Goal: Answer question/provide support: Answer question/provide support

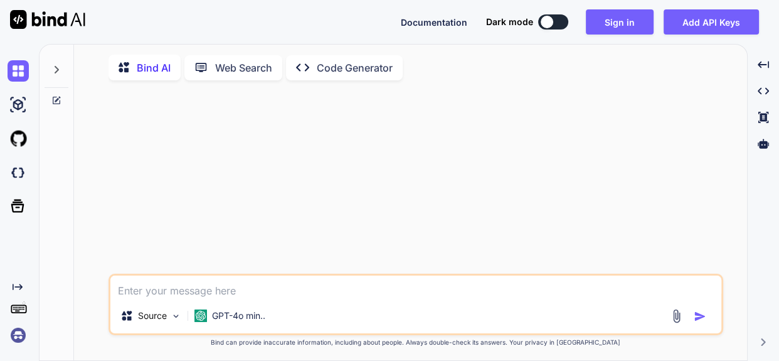
click at [12, 339] on img at bounding box center [18, 334] width 21 height 21
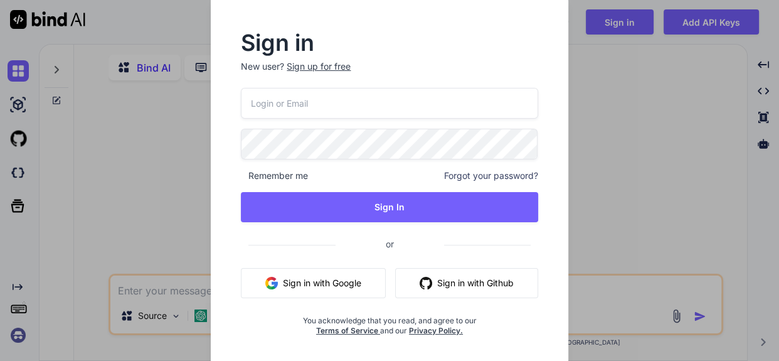
type textarea "x"
click at [264, 94] on input "email" at bounding box center [389, 103] width 297 height 31
click at [265, 104] on input "dev@yopmail.com" at bounding box center [389, 103] width 297 height 31
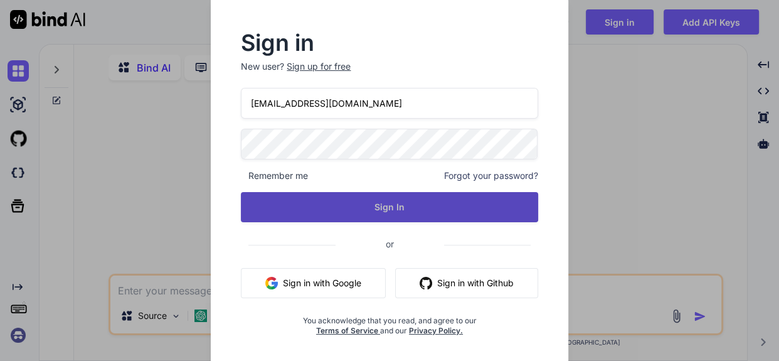
type input "dev9@yopmail.com"
click at [368, 220] on button "Sign In" at bounding box center [389, 207] width 297 height 30
click at [382, 216] on button "Sign In" at bounding box center [389, 207] width 297 height 30
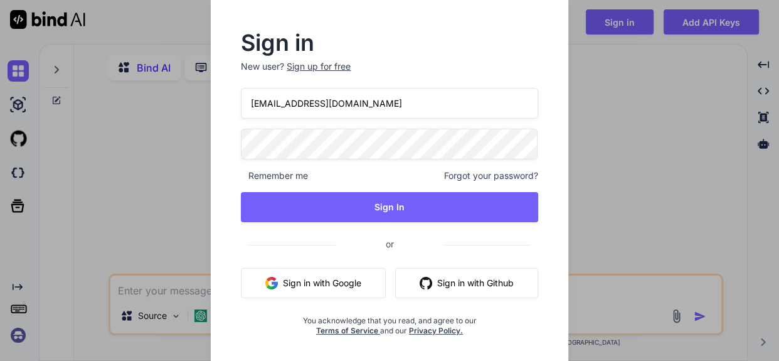
drag, startPoint x: 388, startPoint y: 102, endPoint x: 383, endPoint y: 109, distance: 8.5
click at [388, 102] on input "dev9@yopmail.com" at bounding box center [389, 103] width 297 height 31
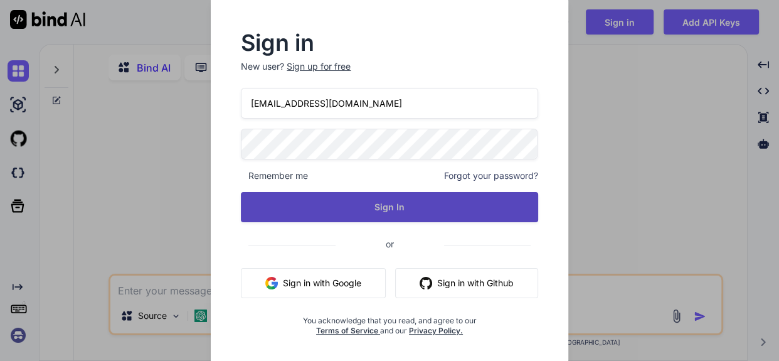
click at [369, 202] on button "Sign In" at bounding box center [389, 207] width 297 height 30
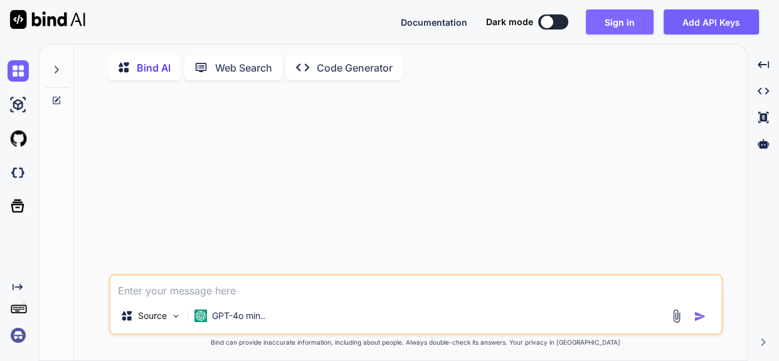
click at [634, 24] on button "Sign in" at bounding box center [620, 21] width 68 height 25
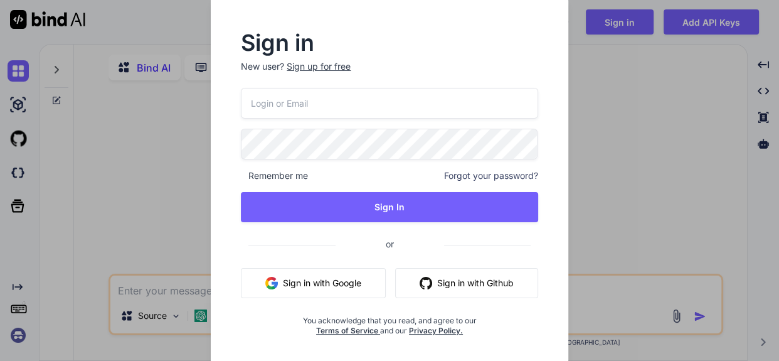
click at [319, 100] on input "email" at bounding box center [389, 103] width 297 height 31
click at [265, 104] on input "dev@yopmail.com" at bounding box center [389, 103] width 297 height 31
type input "dev9@yopmail.com"
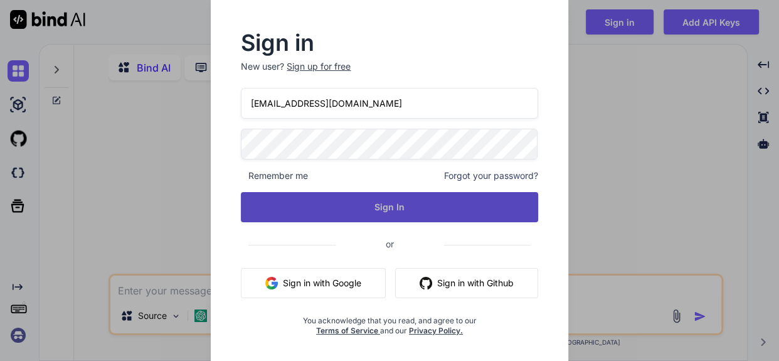
click at [424, 208] on button "Sign In" at bounding box center [389, 207] width 297 height 30
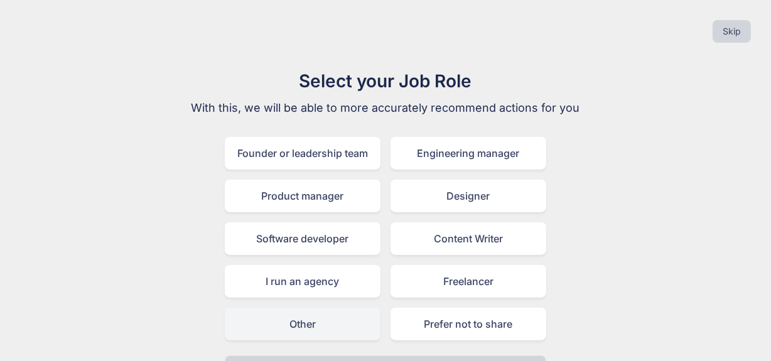
click at [339, 319] on div "Other" at bounding box center [303, 323] width 156 height 33
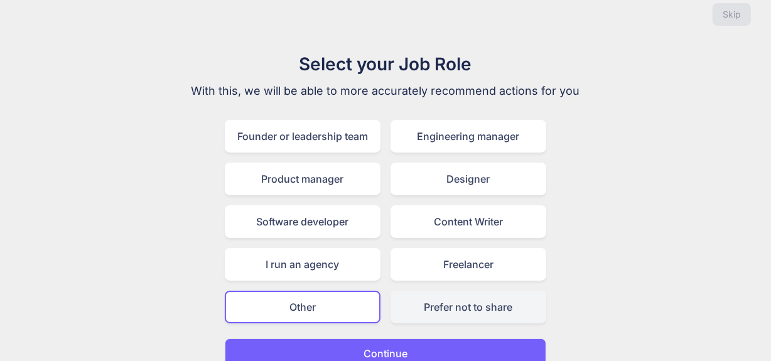
scroll to position [33, 0]
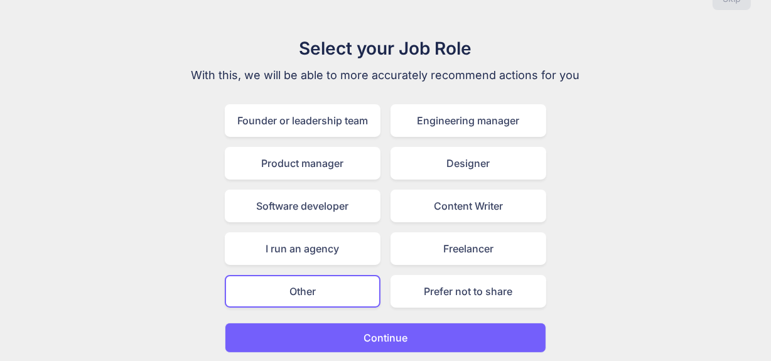
click at [439, 326] on button "Continue" at bounding box center [385, 338] width 321 height 30
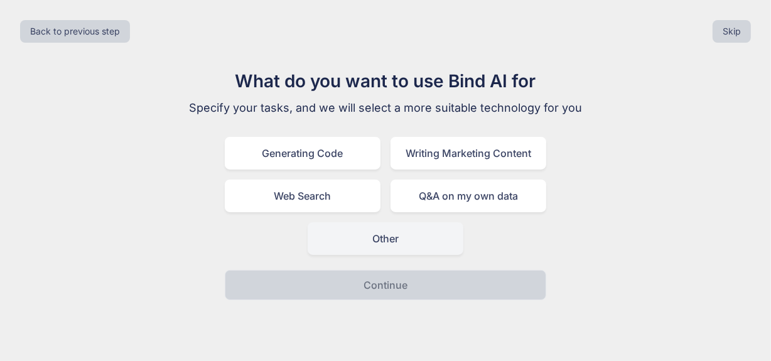
scroll to position [0, 0]
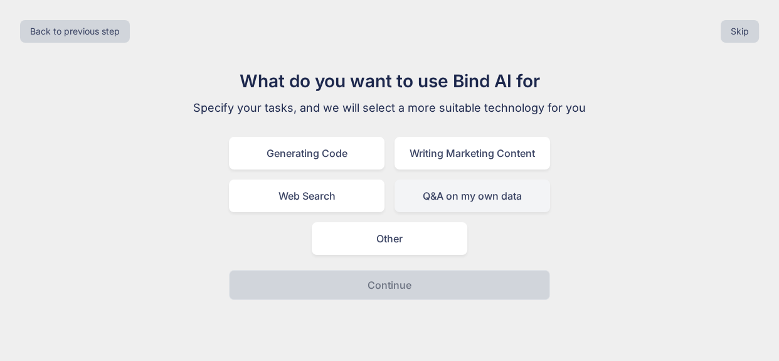
click at [468, 195] on div "Q&A on my own data" at bounding box center [473, 195] width 156 height 33
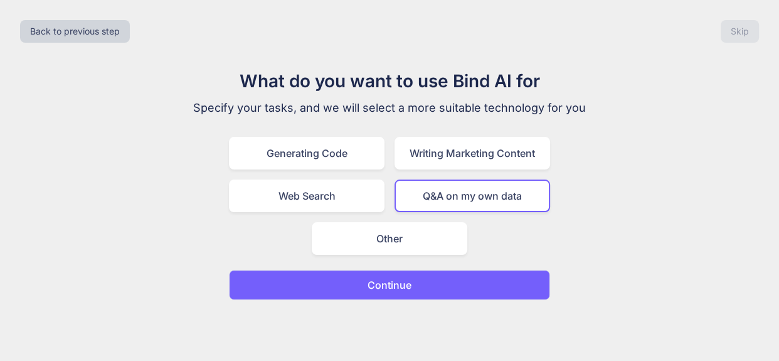
click at [424, 281] on button "Continue" at bounding box center [389, 285] width 321 height 30
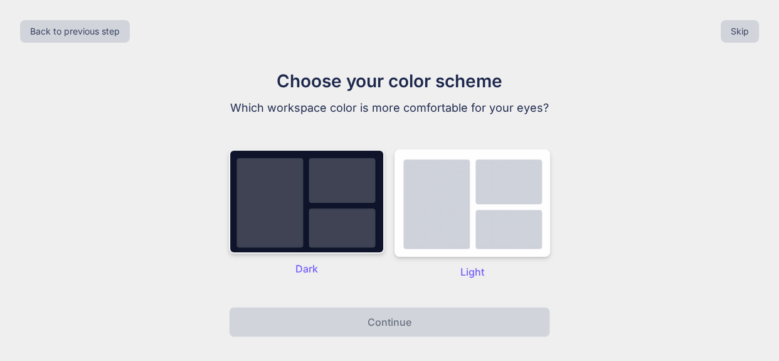
click at [306, 213] on img at bounding box center [307, 201] width 156 height 104
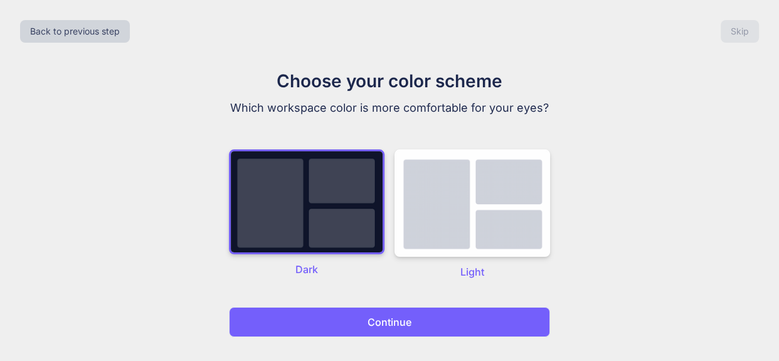
click at [380, 316] on p "Continue" at bounding box center [390, 321] width 44 height 15
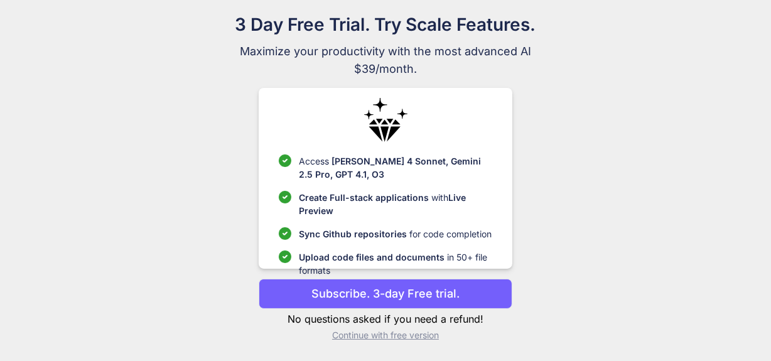
click at [409, 333] on p "Continue with free version" at bounding box center [385, 335] width 253 height 13
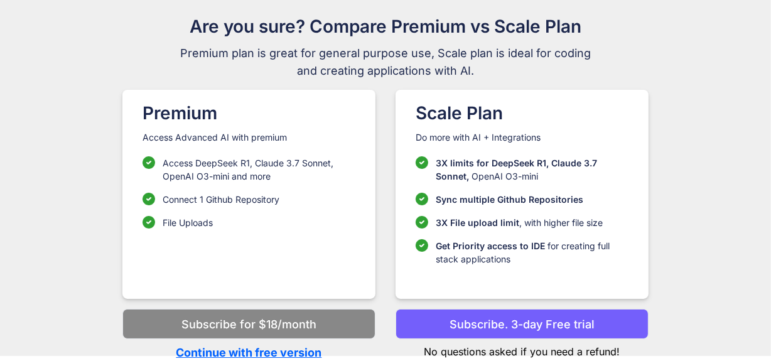
scroll to position [54, 0]
click at [265, 348] on p "Continue with free version" at bounding box center [248, 353] width 253 height 17
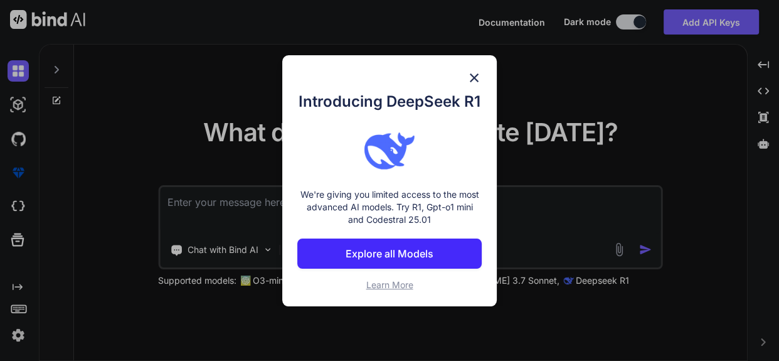
click at [476, 70] on img at bounding box center [474, 77] width 15 height 15
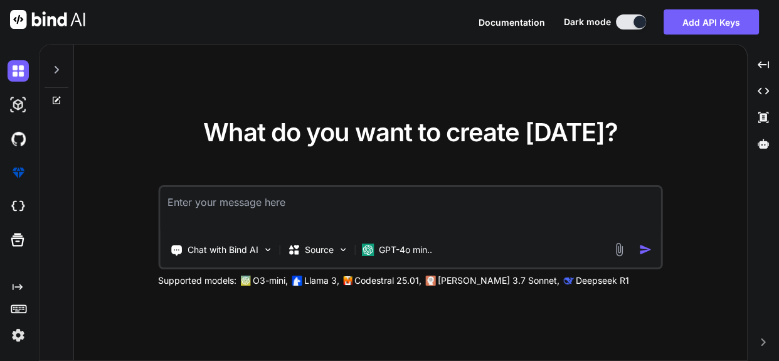
click at [446, 196] on textarea at bounding box center [410, 210] width 501 height 46
paste textarea "import React, { Component } from "react"; import { Line } from "react-chartjs-2…"
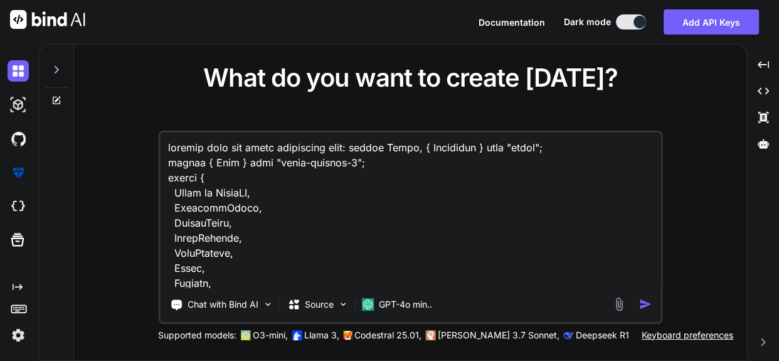
scroll to position [889, 0]
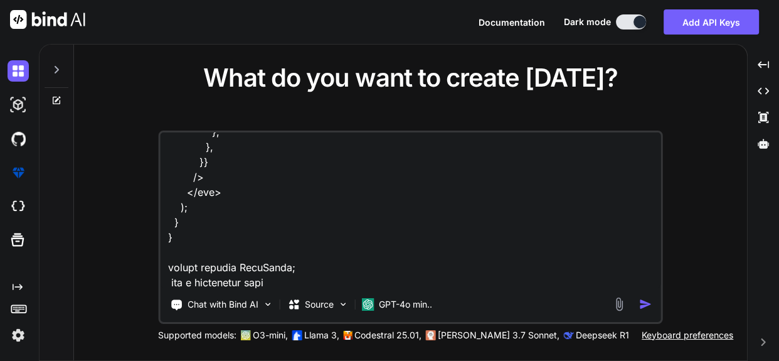
drag, startPoint x: 237, startPoint y: 285, endPoint x: 207, endPoint y: 282, distance: 29.6
click at [207, 282] on textarea at bounding box center [410, 210] width 501 height 156
drag, startPoint x: 196, startPoint y: 277, endPoint x: 283, endPoint y: 281, distance: 86.7
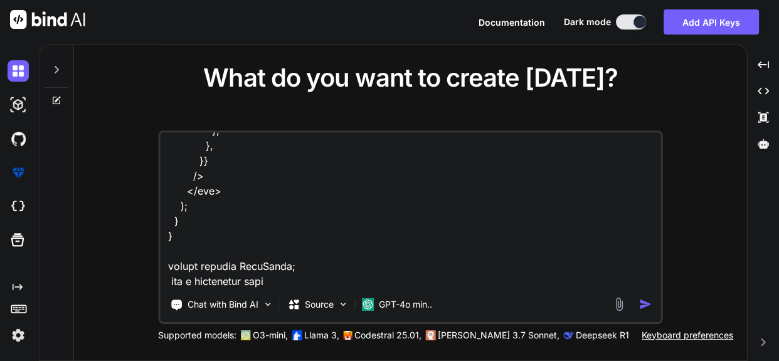
click at [283, 281] on textarea at bounding box center [410, 210] width 501 height 156
click at [536, 284] on textarea at bounding box center [410, 210] width 501 height 156
paste textarea "import React, { useEffect, useRef } from 'react'; import { Chart, registerables…"
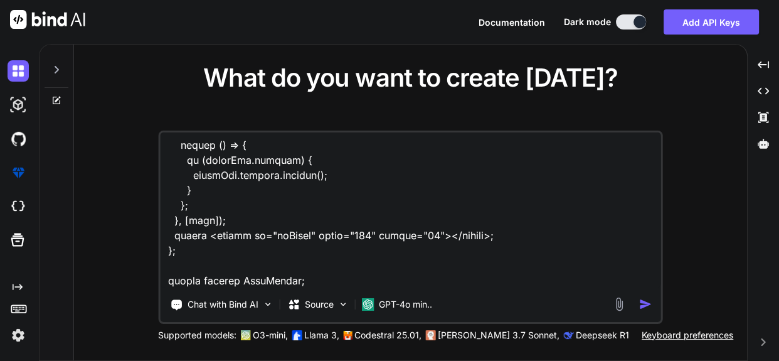
scroll to position [2667, 0]
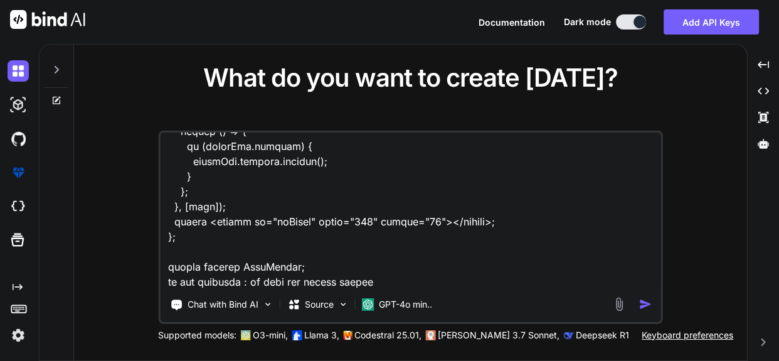
click at [404, 286] on textarea at bounding box center [410, 210] width 501 height 156
paste textarea "workedVsEntered"
click at [498, 281] on textarea at bounding box center [410, 210] width 501 height 156
paste textarea "assignedVsAssignedTo"
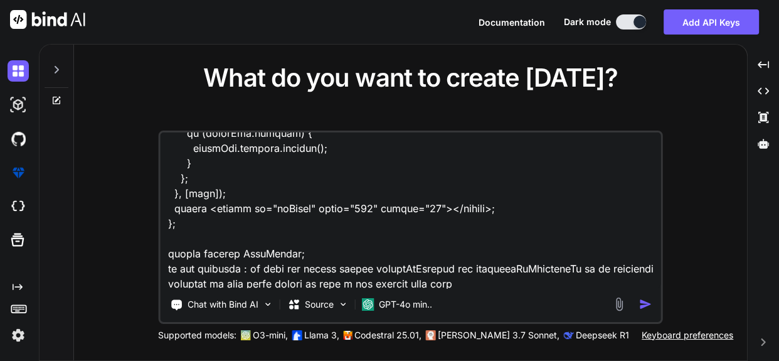
click at [548, 280] on textarea at bounding box center [410, 210] width 501 height 156
paste textarea "{ "success": true, "data": { "assigned": [ { "count": "1", "currentDate": "2025…"
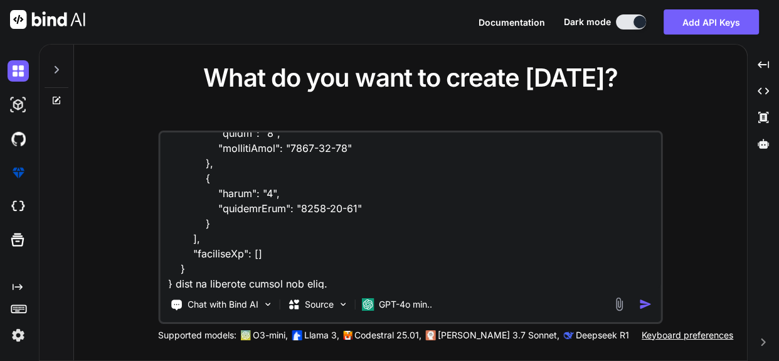
click at [416, 282] on textarea at bounding box center [410, 210] width 501 height 156
paste textarea "{ "success": true, "data": { "Worked": [ { "count": "2", "currentDate": "2025-0…"
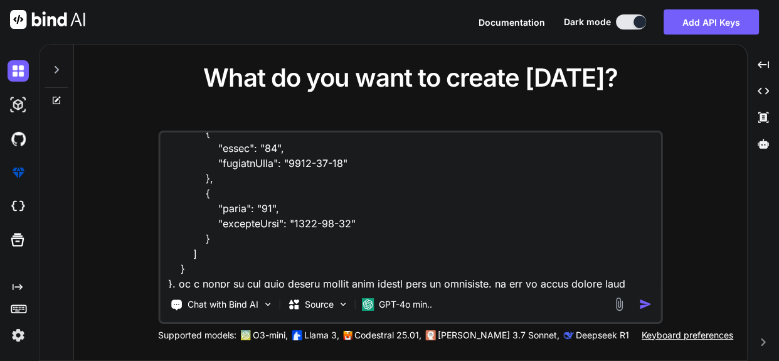
scroll to position [3704, 0]
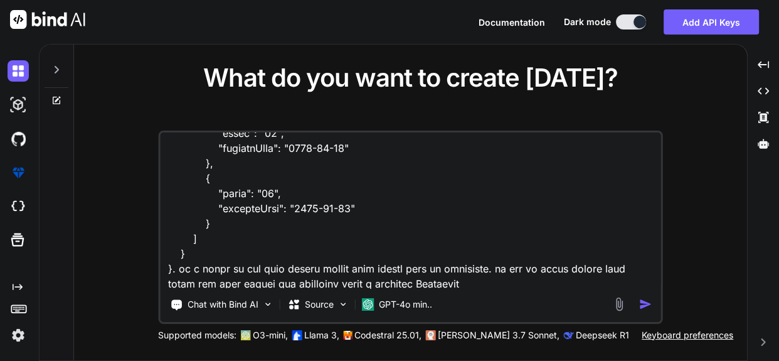
click at [516, 276] on textarea at bounding box center [410, 210] width 501 height 156
paste textarea "class Dashboard extends Component { constructor(props) { super(props); this.sta…"
type textarea "already line dot chart imlemented code: import React, { Component } from "react…"
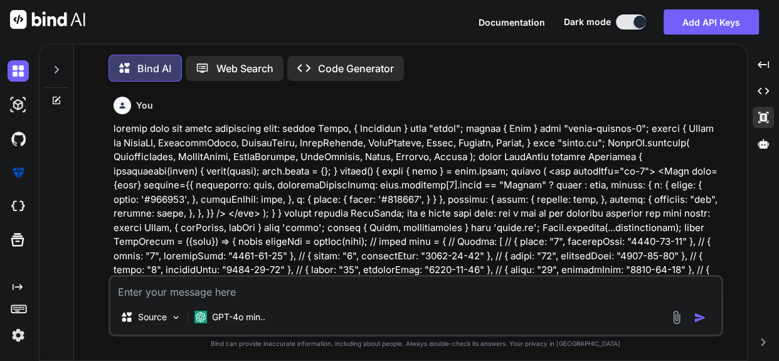
scroll to position [6, 0]
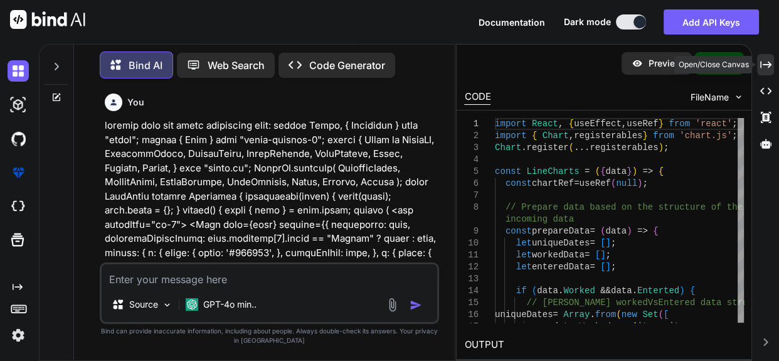
drag, startPoint x: 768, startPoint y: 61, endPoint x: 757, endPoint y: 62, distance: 10.7
click at [768, 61] on icon "Created with Pixso." at bounding box center [766, 64] width 11 height 11
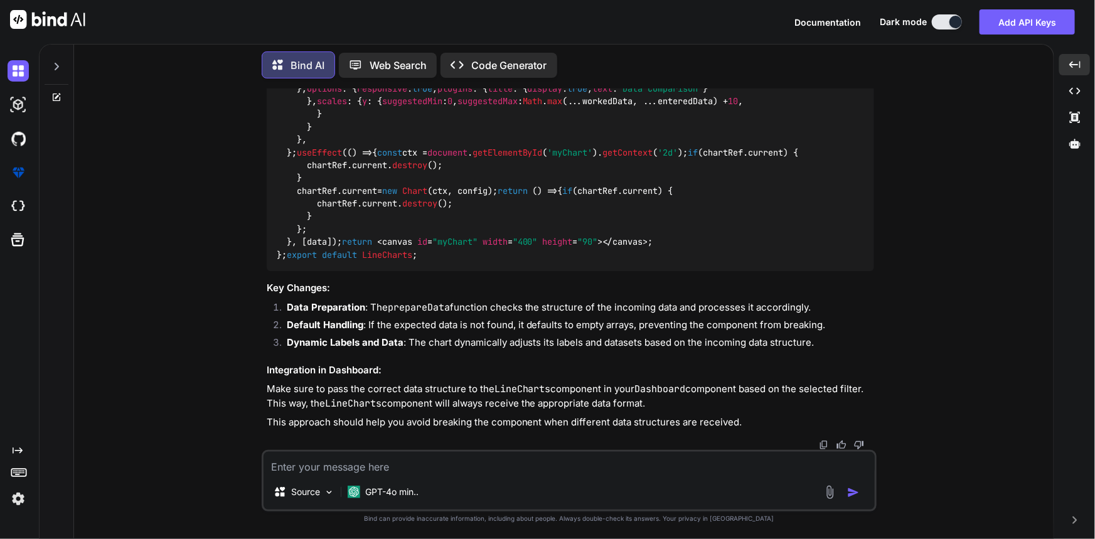
scroll to position [4133, 0]
click at [496, 457] on textarea at bounding box center [569, 463] width 611 height 23
click at [621, 467] on textarea "no i think follow my old exiting component how they are doing" at bounding box center [569, 463] width 611 height 23
paste textarea "import React, { useEffect, useRef } from 'react'; import { Chart, registerables…"
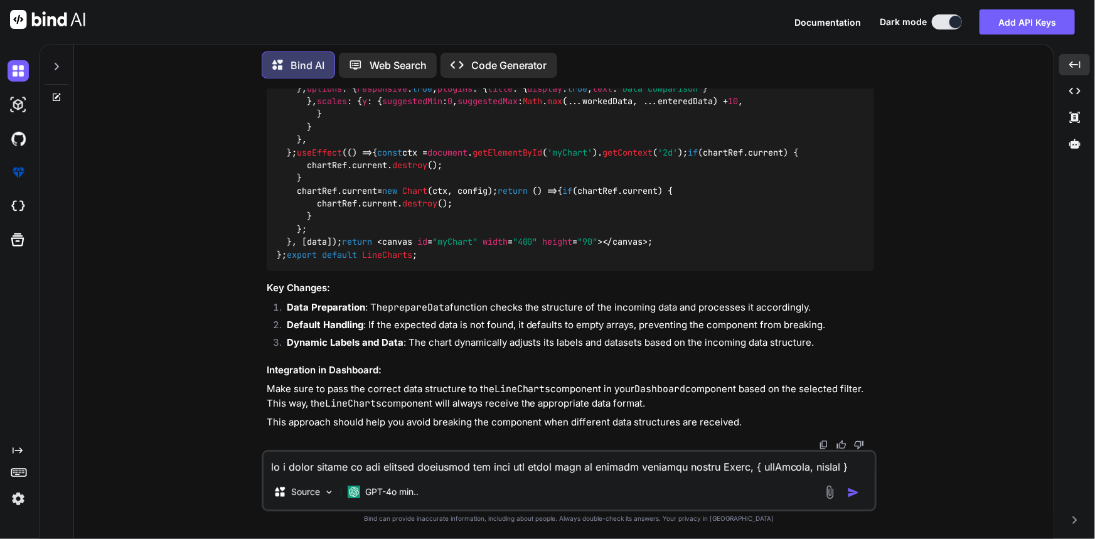
scroll to position [1626, 0]
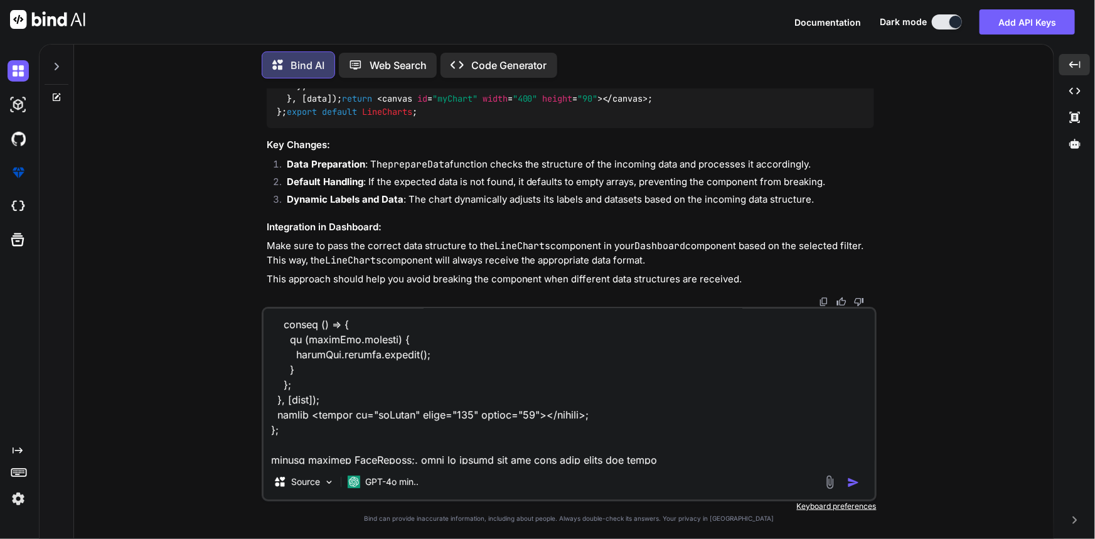
click at [683, 455] on textarea at bounding box center [569, 387] width 611 height 156
click at [684, 452] on textarea at bounding box center [569, 387] width 611 height 156
paste textarea "<LineChart data={dataOfProcessedClaims} />"
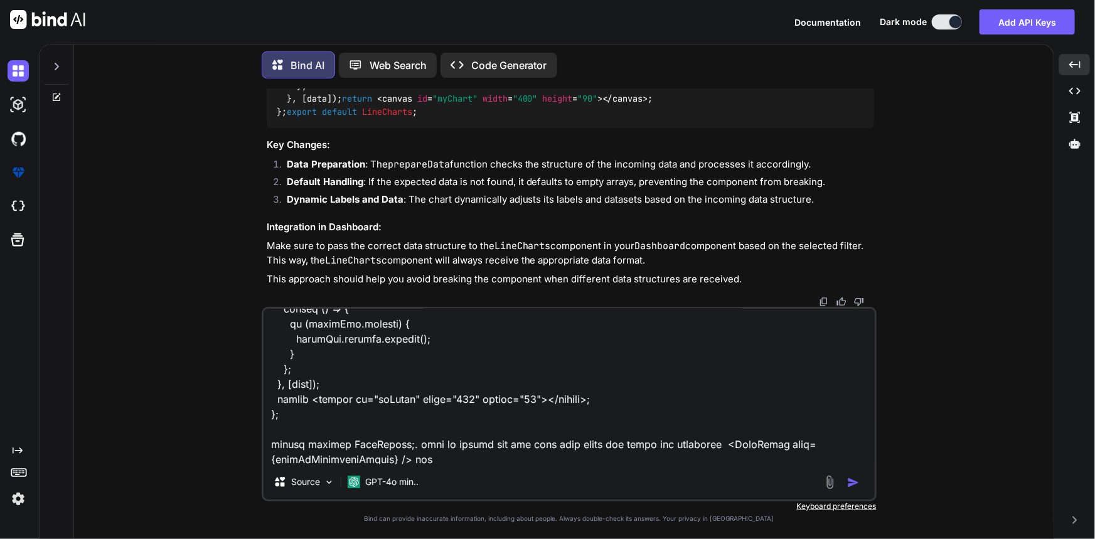
click at [495, 458] on textarea at bounding box center [569, 387] width 611 height 156
click at [683, 461] on textarea at bounding box center [569, 387] width 611 height 156
paste textarea "class Dashboard extends Component { constructor(props) { super(props); this.sta…"
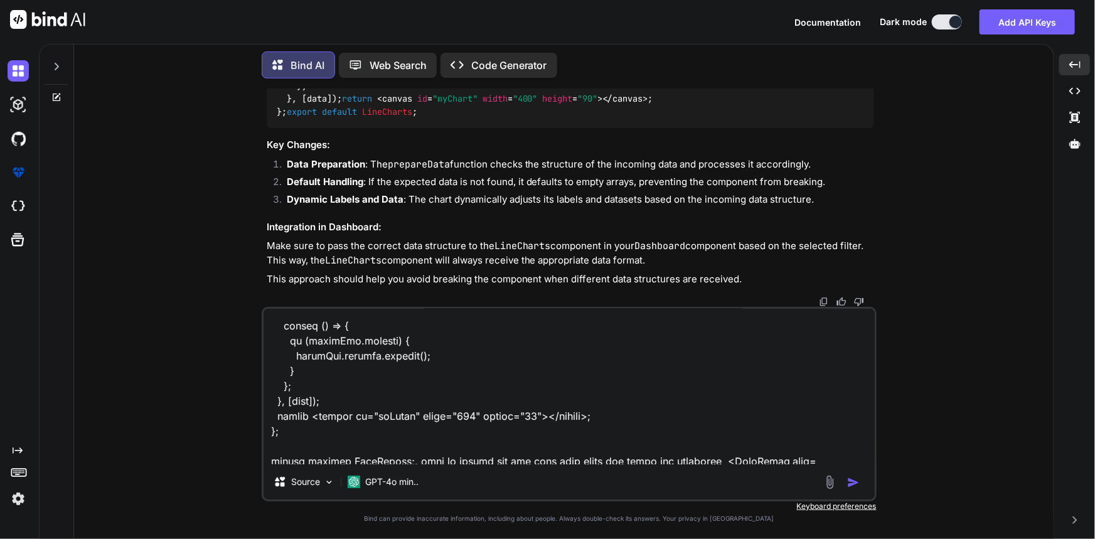
scroll to position [1682, 0]
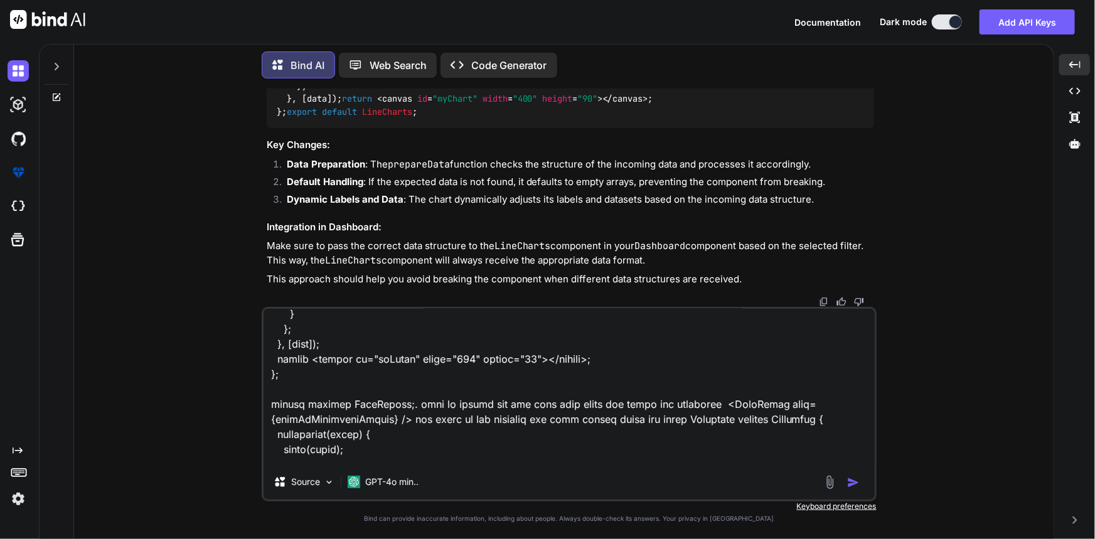
click at [656, 418] on textarea at bounding box center [569, 387] width 611 height 156
paste textarea "dataOfProcessedClaims"
click at [864, 418] on textarea at bounding box center [569, 387] width 611 height 156
type textarea "no i think follow my old exiting component how they are doing this is correct a…"
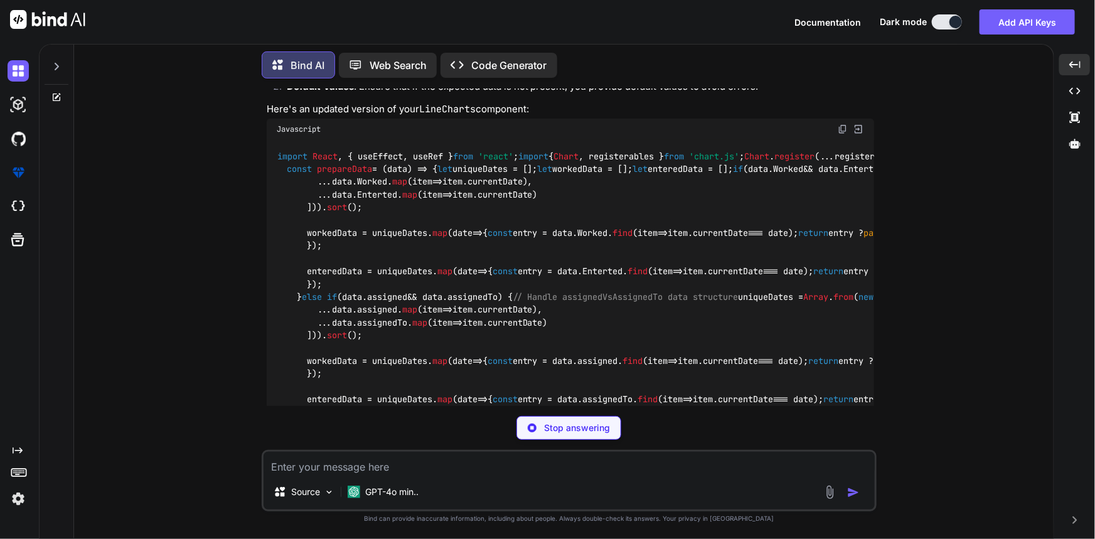
scroll to position [2898, 0]
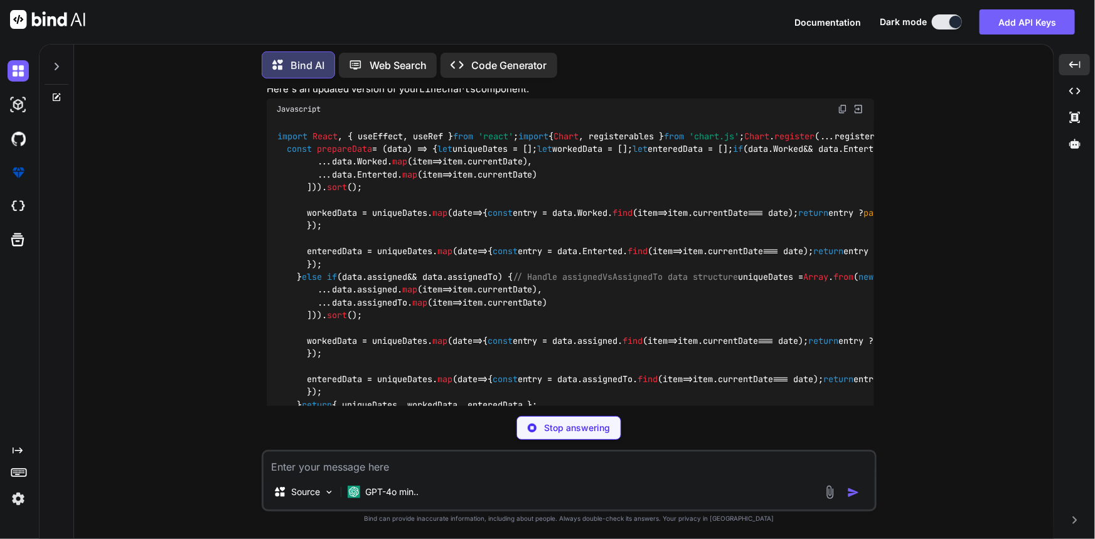
click at [342, 234] on code "import React , { useEffect, useRef } from 'react' ; import { Chart , registerab…" at bounding box center [895, 399] width 1236 height 538
click at [345, 243] on code "import React , { useEffect, useRef } from 'react' ; import { Chart , registerab…" at bounding box center [895, 399] width 1236 height 538
click at [345, 261] on code "import React , { useEffect, useRef } from 'react' ; import { Chart , registerab…" at bounding box center [895, 399] width 1236 height 538
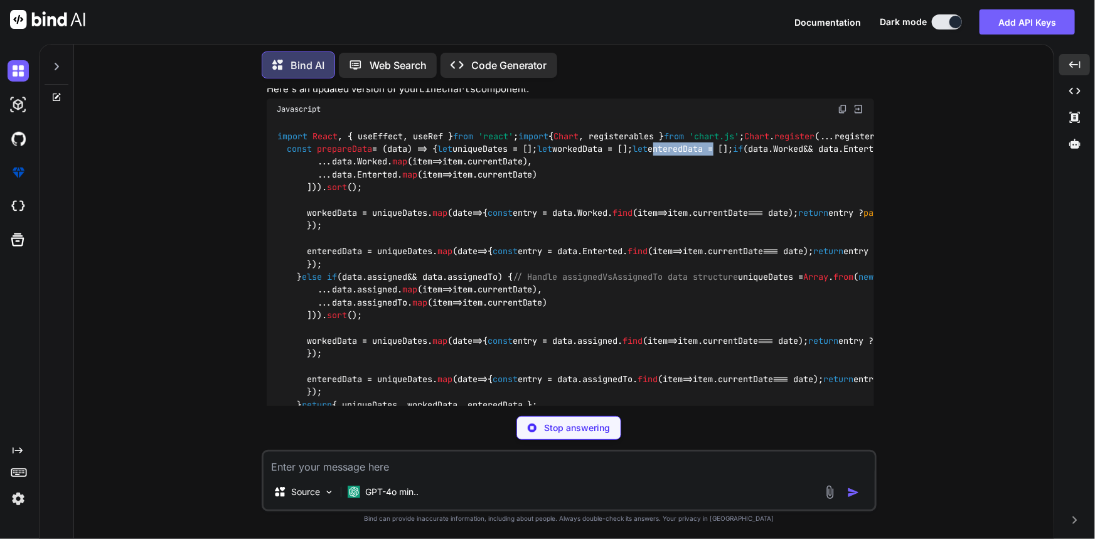
click at [345, 261] on code "import React , { useEffect, useRef } from 'react' ; import { Chart , registerab…" at bounding box center [895, 399] width 1236 height 538
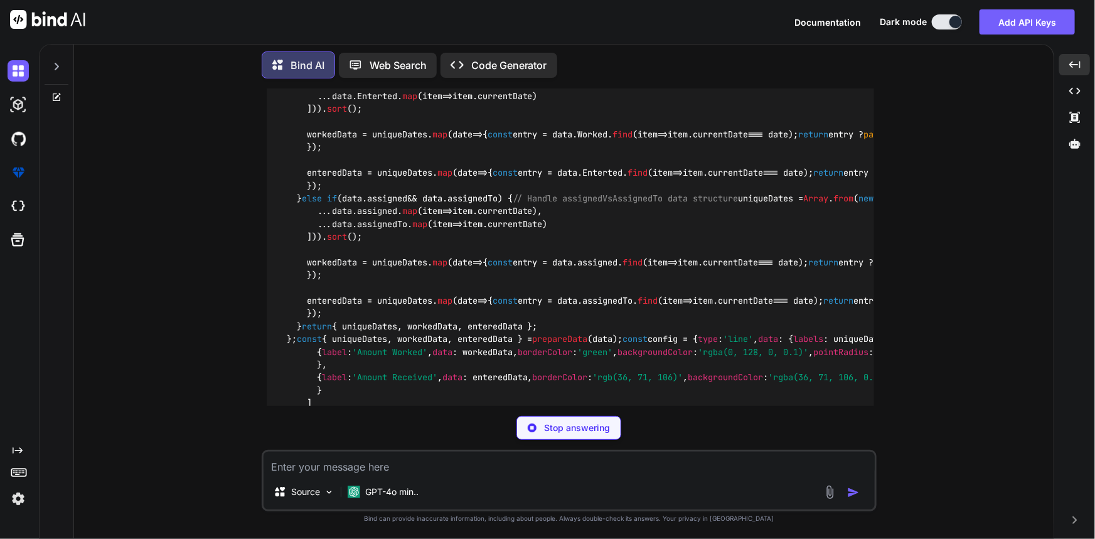
scroll to position [3012, 0]
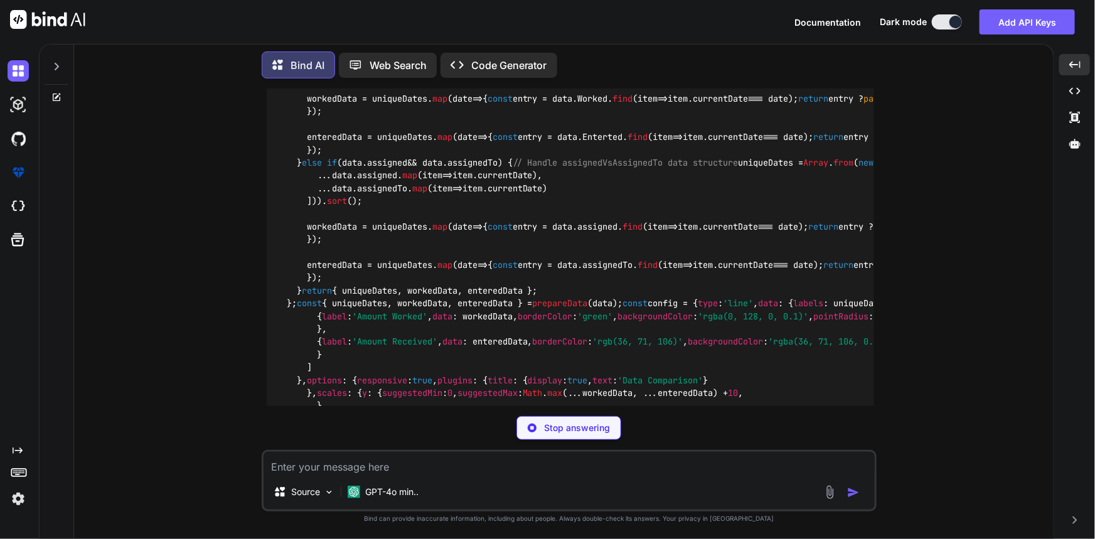
click at [343, 201] on code "import React , { useEffect, useRef } from 'react' ; import { Chart , registerab…" at bounding box center [895, 285] width 1236 height 538
click at [459, 235] on div "import React , { useEffect, useRef } from 'react' ; import { Chart , registerab…" at bounding box center [570, 284] width 607 height 557
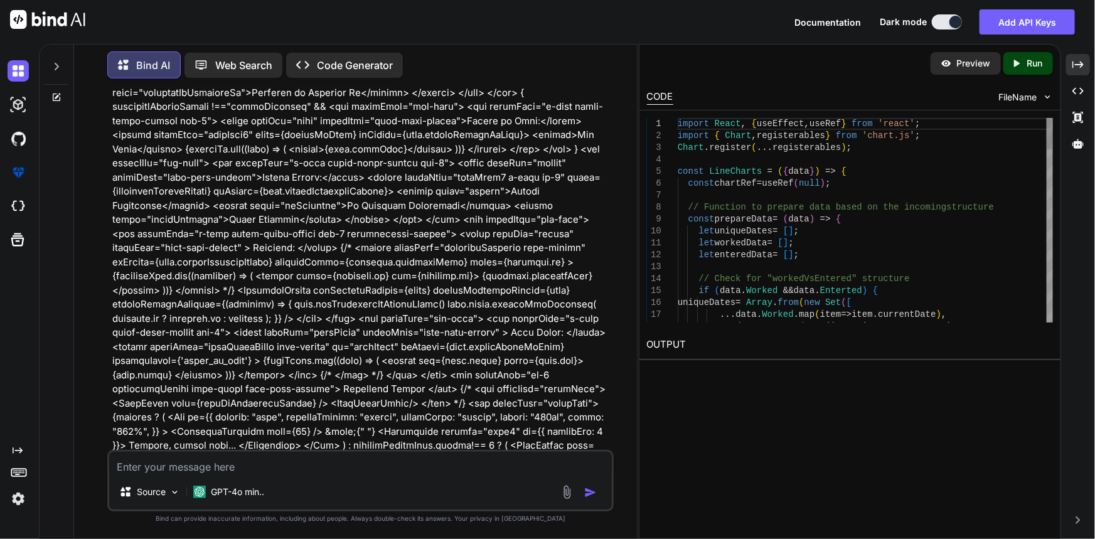
scroll to position [3644, 0]
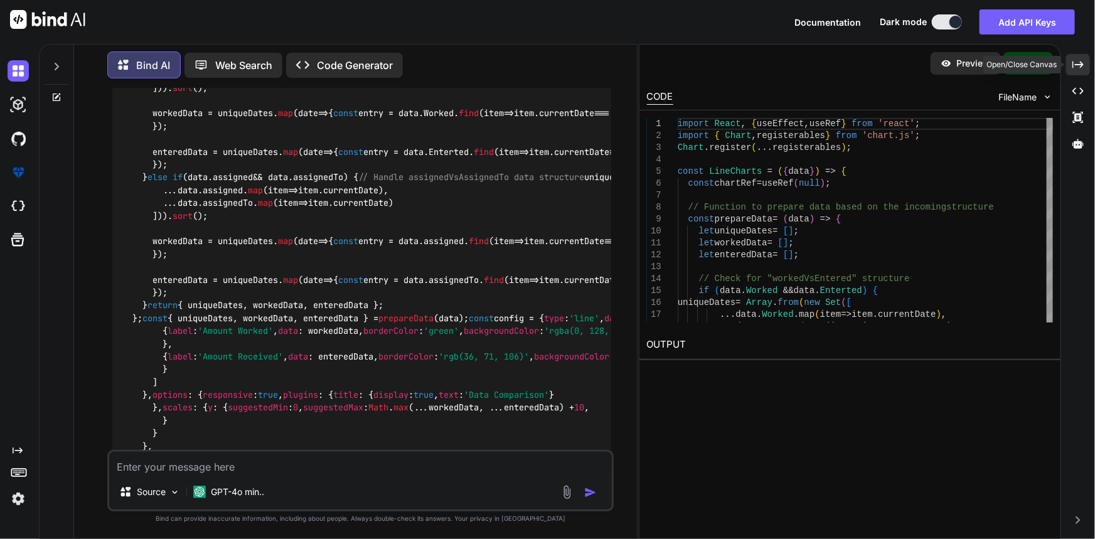
click at [1081, 60] on icon "Created with Pixso." at bounding box center [1077, 64] width 11 height 11
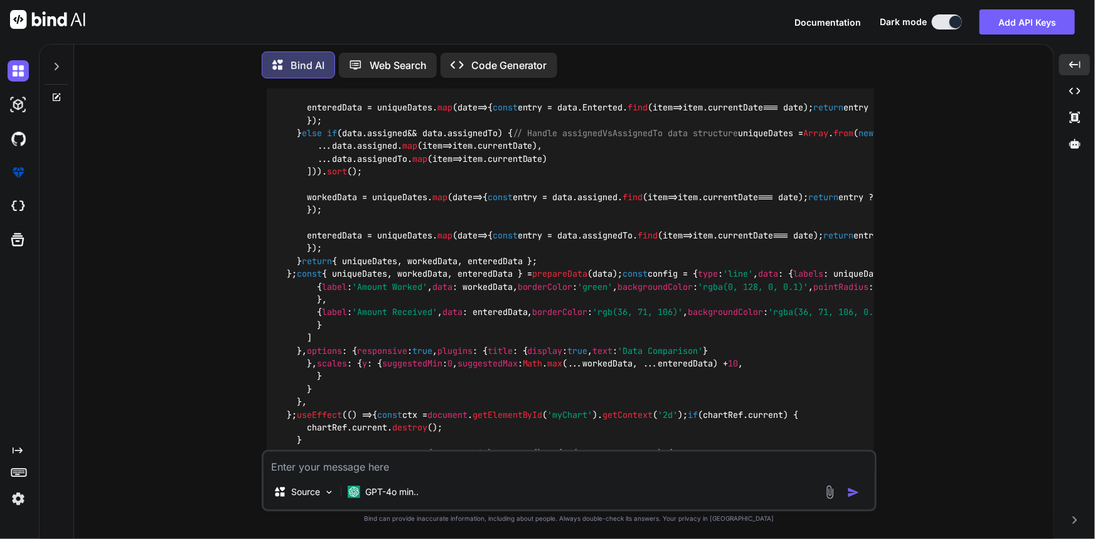
scroll to position [3069, 0]
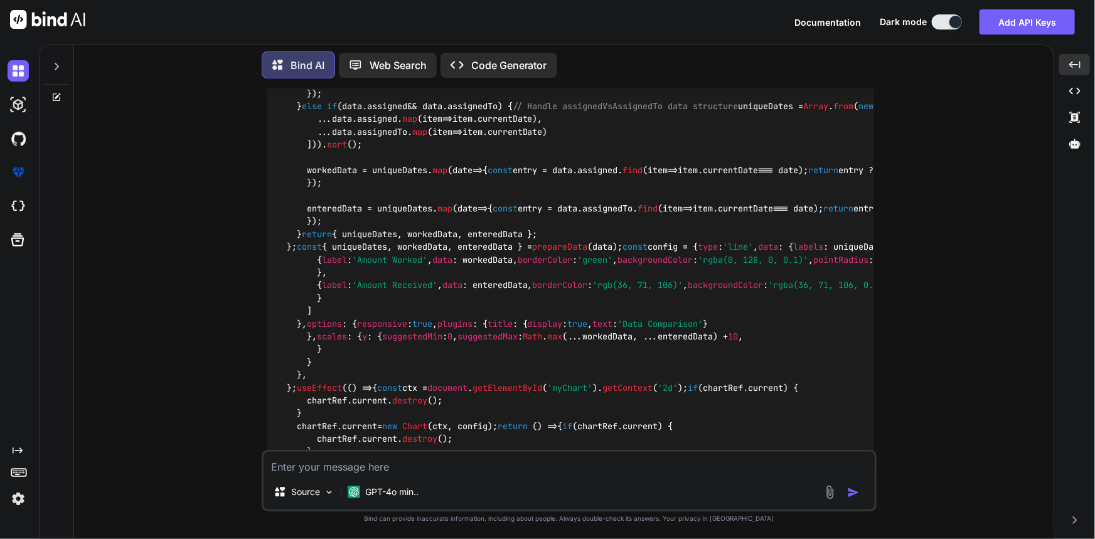
click at [330, 269] on code "import React , { useEffect, useRef } from 'react' ; import { Chart , registerab…" at bounding box center [895, 228] width 1236 height 538
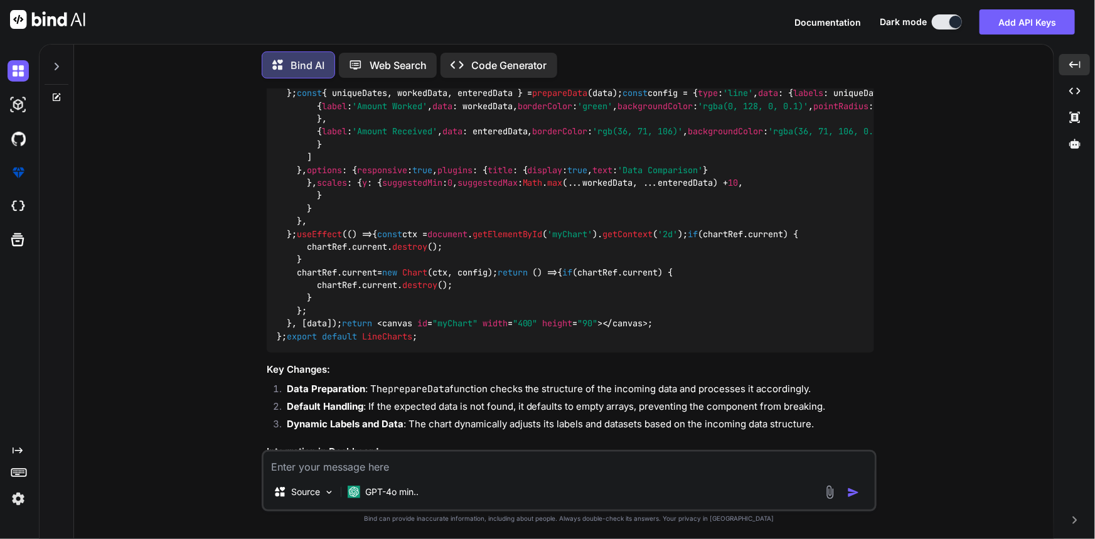
scroll to position [3240, 0]
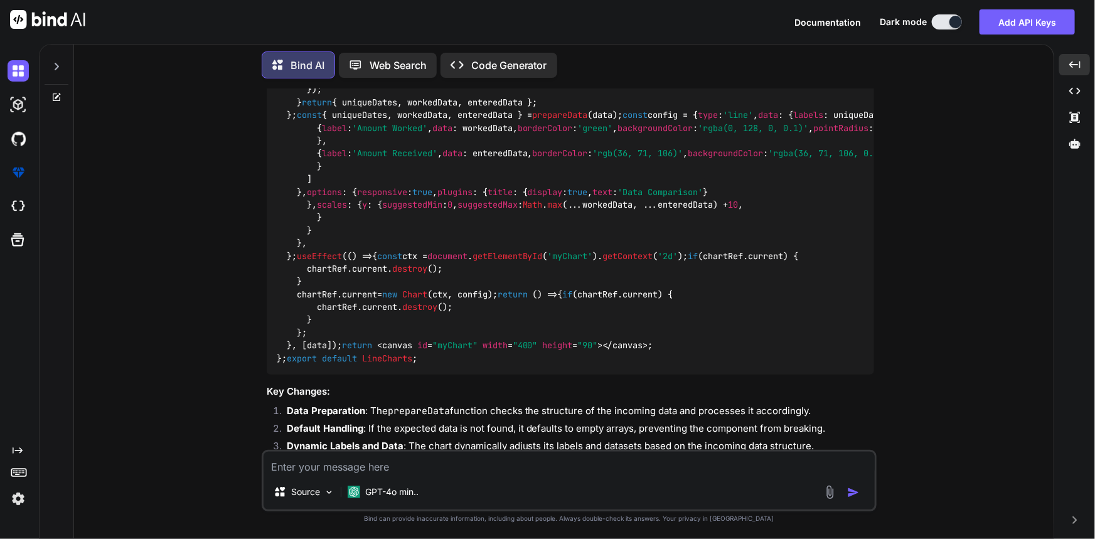
scroll to position [3183, 0]
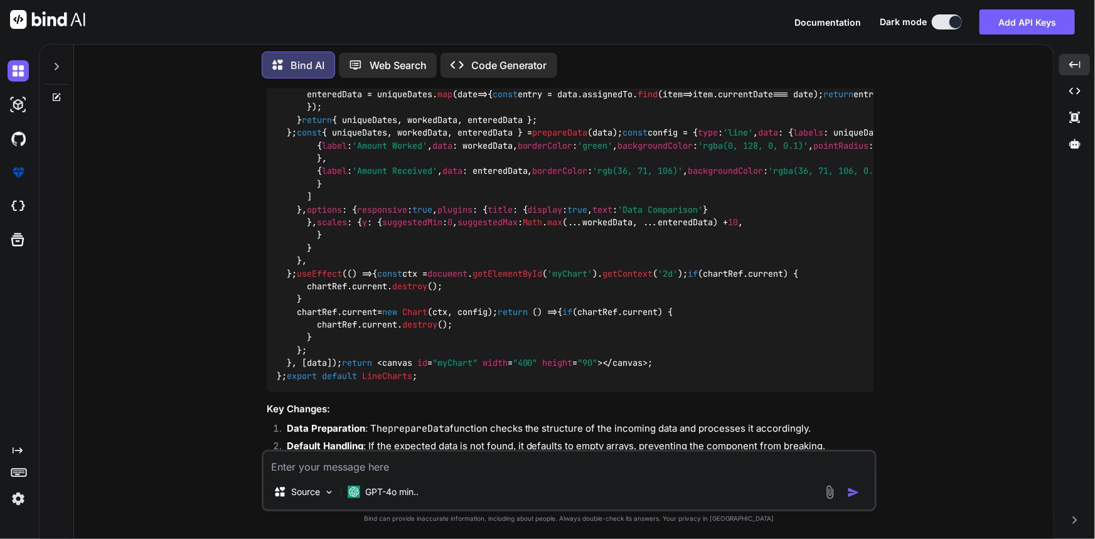
click at [336, 296] on code "import React , { useEffect, useRef } from 'react' ; import { Chart , registerab…" at bounding box center [895, 114] width 1236 height 538
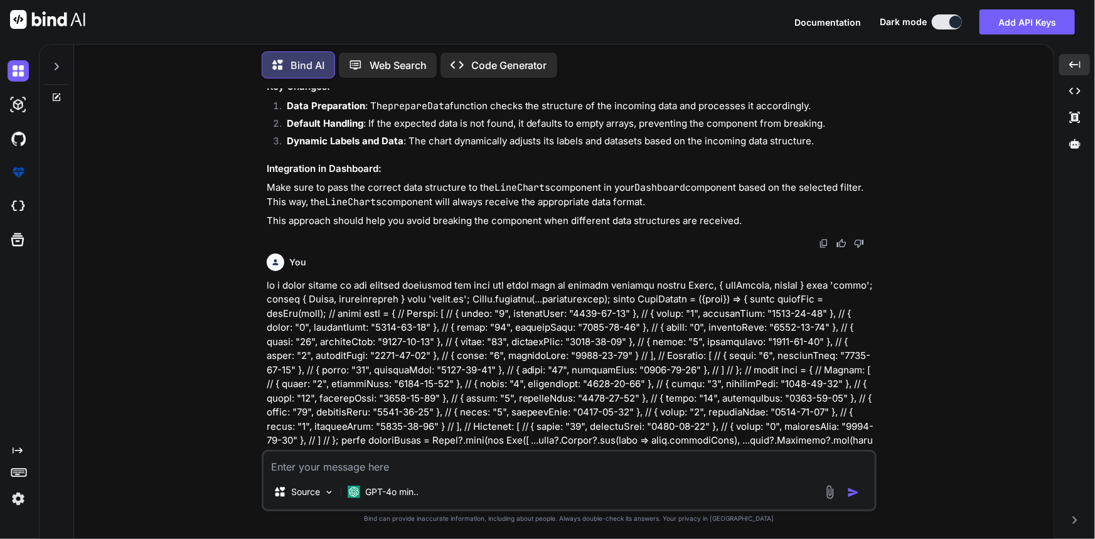
scroll to position [3526, 0]
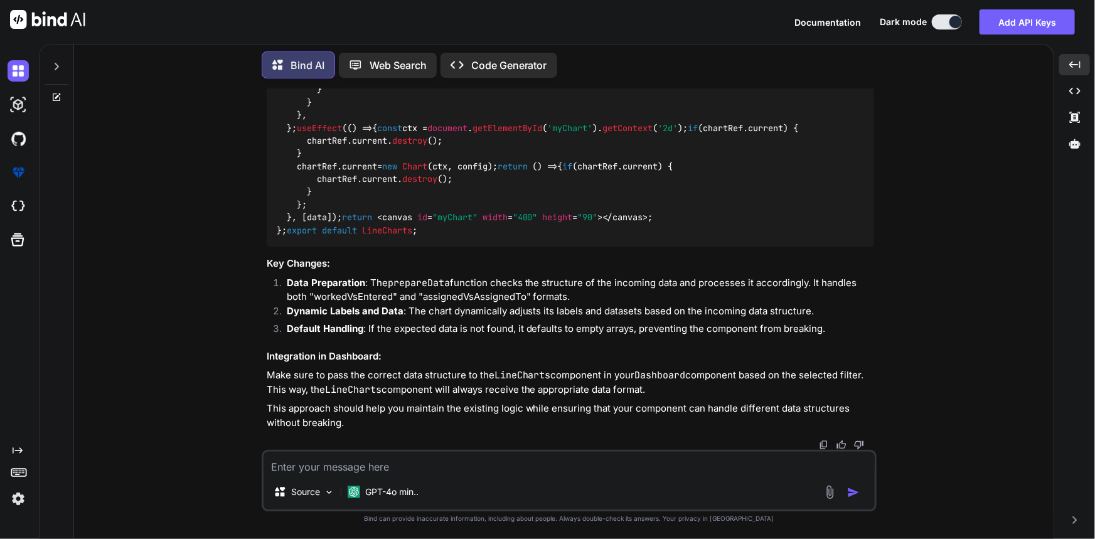
scroll to position [6948, 0]
click at [606, 469] on textarea at bounding box center [569, 463] width 611 height 23
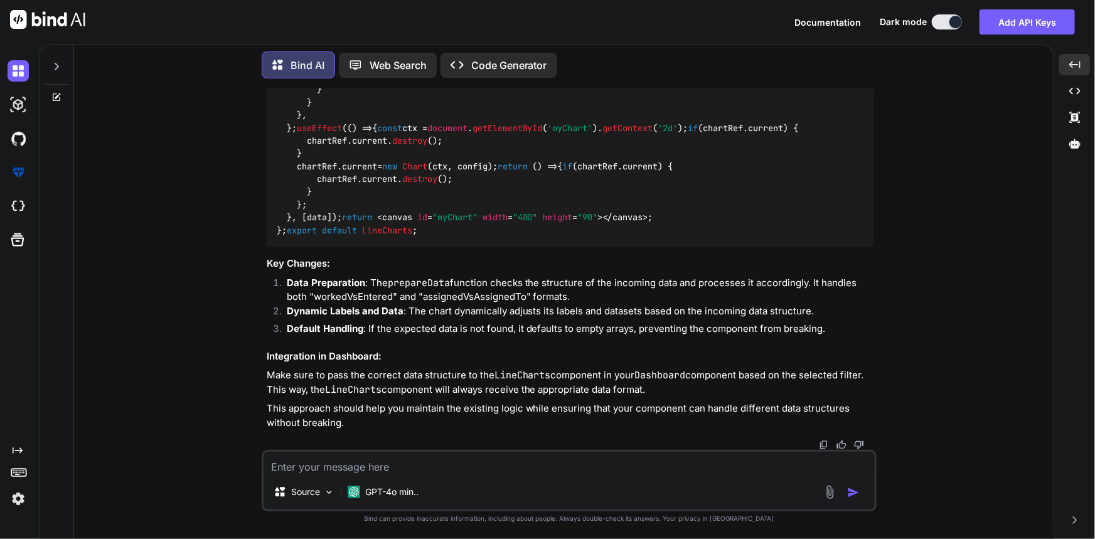
type textarea "k"
paste textarea "import React, { Component } from "react"; import { Line } from "react-chartjs-2…"
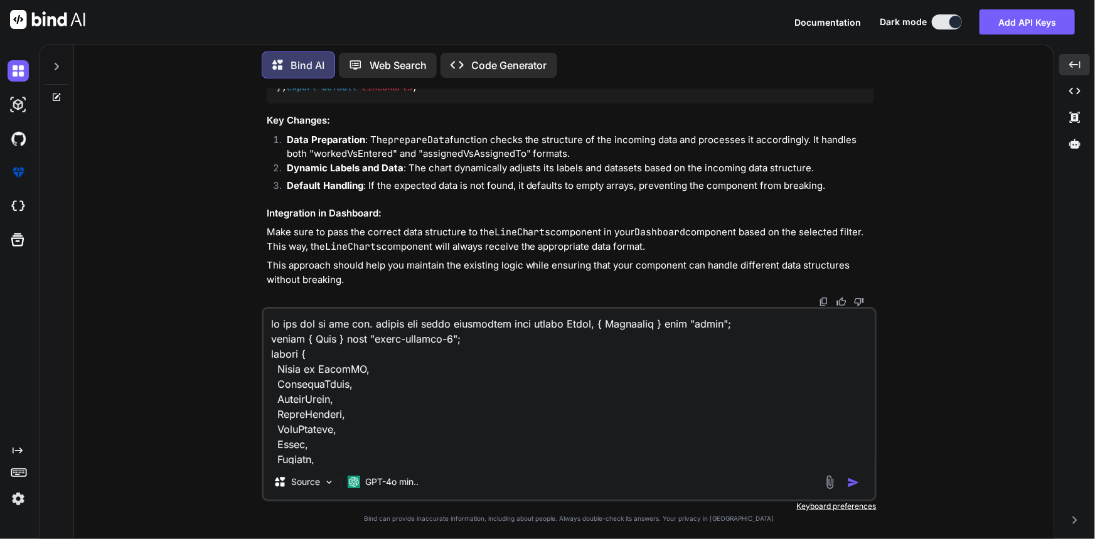
scroll to position [889, 0]
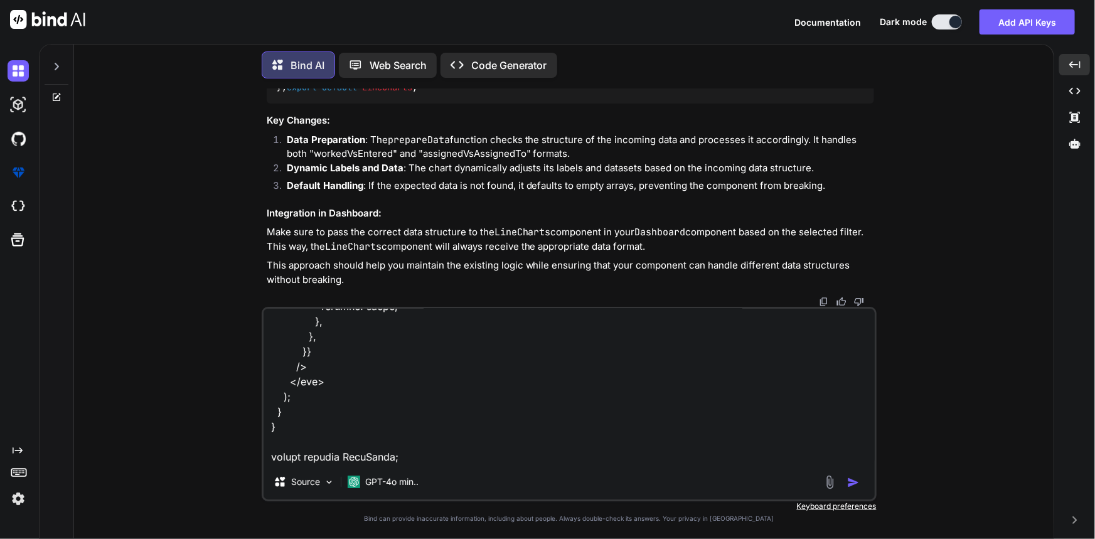
type textarea "no why you do own way. follow for given compoented code import React, { Compone…"
click at [855, 480] on img "button" at bounding box center [853, 482] width 13 height 13
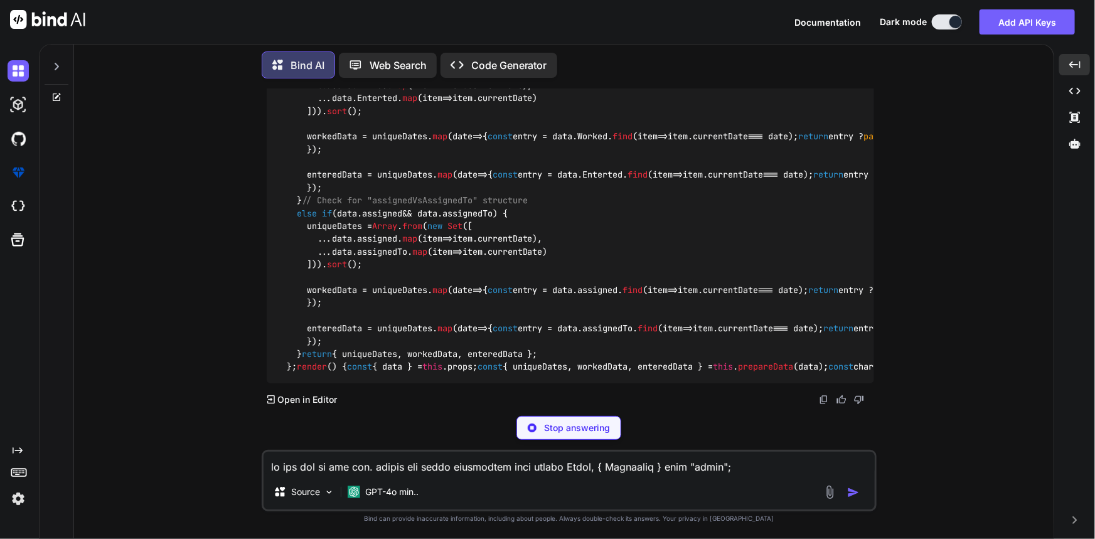
scroll to position [9555, 0]
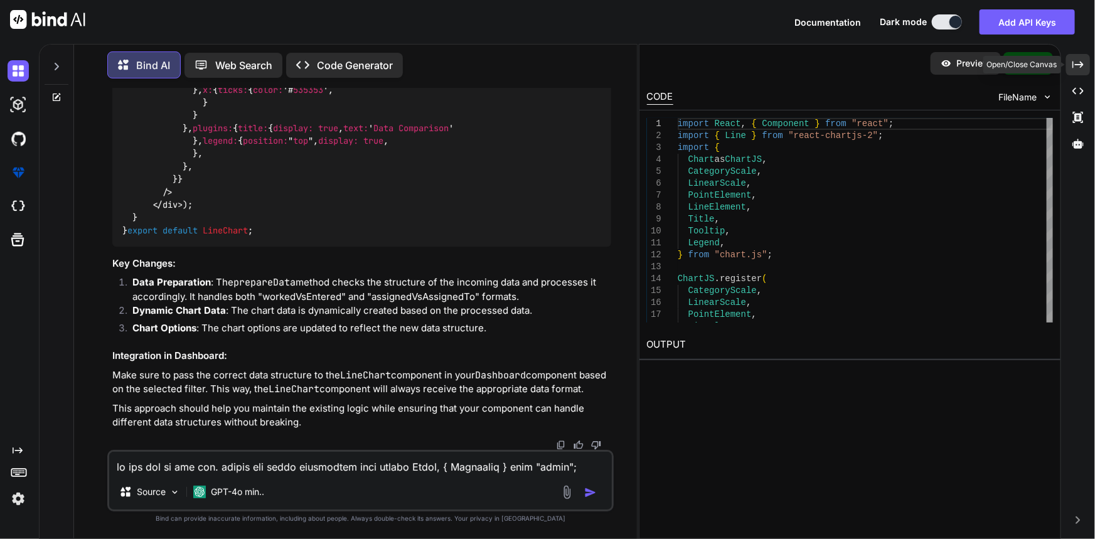
click at [1079, 63] on icon "Created with Pixso." at bounding box center [1077, 64] width 11 height 11
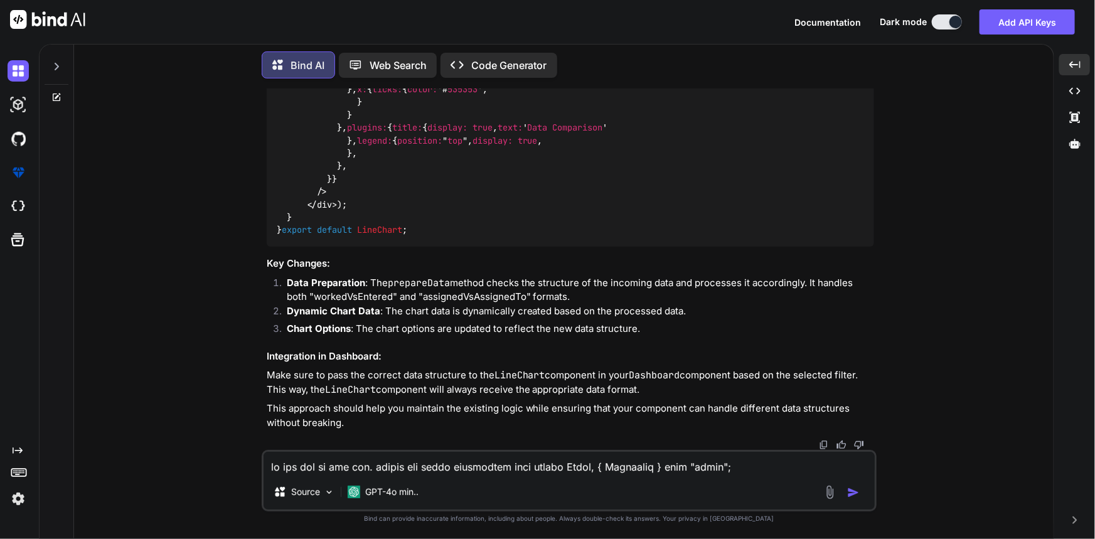
scroll to position [9689, 0]
click at [433, 471] on textarea at bounding box center [569, 463] width 611 height 23
type textarea "label shold be also dynmic"
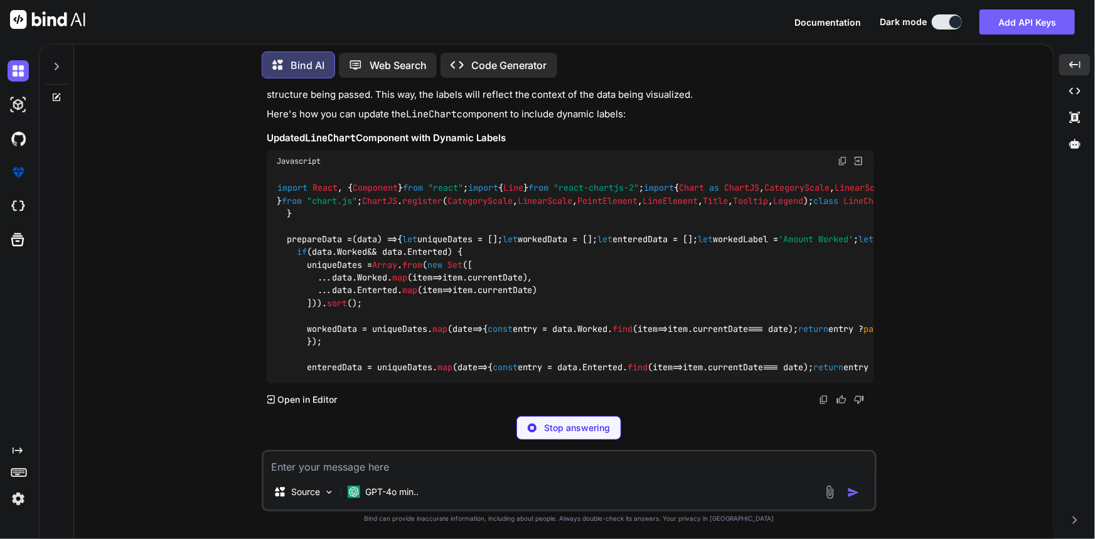
scroll to position [11199, 0]
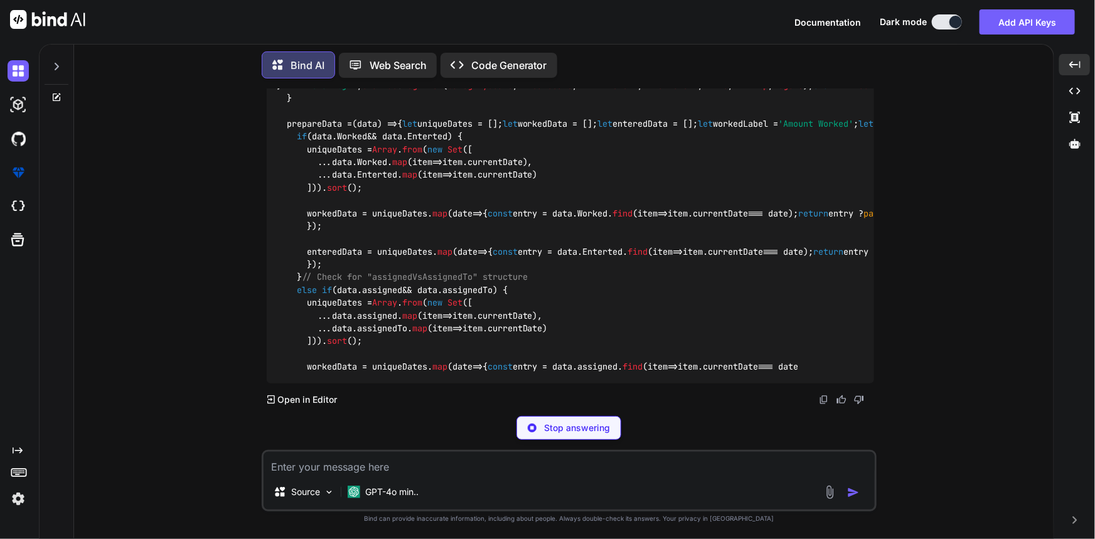
click at [331, 269] on code "import React , { Component } from "react" ; import { Line } from "react-chartjs…" at bounding box center [756, 219] width 959 height 307
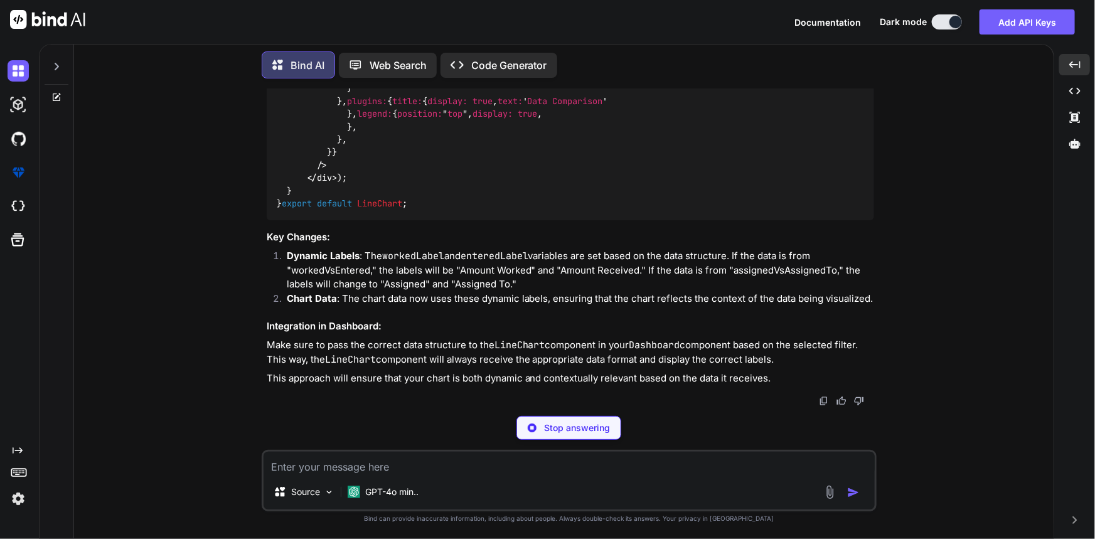
scroll to position [13468, 0]
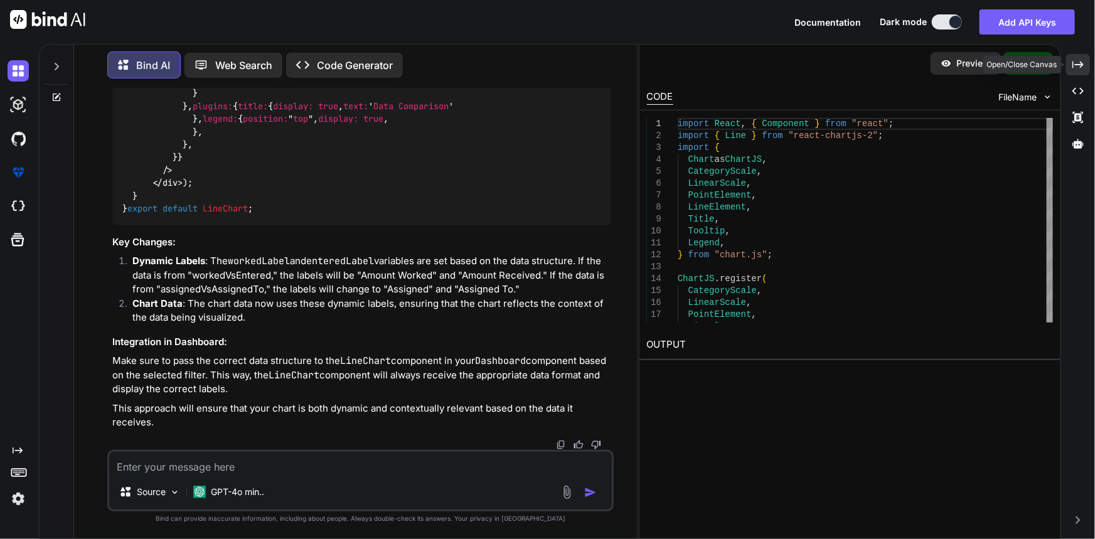
click at [1088, 63] on div "Created with Pixso." at bounding box center [1078, 64] width 24 height 21
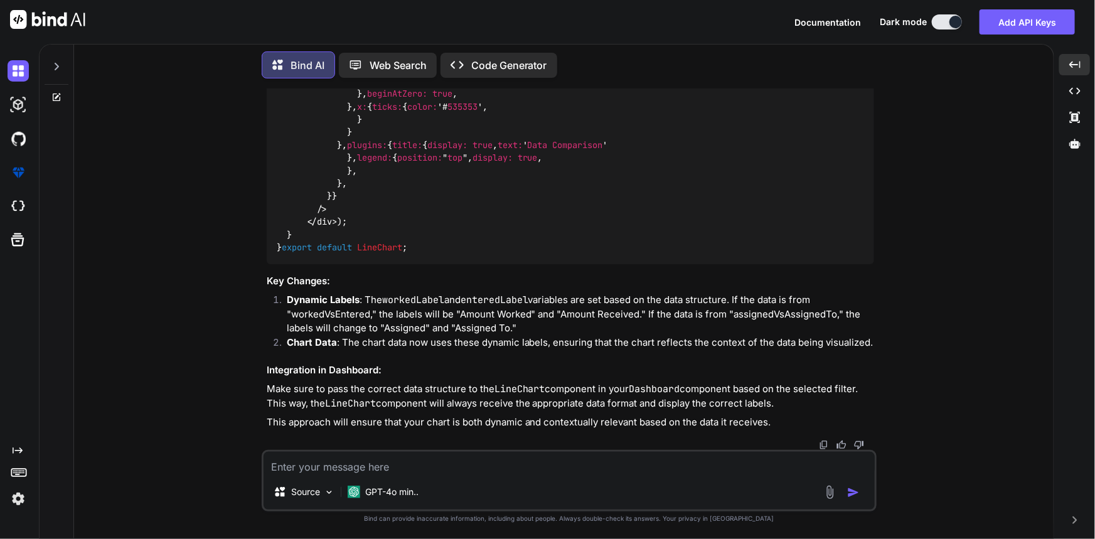
scroll to position [12048, 0]
click at [377, 61] on span "{chartData}" at bounding box center [379, 55] width 55 height 11
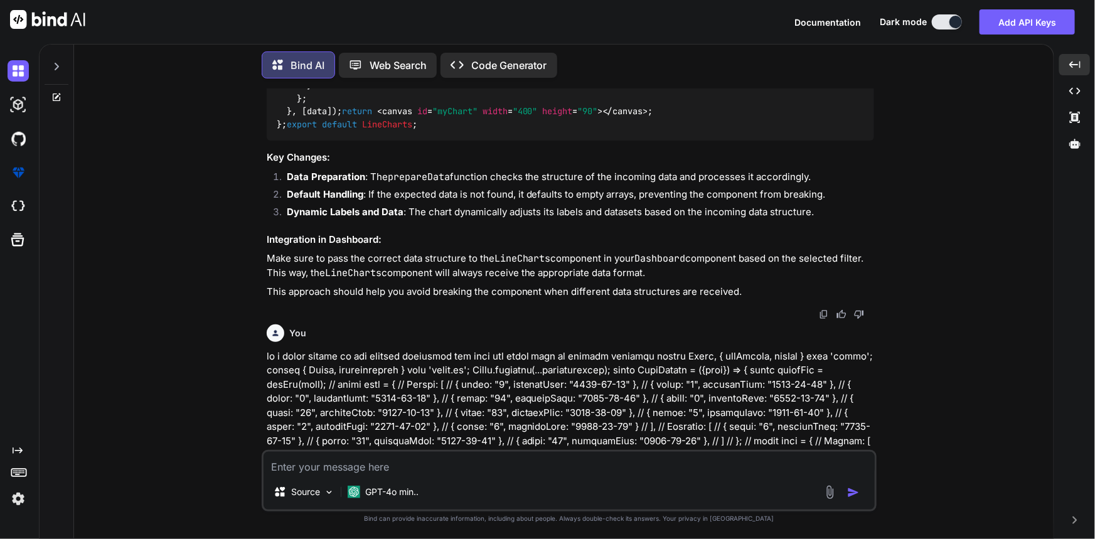
scroll to position [3433, 0]
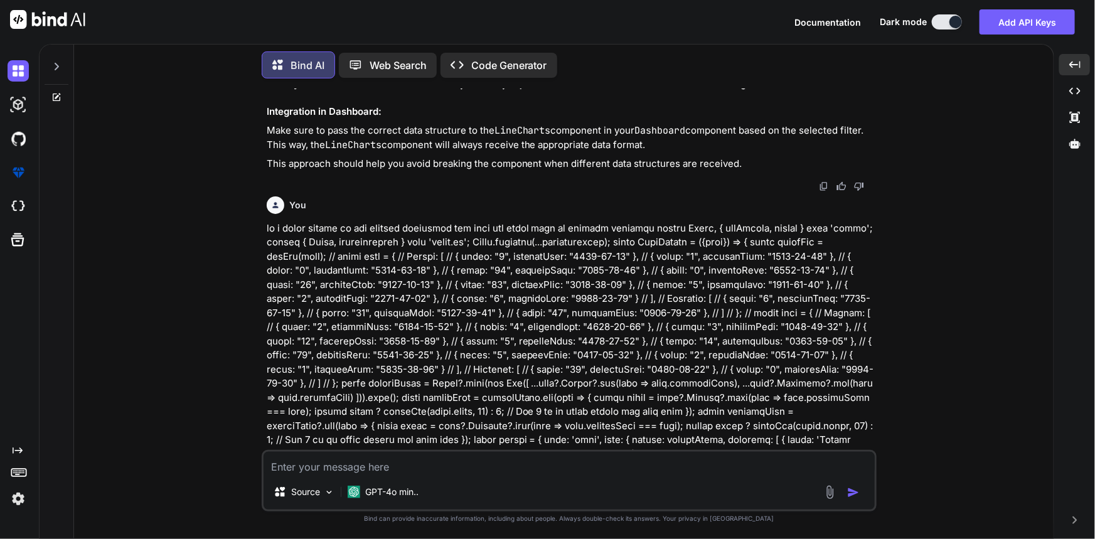
scroll to position [3547, 0]
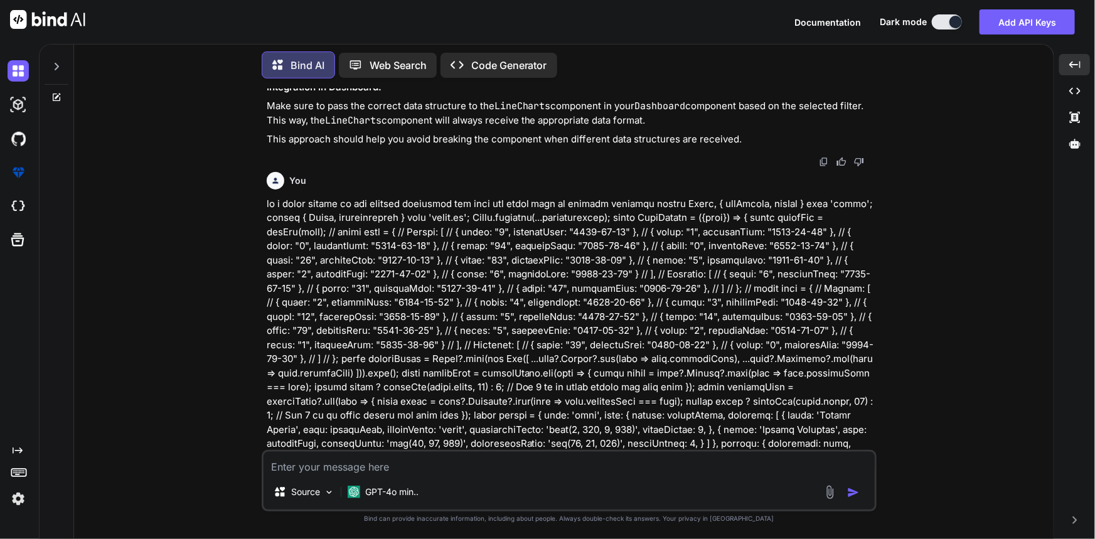
scroll to position [3604, 0]
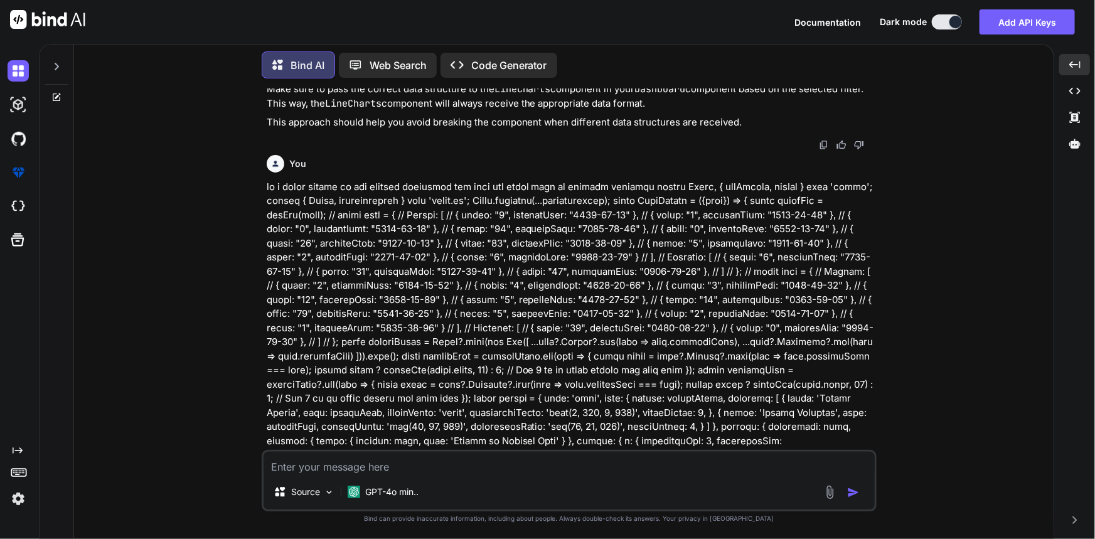
click at [433, 469] on textarea at bounding box center [569, 463] width 611 height 23
type textarea "1"
paste textarea "{ "success": true, "data": { "Worked": [ { "count": "2", "currentDate": "2025-0…"
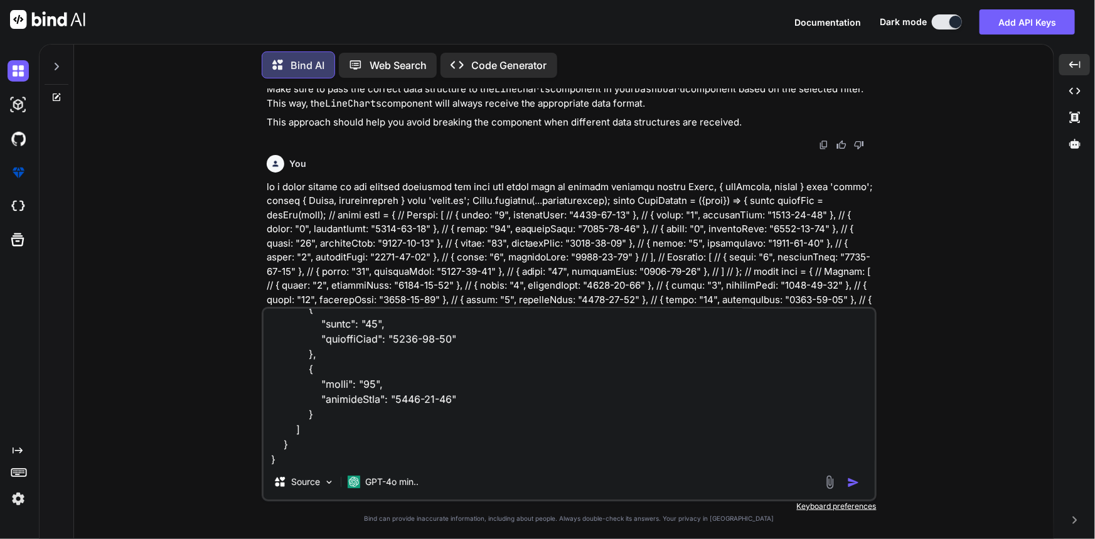
scroll to position [663, 0]
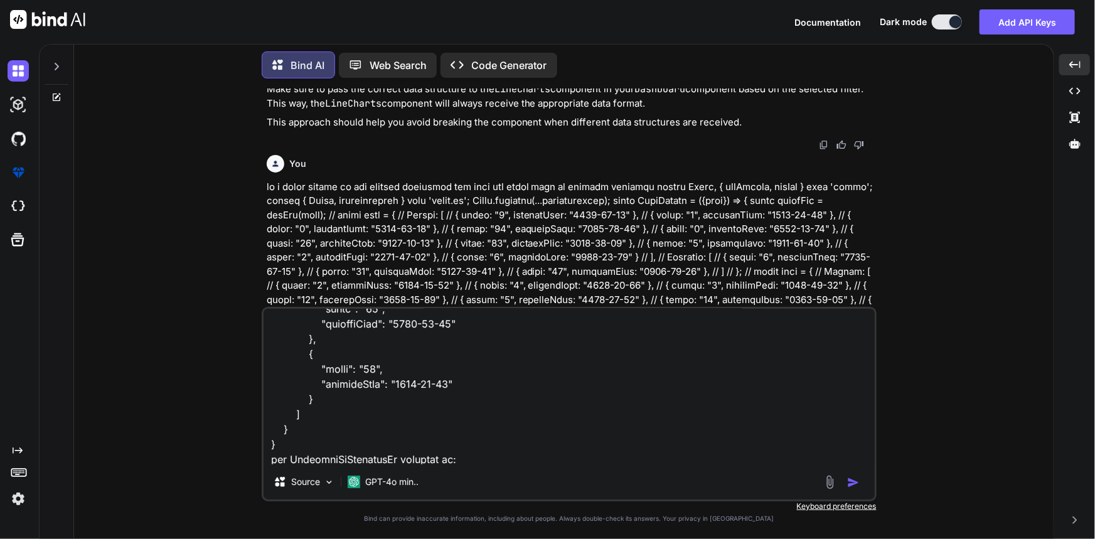
paste textarea "assignedVsAssignedTo"
click at [500, 458] on textarea at bounding box center [569, 387] width 611 height 156
click at [493, 460] on textarea at bounding box center [569, 387] width 611 height 156
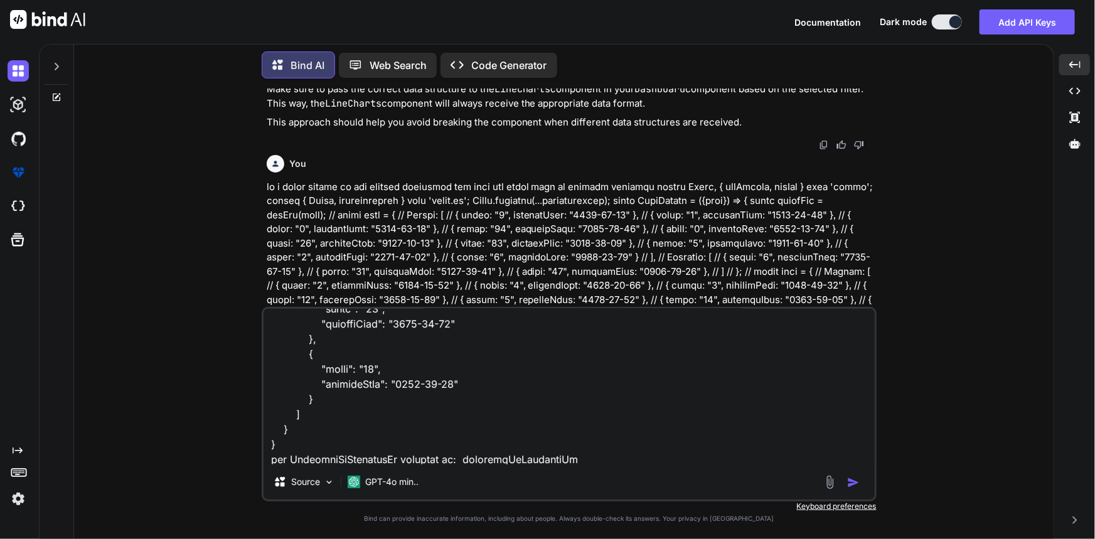
paste textarea "{ "success": true, "data": { "assigned": [ { "count": "106", "currentDate": "[D…"
paste textarea "{ "UpdateFilter": "denial", "WorkedByUser": "[PERSON_NAME]", "FilterBy": "assig…"
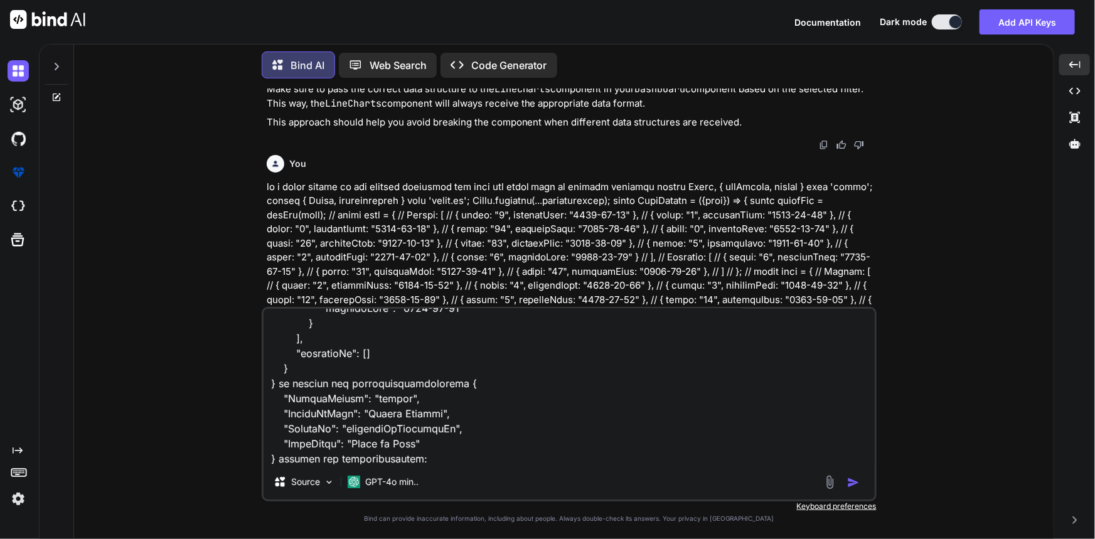
paste textarea "{ "UpdateFilter": "denial", "WorkedByUser": "[PERSON_NAME]", "FilterBy": "assig…"
paste textarea "{ "UpdateFilter": "denial", "WorkedByUser": "[PERSON_NAME]", "FilterBy": "worke…"
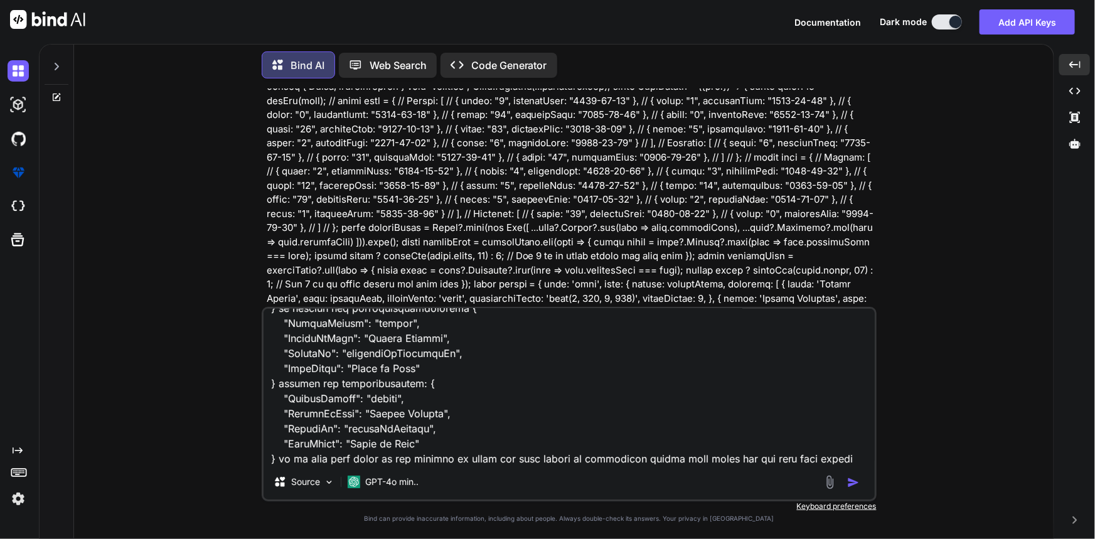
scroll to position [1355, 0]
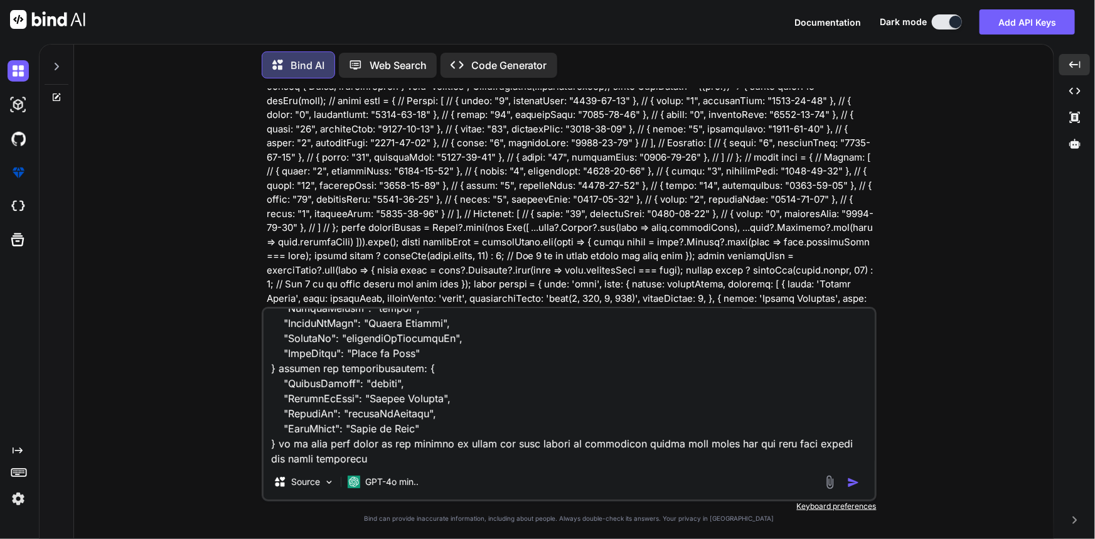
paste textarea "import React, { Component } from "react"; import { Line } from "react-chartjs-2…"
type textarea "two types response get: for Worked vs Entered is { "success": true, "data": { "…"
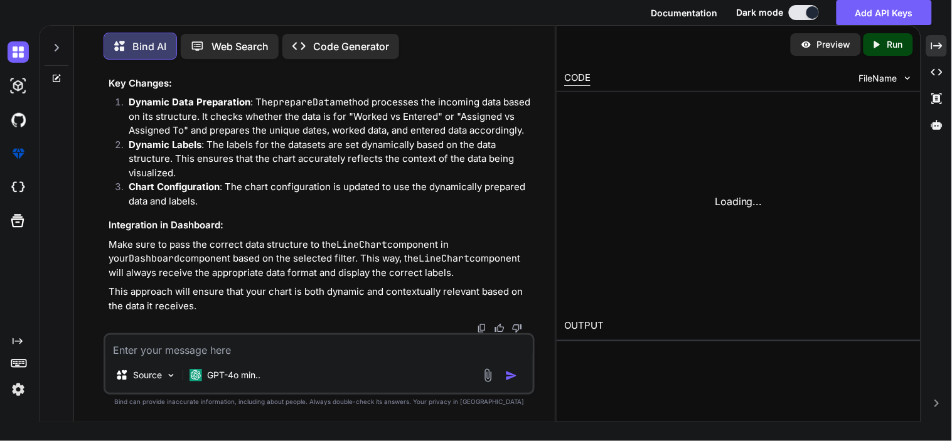
scroll to position [16231, 0]
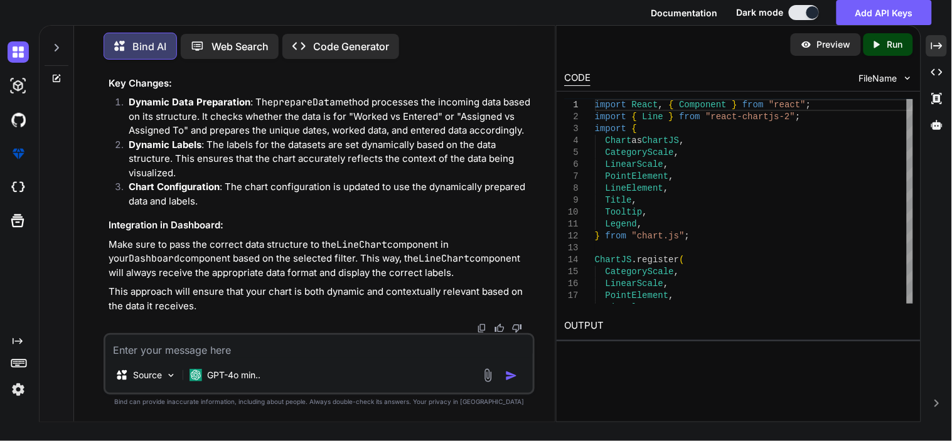
drag, startPoint x: 774, startPoint y: 6, endPoint x: 243, endPoint y: 186, distance: 560.6
click at [936, 46] on icon at bounding box center [936, 45] width 11 height 7
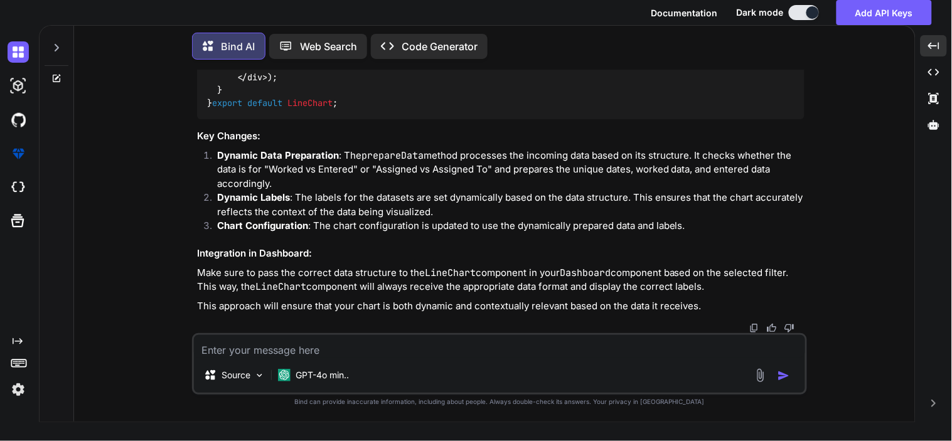
scroll to position [14418, 0]
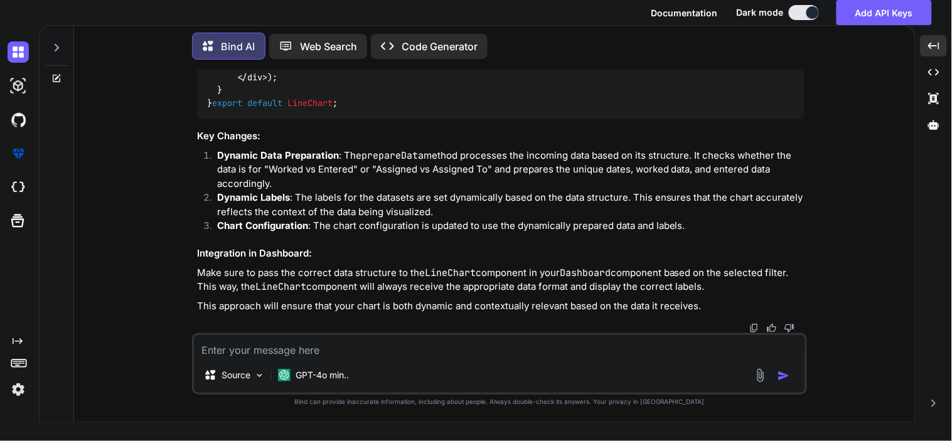
click at [292, 353] on textarea at bounding box center [499, 346] width 611 height 23
drag, startPoint x: 440, startPoint y: 360, endPoint x: 447, endPoint y: 355, distance: 8.5
click at [440, 360] on div "not worked if i send payload of Source GPT-4o min.." at bounding box center [499, 363] width 615 height 61
click at [449, 345] on textarea "not worked if i send payload of" at bounding box center [499, 346] width 611 height 23
paste textarea "{ "UpdateFilter": "denial", "WorkedByUser": "[PERSON_NAME]", "FilterBy": "assig…"
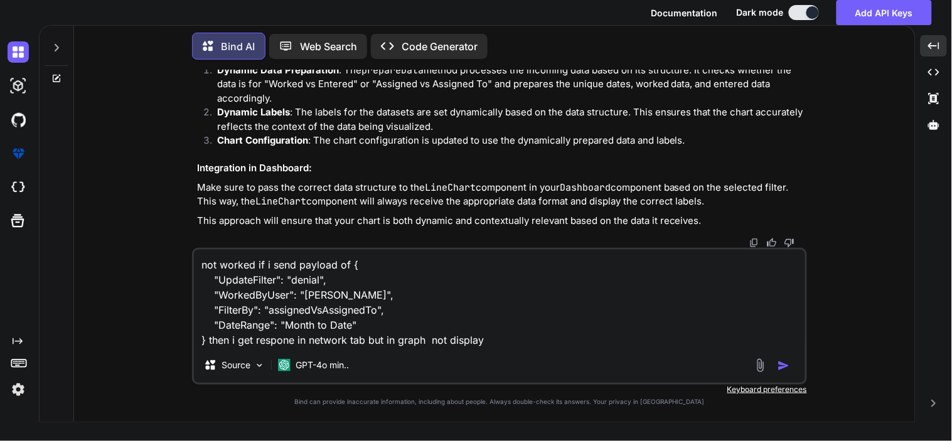
click at [605, 331] on textarea "not worked if i send payload of { "UpdateFilter": "denial", "WorkedByUser": "Ar…" at bounding box center [499, 299] width 611 height 98
click at [617, 345] on textarea "not worked if i send payload of { "UpdateFilter": "denial", "WorkedByUser": "Ar…" at bounding box center [499, 299] width 611 height 98
paste textarea "{loading ? ( <Box sx={{ display: "flex", justifyContent: "center", alignItems: …"
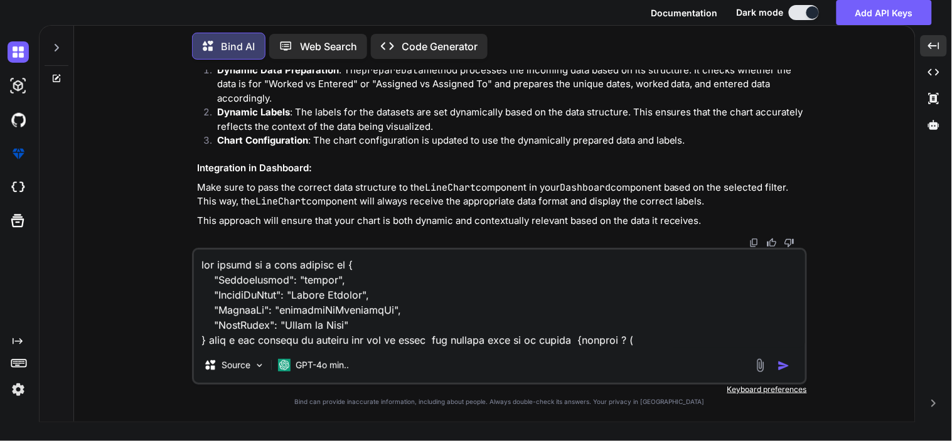
scroll to position [211, 0]
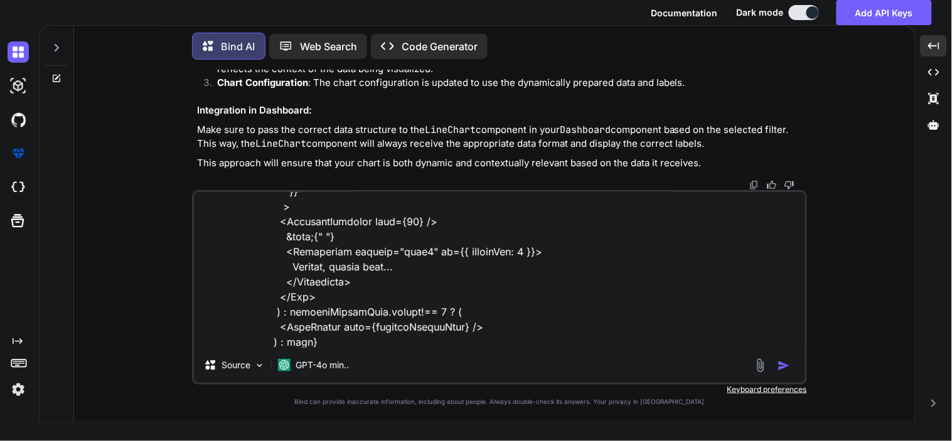
click at [592, 331] on textarea at bounding box center [499, 270] width 611 height 156
click at [601, 324] on textarea at bounding box center [499, 270] width 611 height 156
click at [582, 341] on textarea at bounding box center [499, 270] width 611 height 156
paste textarea "getProcessedByVolumeGraph = () => { const {processedUpdateFilter,filterByUser,f…"
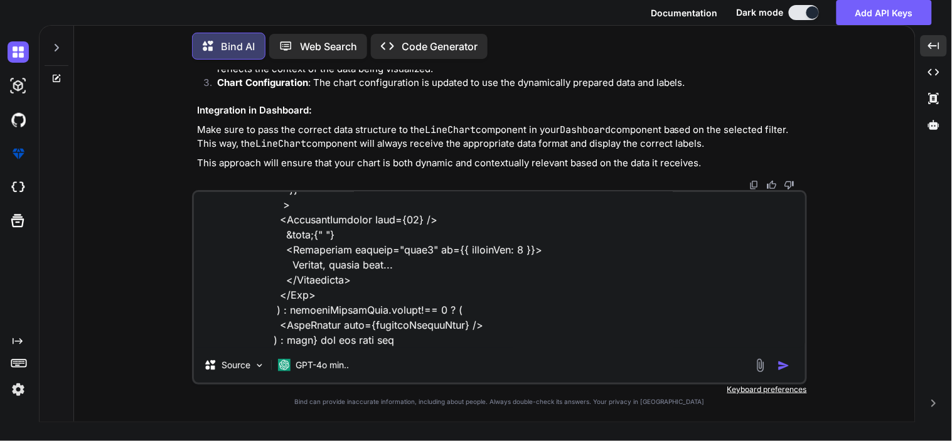
type textarea "not worked if i send payload of { "UpdateFilter": "denial", "WorkedByUser": "Ar…"
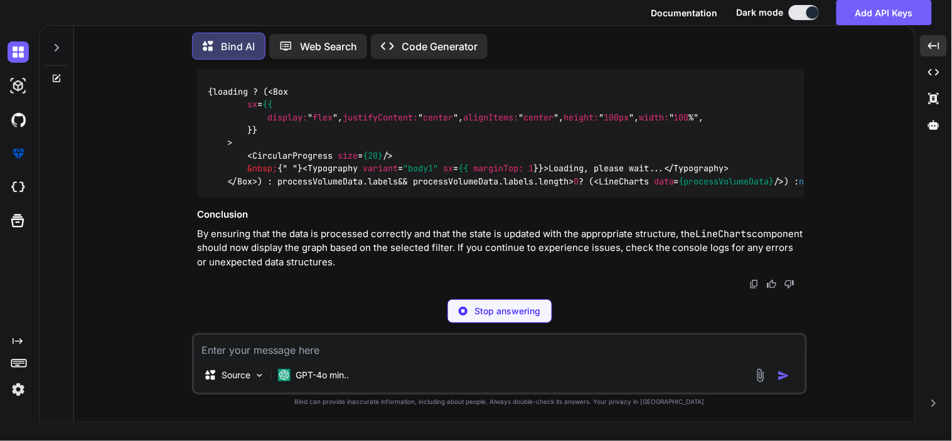
scroll to position [18394, 0]
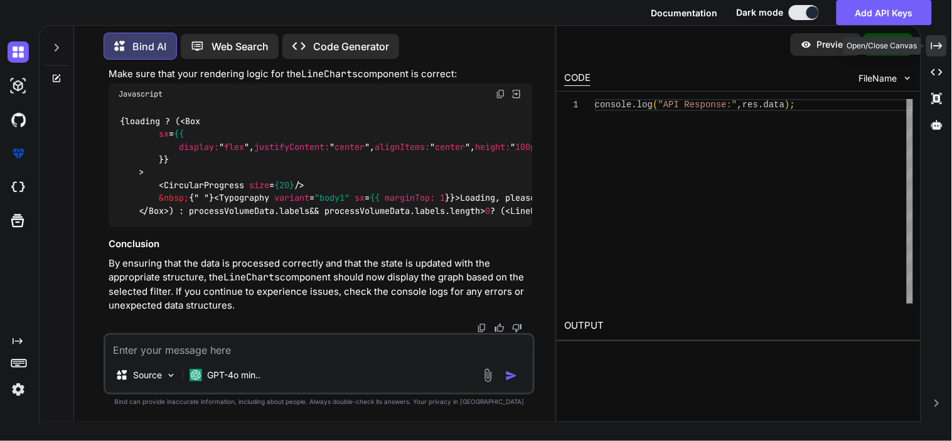
click at [939, 43] on icon at bounding box center [936, 45] width 11 height 7
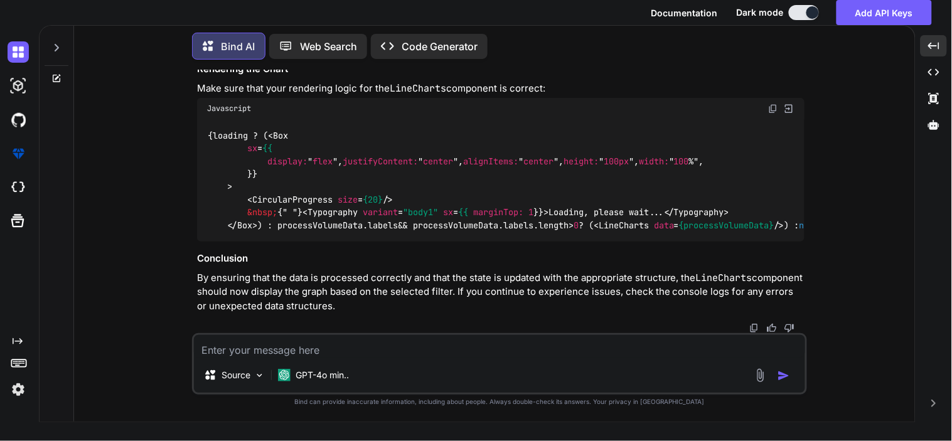
scroll to position [15667, 0]
click at [393, 350] on textarea at bounding box center [499, 346] width 611 height 23
paste textarea "{ "assigned": [ { "count": "39", "currentDate": "2025-08-21" }, { "count": "5",…"
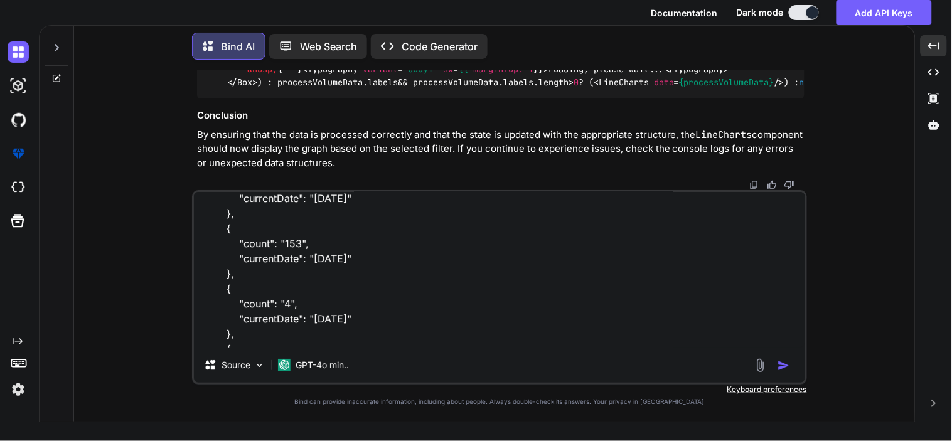
scroll to position [0, 0]
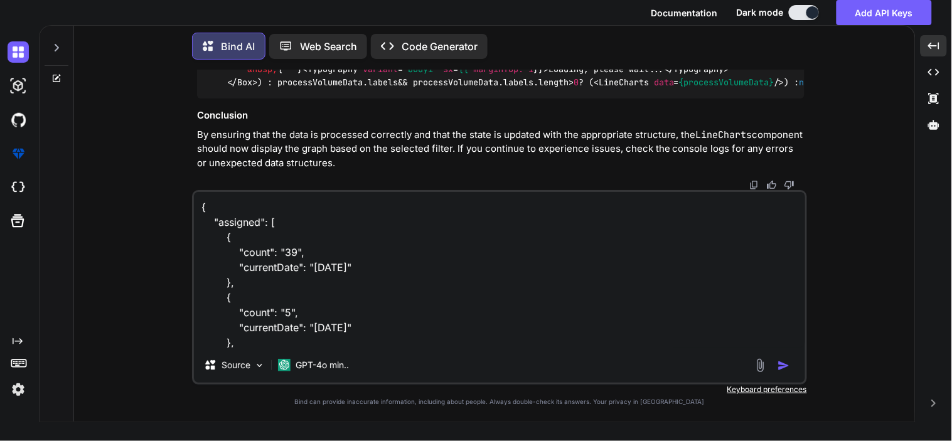
click at [201, 202] on textarea "{ "assigned": [ { "count": "39", "currentDate": "2025-08-21" }, { "count": "5",…" at bounding box center [499, 270] width 611 height 156
click at [202, 209] on textarea "data: { "assigned": [ { "count": "39", "currentDate": "2025-08-21" }, { "count"…" at bounding box center [499, 270] width 611 height 156
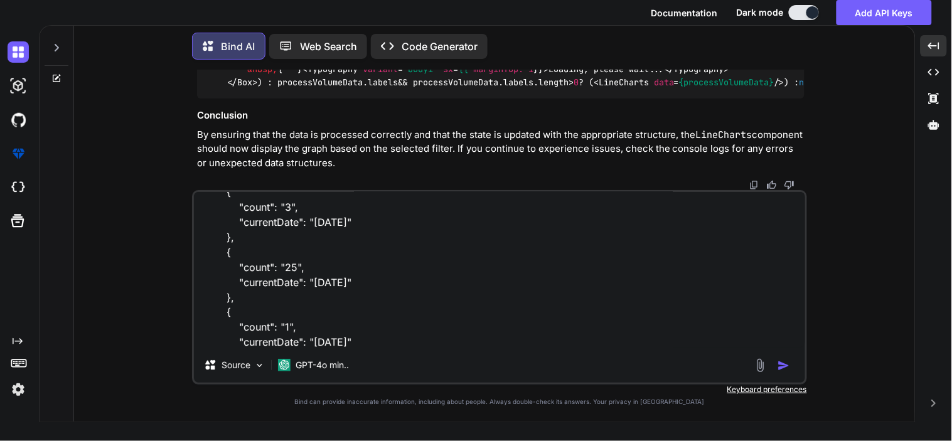
scroll to position [545, 0]
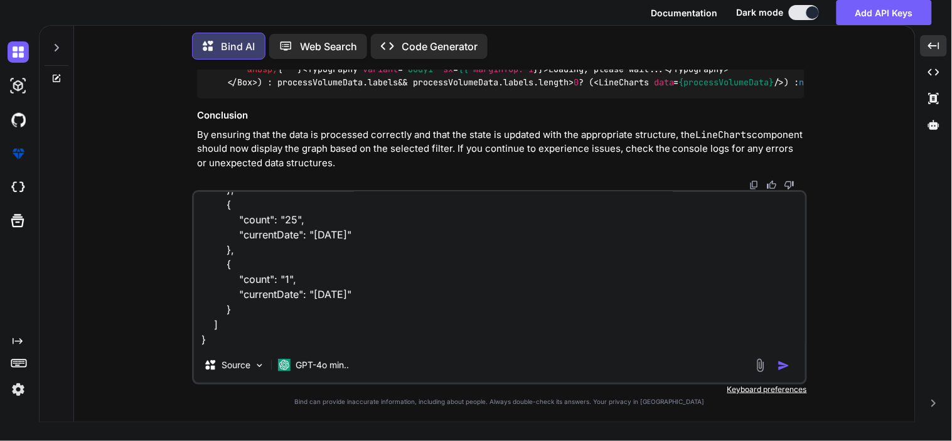
drag, startPoint x: 299, startPoint y: 205, endPoint x: 365, endPoint y: 366, distance: 173.4
click at [365, 366] on div "in console response data: { "assigned": [ { "count": "39", "currentDate": "2025…" at bounding box center [499, 287] width 615 height 195
paste textarea "{ "success": true, "data": { "assigned": [ { "count": "39", "currentDate": "202…"
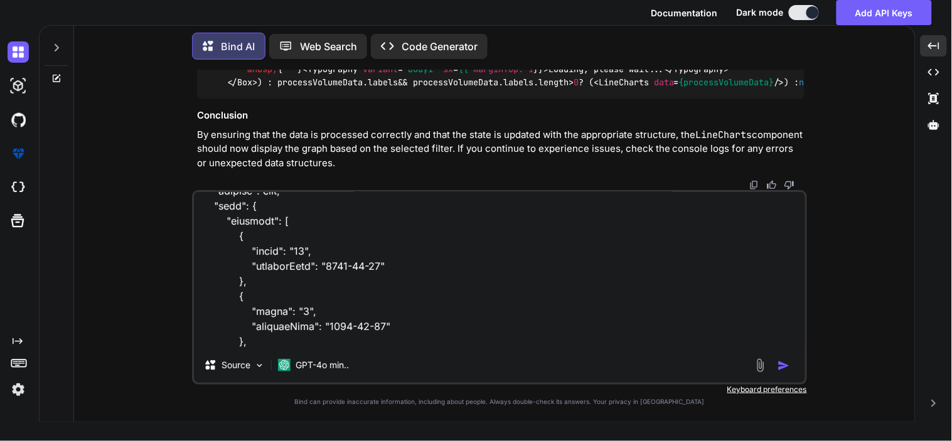
scroll to position [0, 0]
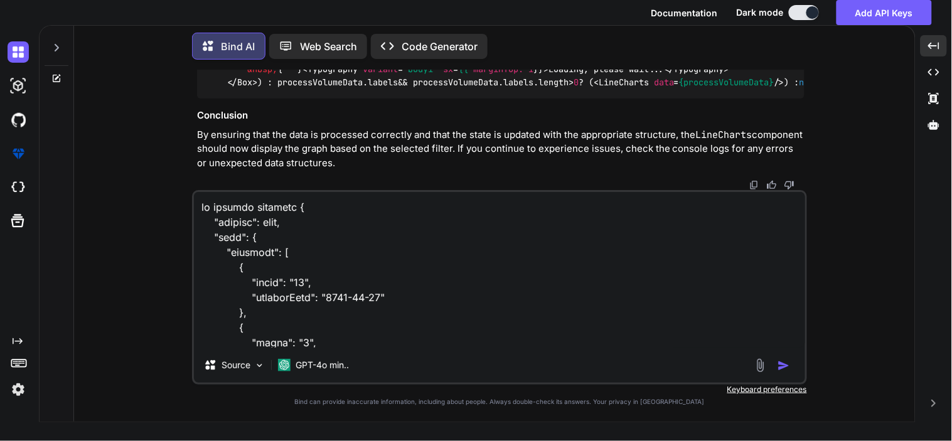
click at [297, 205] on textarea at bounding box center [499, 270] width 611 height 156
type textarea "in console response is { "success": true, "data": { "assigned": [ { "count": "3…"
click at [785, 363] on img "button" at bounding box center [784, 366] width 13 height 13
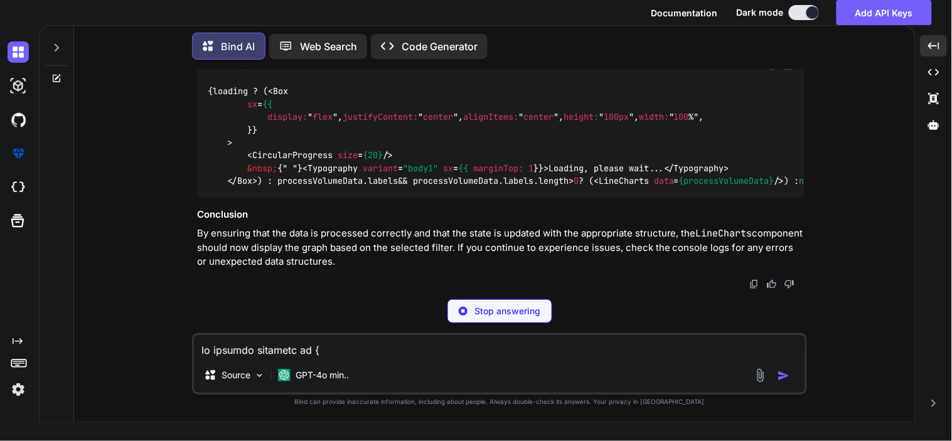
scroll to position [20125, 0]
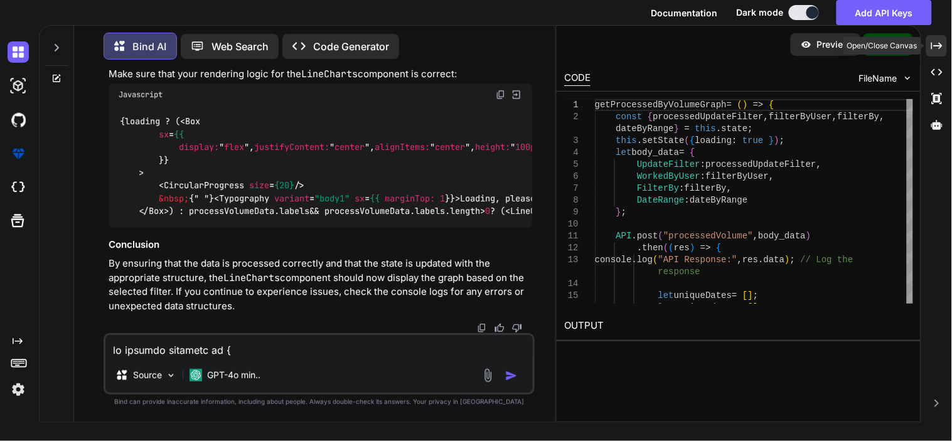
click at [937, 43] on icon "Created with Pixso." at bounding box center [936, 45] width 11 height 11
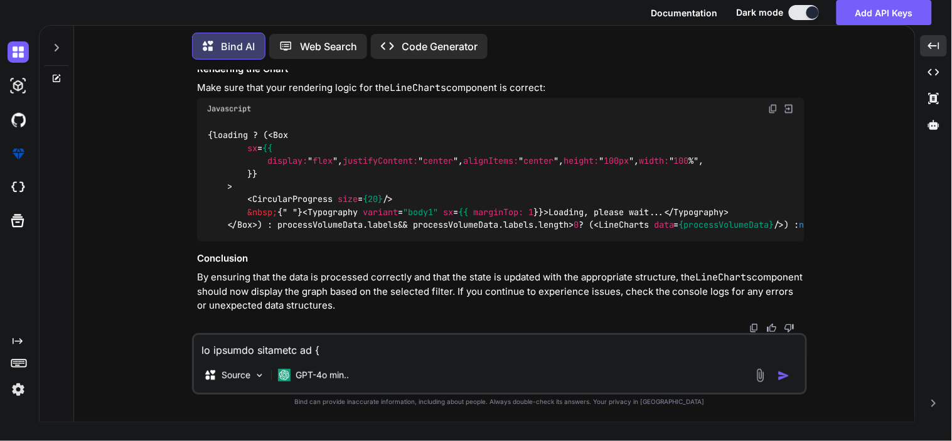
scroll to position [18024, 0]
drag, startPoint x: 367, startPoint y: 217, endPoint x: 521, endPoint y: 220, distance: 154.4
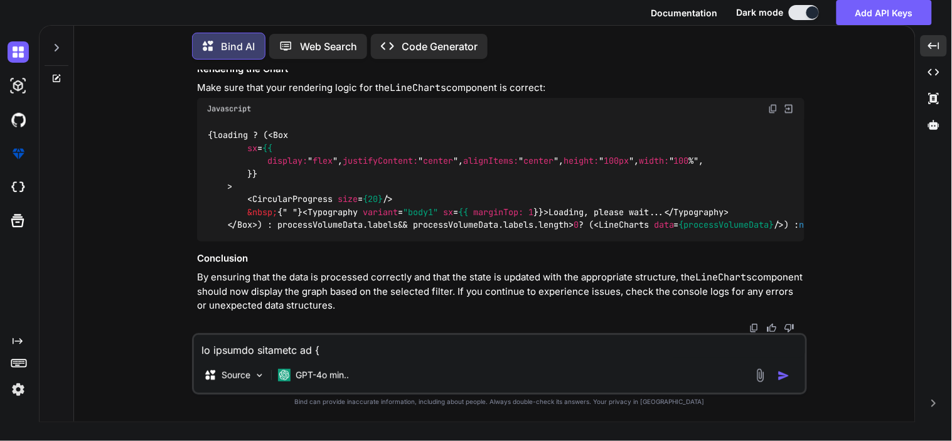
copy code "label : "Amount Worked" ,"
click at [446, 351] on textarea at bounding box center [499, 346] width 611 height 23
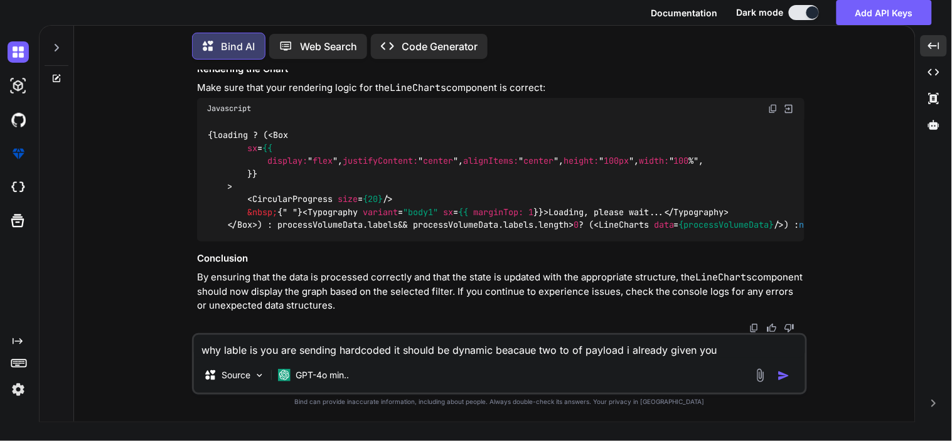
type textarea "why lable is you are sending hardcoded it should be dynamic beacaue two to of p…"
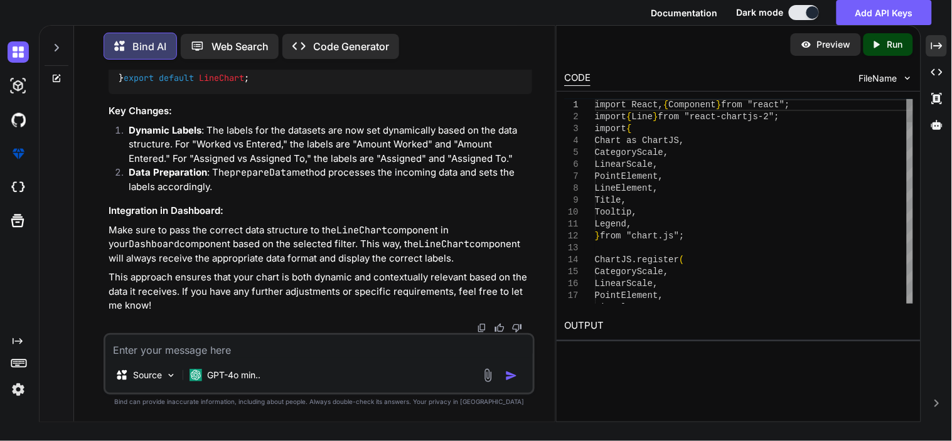
scroll to position [24234, 0]
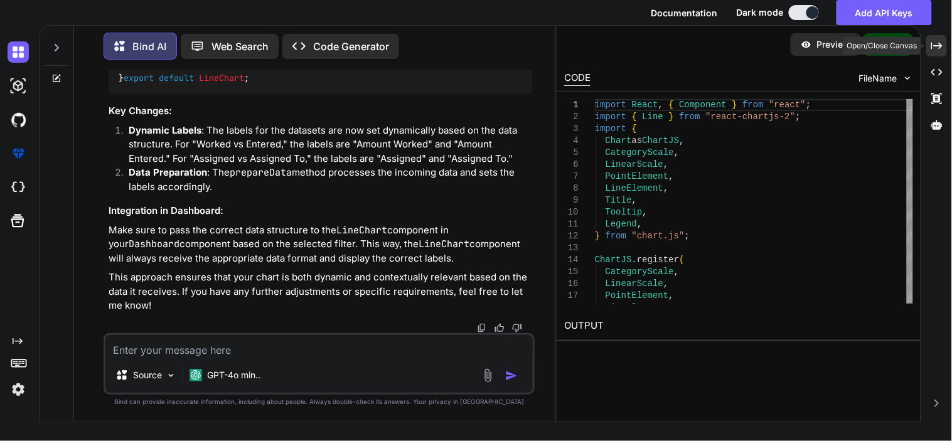
click at [938, 45] on icon "Created with Pixso." at bounding box center [936, 45] width 11 height 11
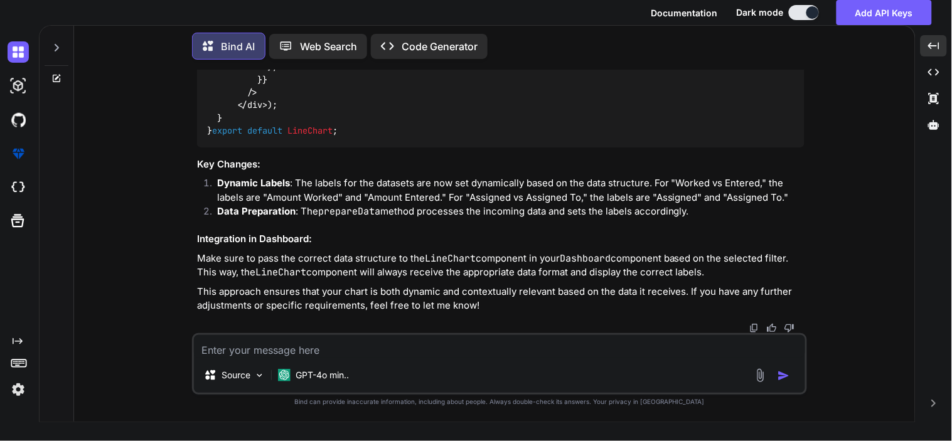
scroll to position [19942, 0]
click at [557, 355] on textarea at bounding box center [499, 346] width 611 height 23
type textarea "what about fun of api call in dashbaOred?"
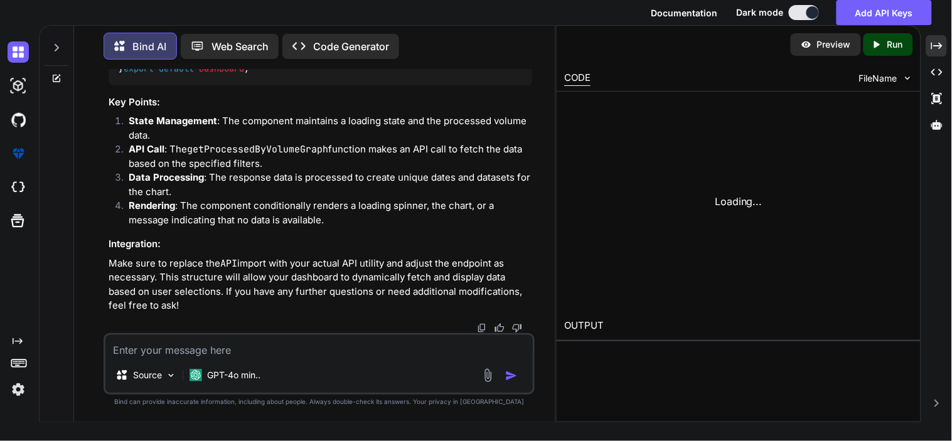
scroll to position [25879, 0]
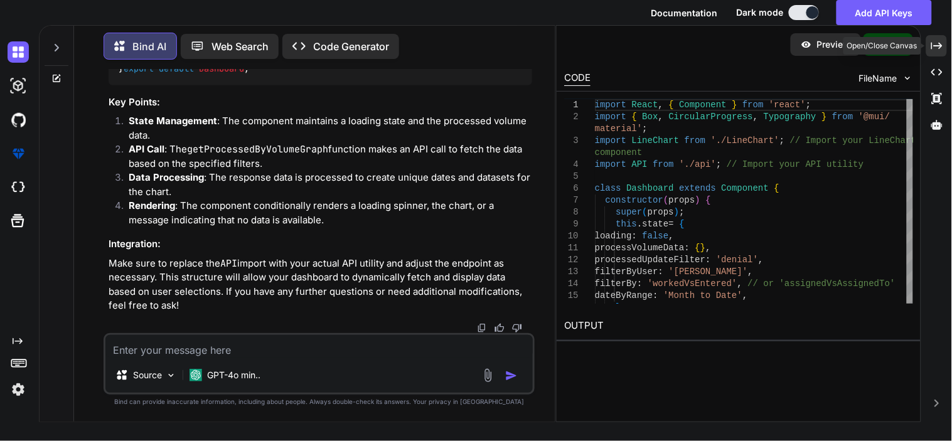
click at [939, 46] on icon at bounding box center [936, 45] width 11 height 7
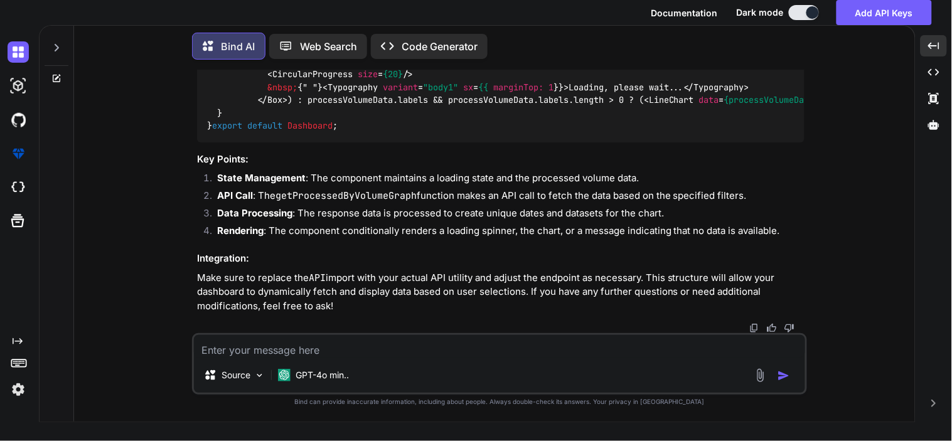
scroll to position [23635, 0]
drag, startPoint x: 217, startPoint y: 103, endPoint x: 325, endPoint y: 143, distance: 115.2
copy code "getProcessedByVolumeGraph = () => { const { processedUpdateFilter, filterByUser…"
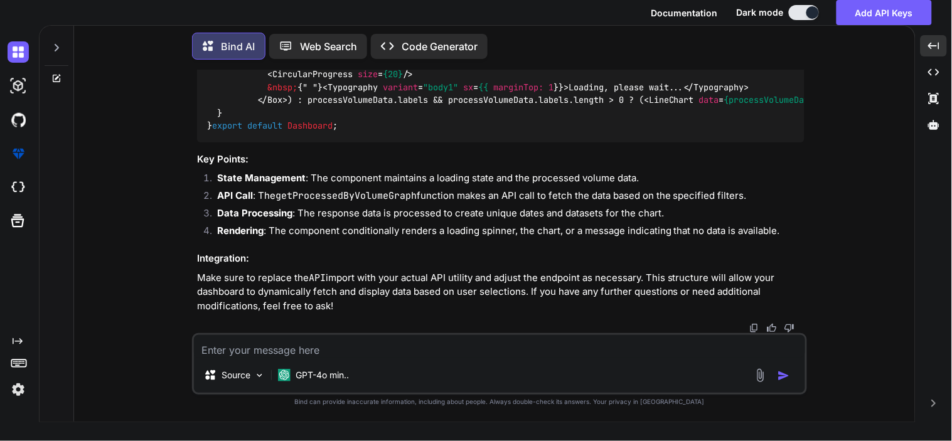
drag, startPoint x: 235, startPoint y: 136, endPoint x: 297, endPoint y: 279, distance: 155.7
click at [252, 106] on span "< div > {loading ? ( < Box sx = {{ display: ' flex ', justifyContent: ' center …" at bounding box center [699, 55] width 984 height 101
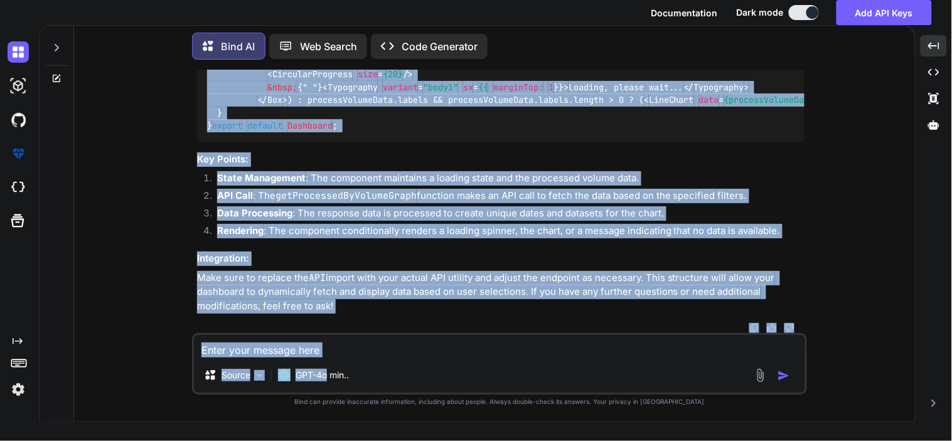
drag, startPoint x: 247, startPoint y: 144, endPoint x: 296, endPoint y: 166, distance: 54.0
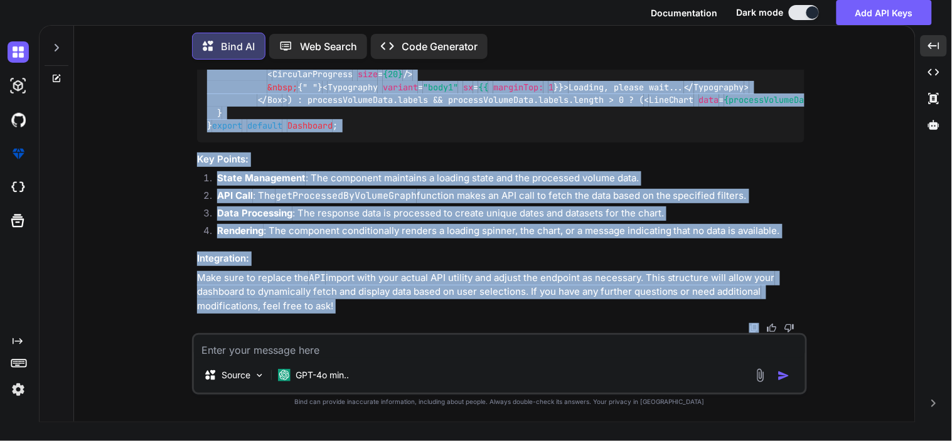
drag, startPoint x: 247, startPoint y: 141, endPoint x: 314, endPoint y: 144, distance: 67.3
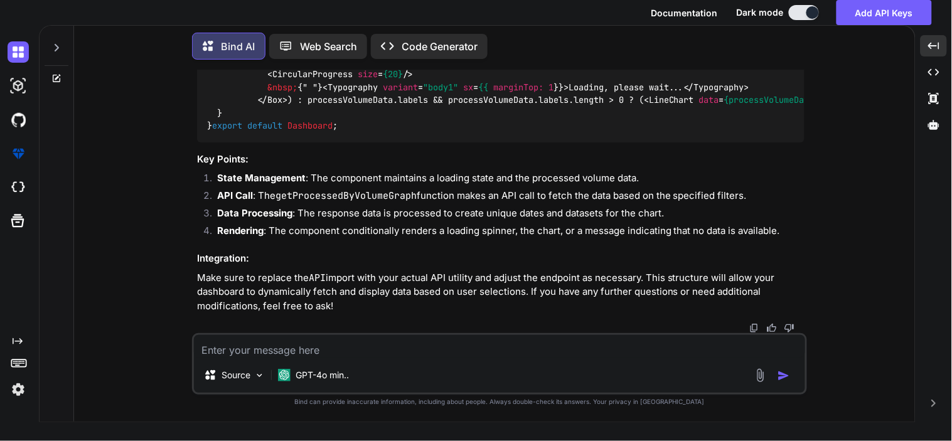
scroll to position [23700, 0]
drag, startPoint x: 259, startPoint y: 248, endPoint x: 243, endPoint y: 228, distance: 25.5
copy span "{loading ? ( < Box sx = {{ display: ' flex ', justifyContent: ' center ', align…"
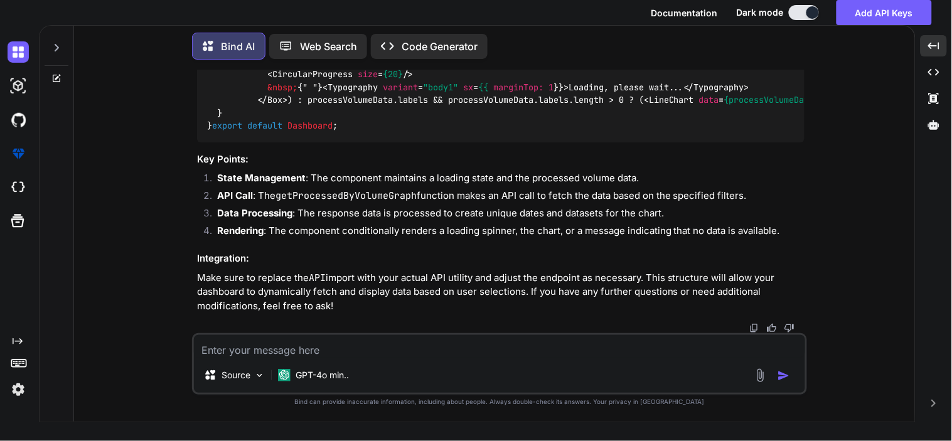
click at [468, 350] on textarea at bounding box center [499, 346] width 611 height 23
click at [429, 353] on textarea "my chart is kind of show in stretch is" at bounding box center [499, 346] width 611 height 23
click at [611, 352] on textarea "my chart is kind of show in stretch not able to readble properly." at bounding box center [499, 346] width 611 height 23
type textarea "my chart is kind of show in stretch not able to readble properly."
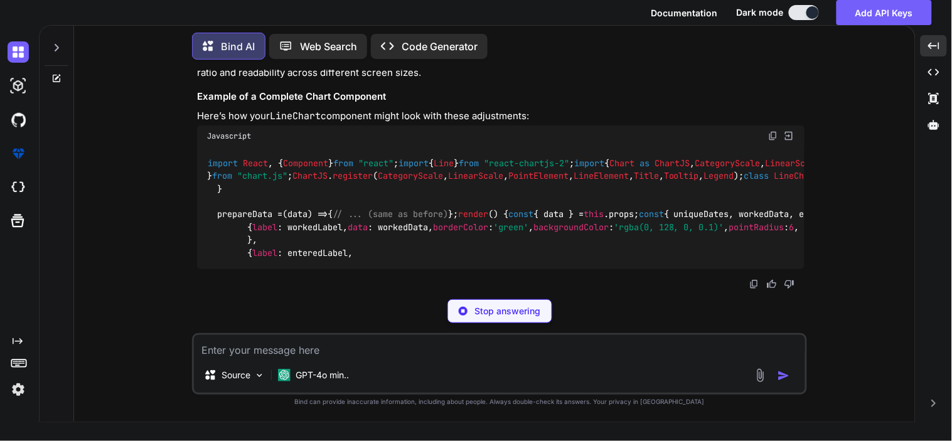
scroll to position [25171, 0]
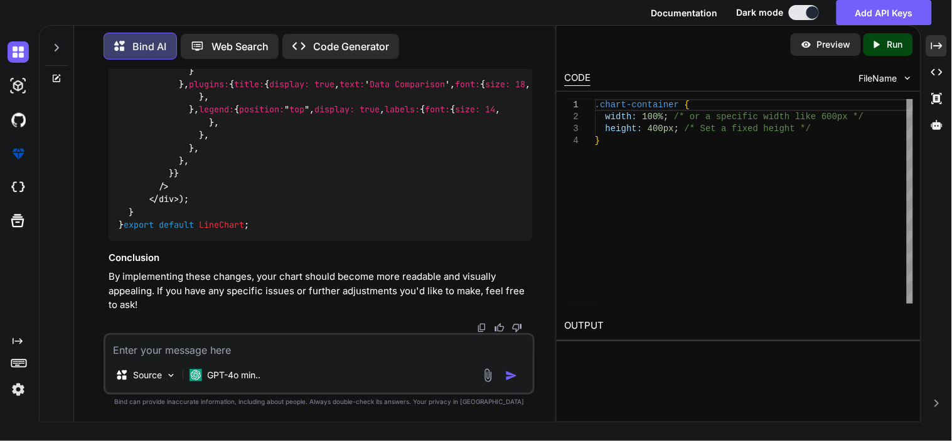
click at [186, 346] on textarea at bounding box center [318, 346] width 427 height 23
paste textarea "// const LineCharts = ({data}) => { // const chartRef = useRef(null); // // con…"
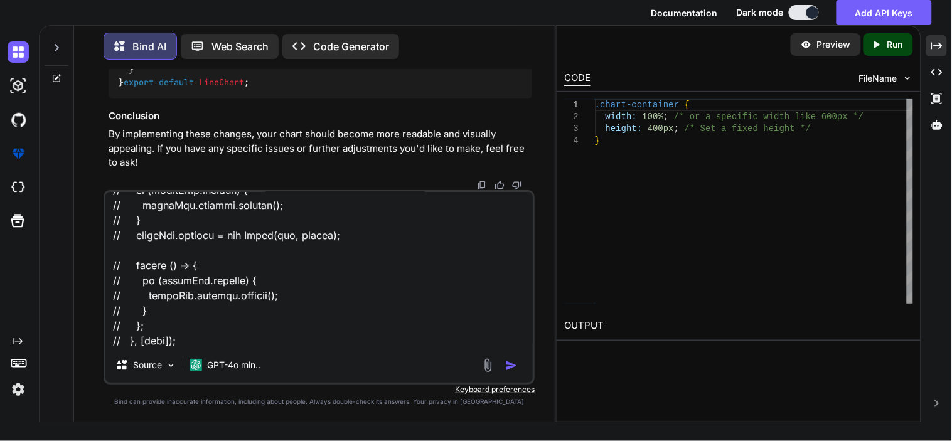
type textarea "// const LineCharts = ({data}) => { // const chartRef = useRef(null); // // con…"
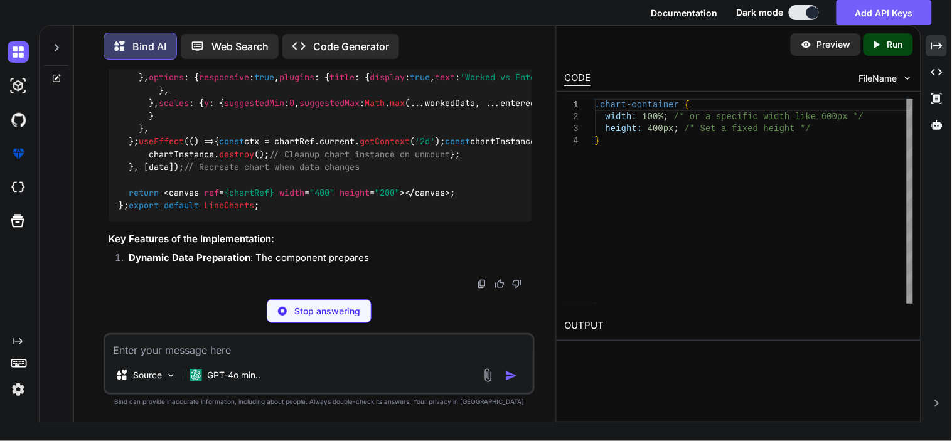
scroll to position [32477, 0]
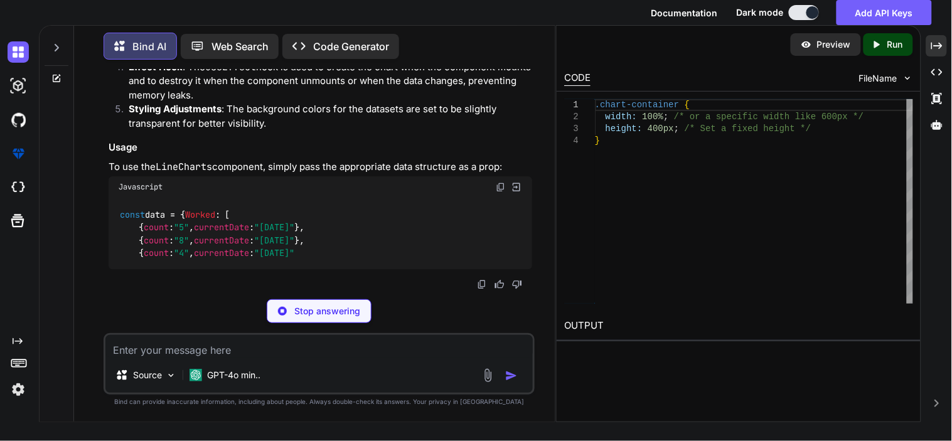
click at [419, 350] on textarea at bounding box center [318, 346] width 427 height 23
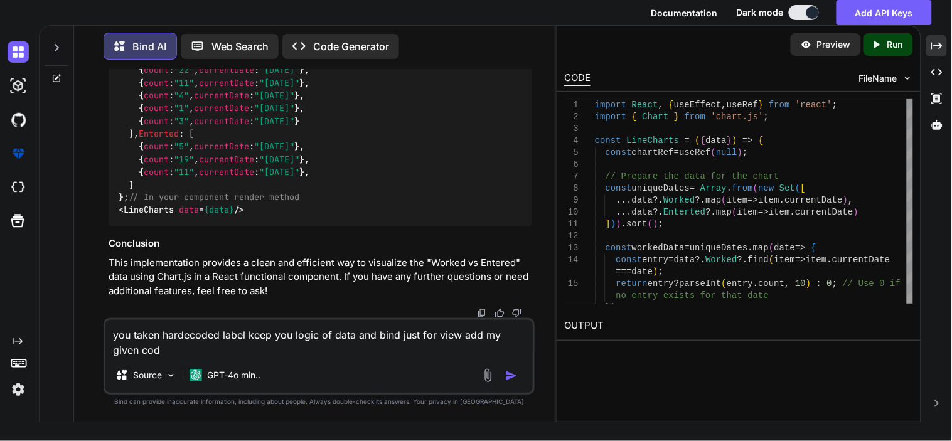
type textarea "you taken hardecoded label keep you logic of data and bind just for view add my…"
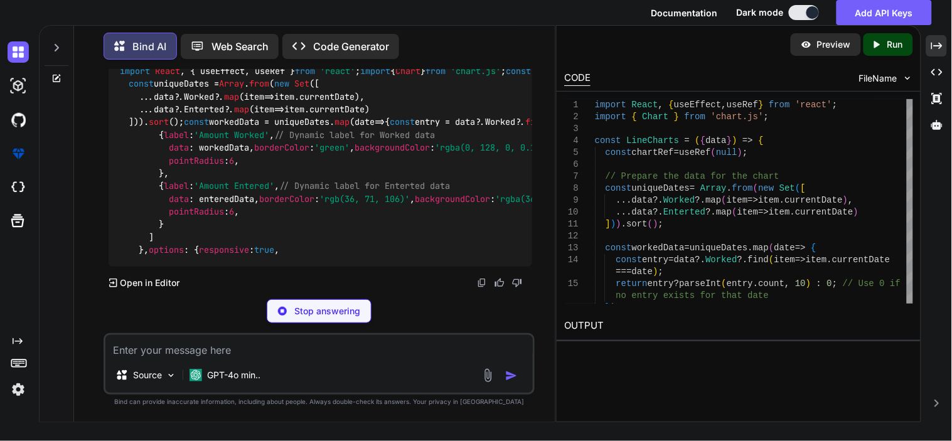
scroll to position [33747, 0]
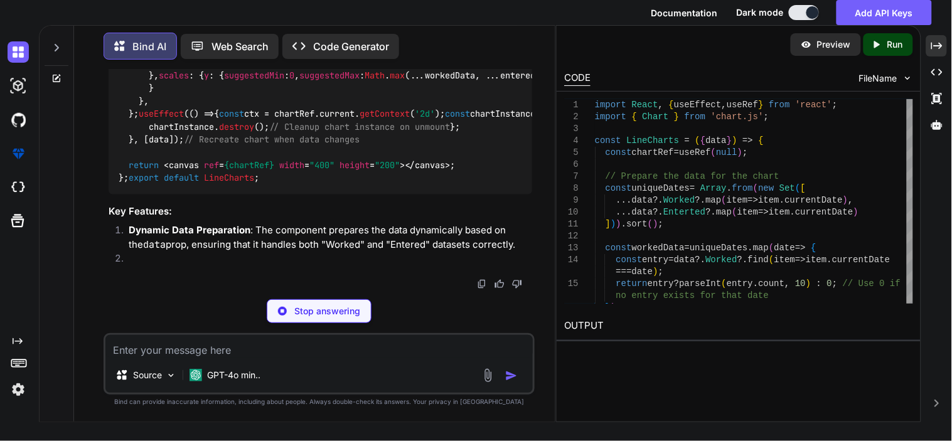
drag, startPoint x: 166, startPoint y: 142, endPoint x: 292, endPoint y: 139, distance: 126.2
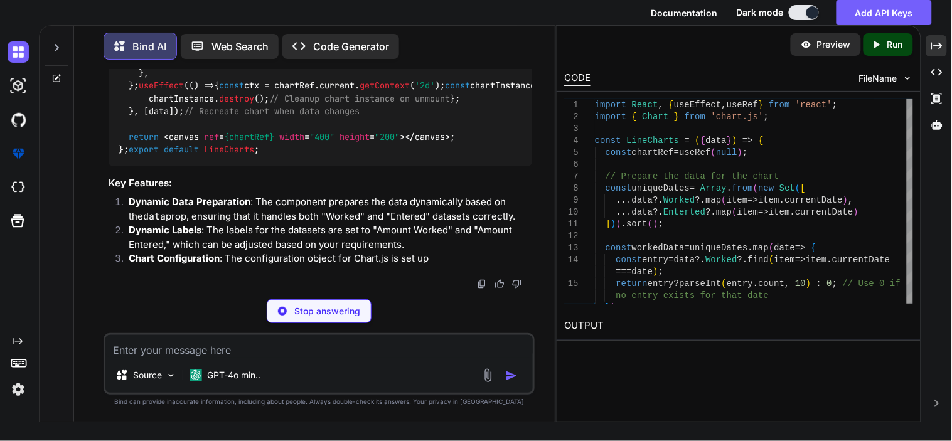
copy code "label : 'Amount Worked' ,"
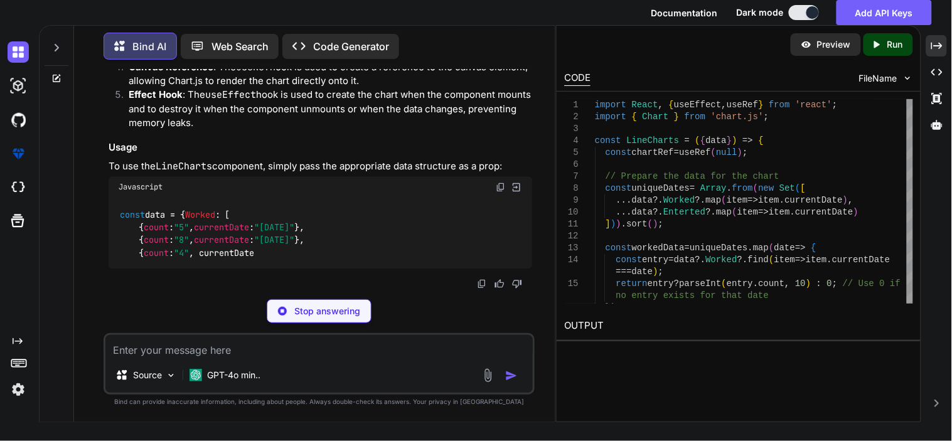
scroll to position [34235, 0]
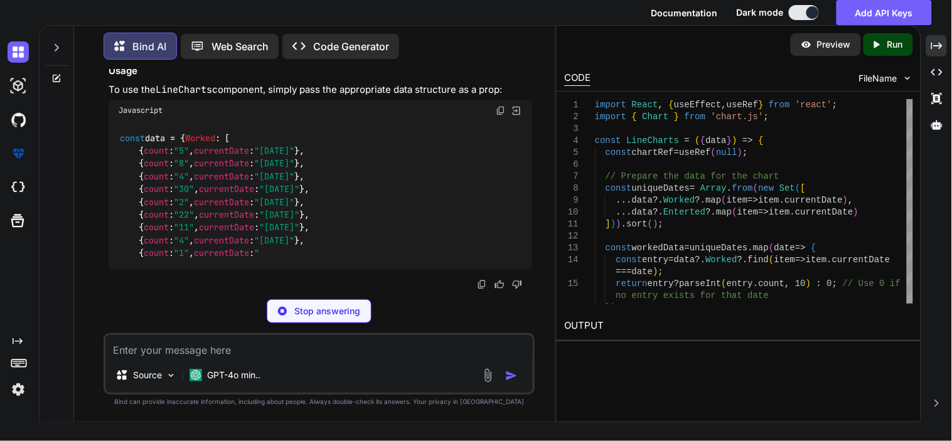
click at [204, 346] on textarea at bounding box center [318, 346] width 427 height 23
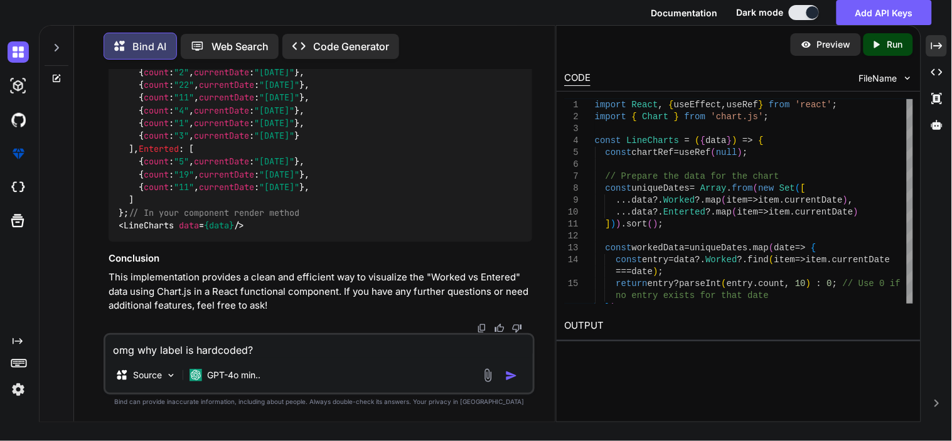
paste textarea "label: 'Amount Worked',"
type textarea "omg why label is hardcoded? label: 'Amount Worked',"
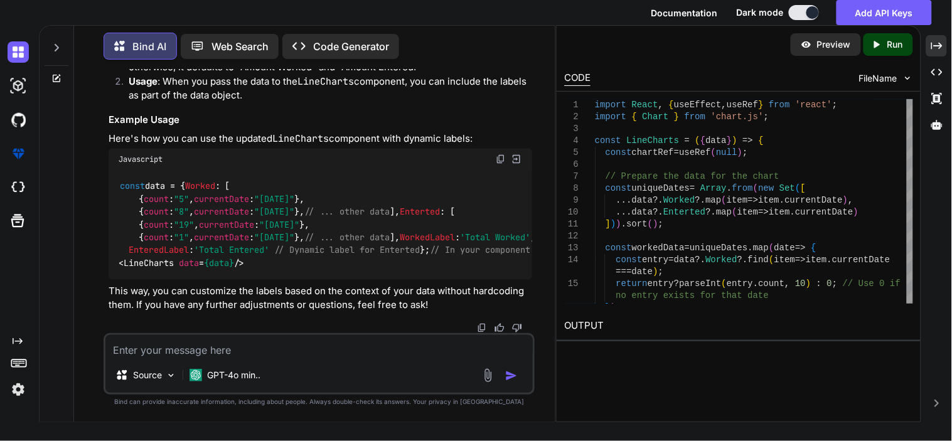
scroll to position [35055, 0]
click at [334, 355] on textarea at bounding box center [318, 346] width 427 height 23
paste textarea "import React, { useEffect, useRef } from 'react'; import { Chart, registerables…"
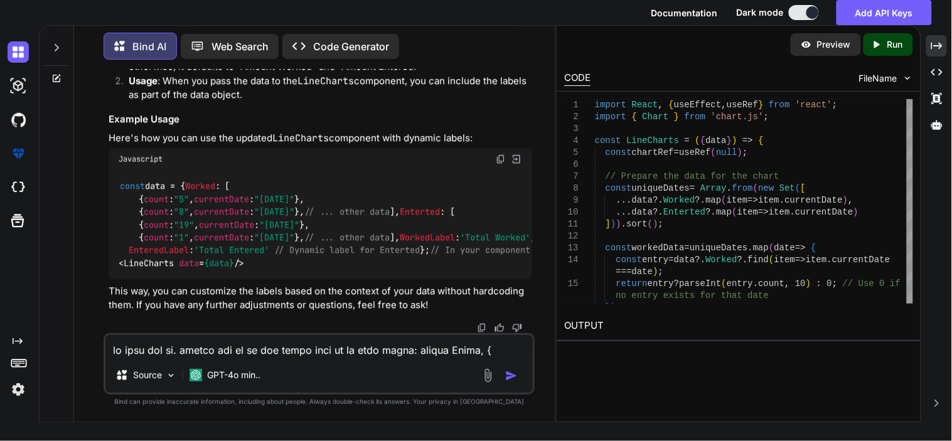
scroll to position [1613, 0]
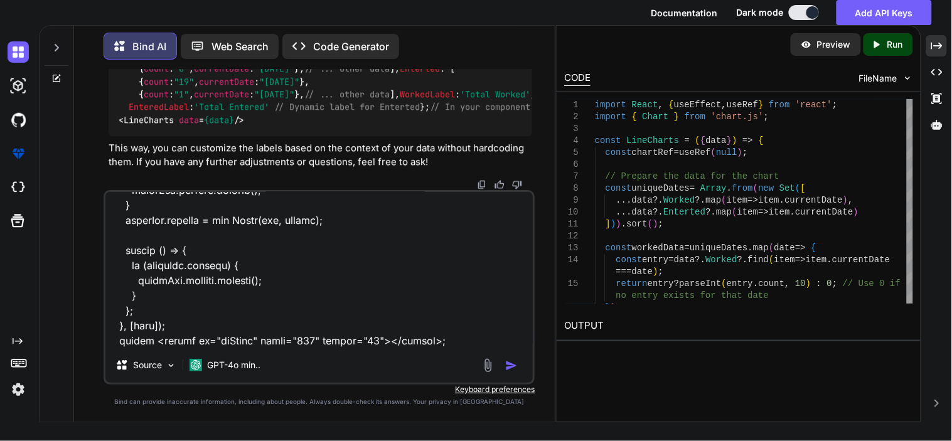
type textarea "no very bad ui. forgot the ui of you given take ex of this below: import React,…"
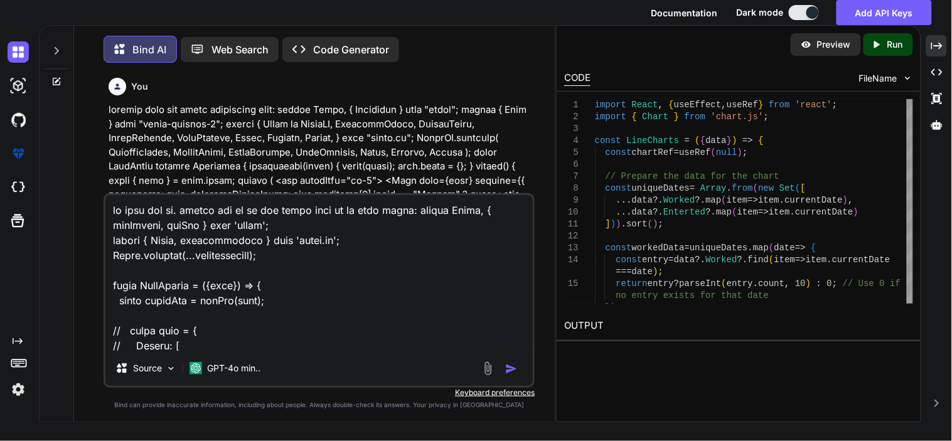
scroll to position [1613, 0]
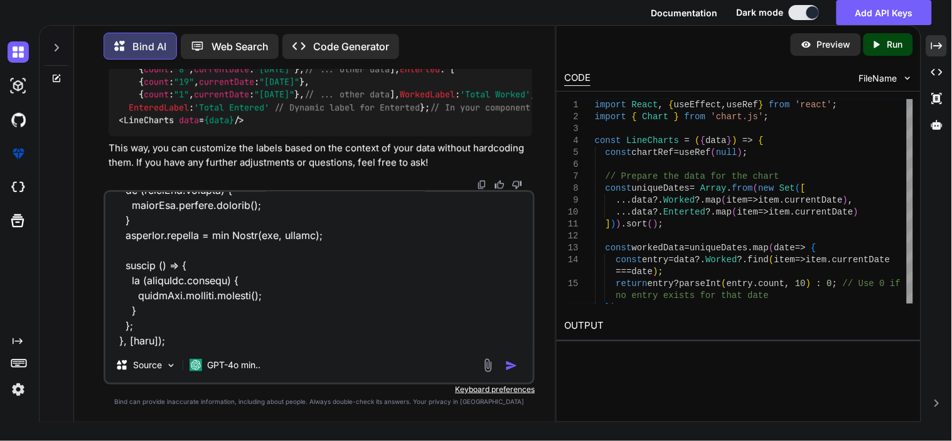
type textarea "x"
type textarea "no very bad ui. forgot the ui of you given take ex of this below: import React,…"
type textarea "x"
type textarea "no very bad ui. forgot the ui of you given take ex of this below: import React,…"
type textarea "x"
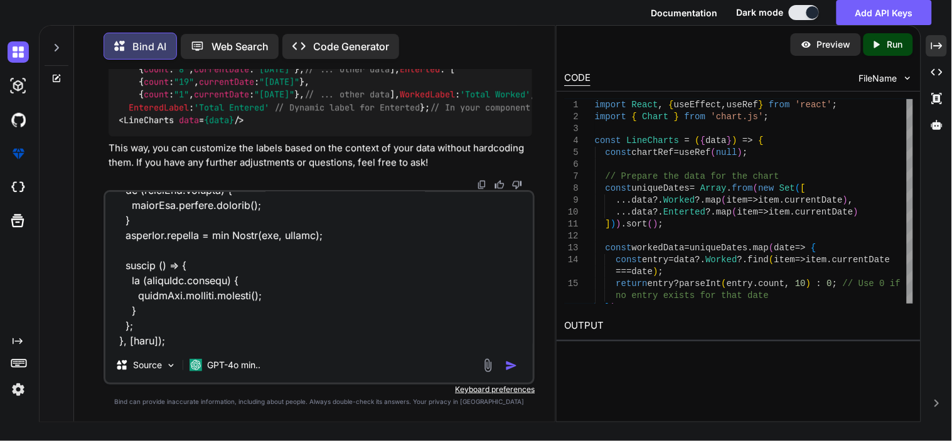
type textarea "no very bad ui. forgot the ui of you given take ex of this below: import React,…"
type textarea "x"
type textarea "no very bad ui. forgot the ui of you given take ex of this below: import React,…"
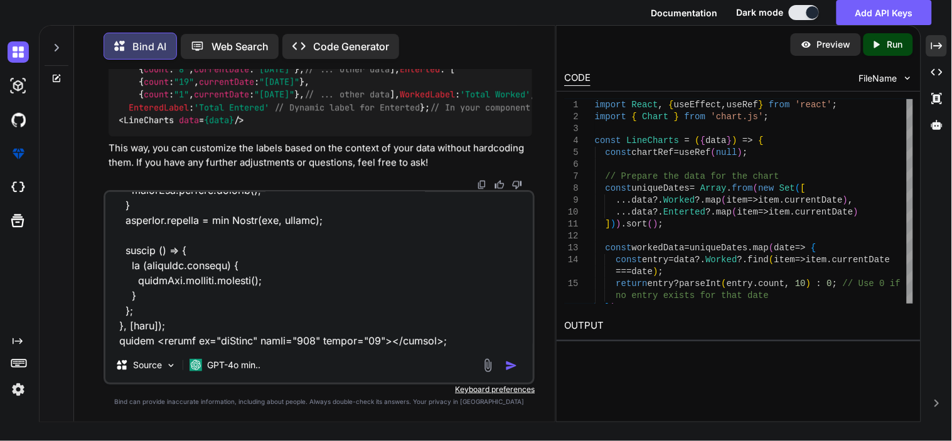
type textarea "x"
type textarea "no very bad ui. forgot the ui of you given take ex of this below: import React,…"
type textarea "x"
type textarea "no very bad ui. forgot the ui of you given take ex of this below: import React,…"
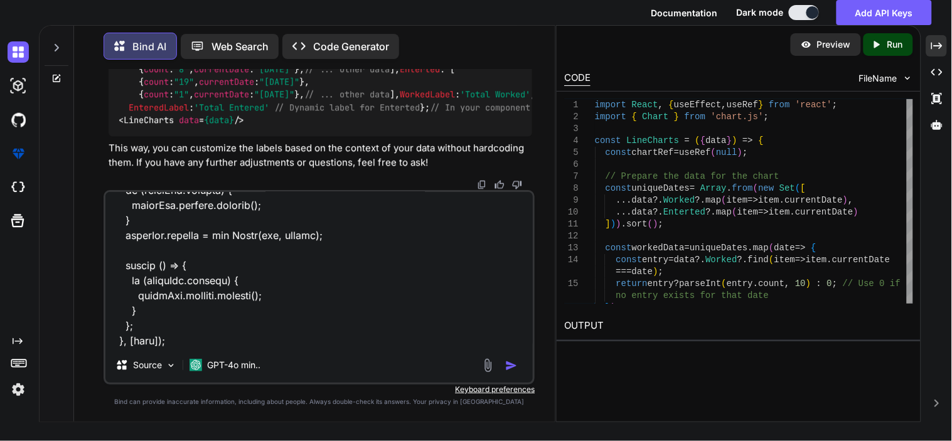
type textarea "x"
type textarea "no very bad ui. forgot the ui of you given take ex of this below: import React,…"
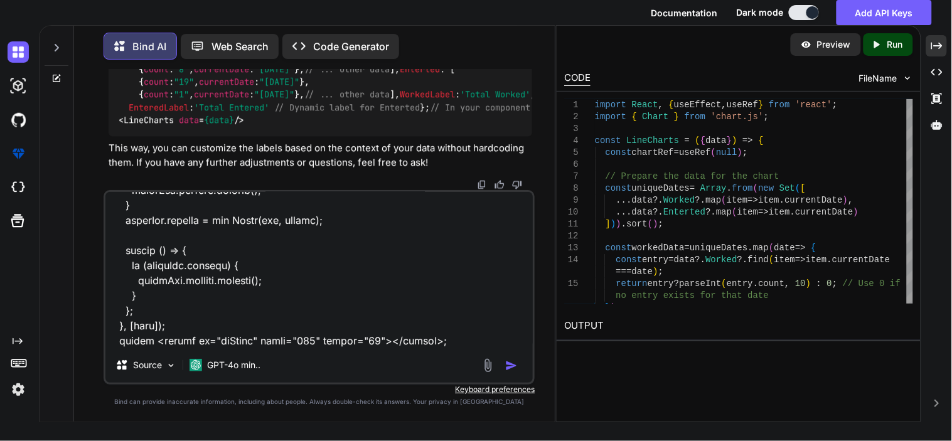
type textarea "x"
type textarea "no very bad ui. forgot the ui of you given take ex of this below: import React,…"
type textarea "x"
type textarea "no very bad ui. forgot the ui of you given take ex of this below: import React,…"
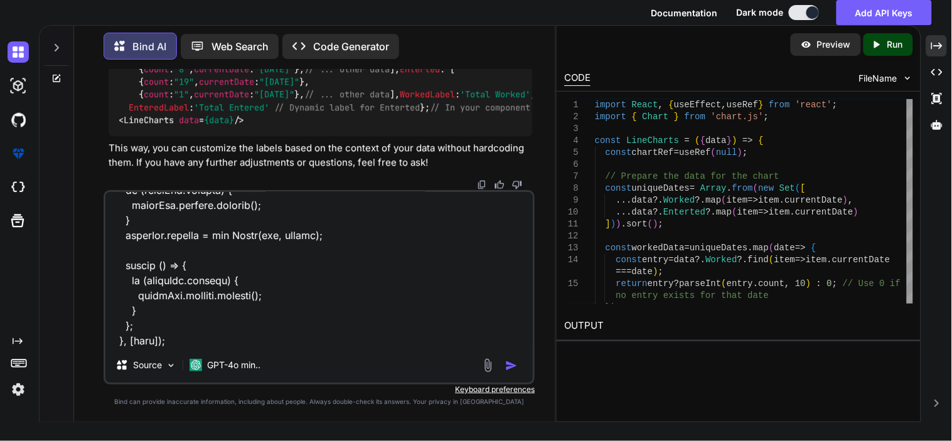
type textarea "x"
type textarea "no very bad ui. forgot the ui of you given take ex of this below: import React,…"
type textarea "x"
type textarea "no very bad ui. forgot the ui of you given take ex of this below: import React,…"
type textarea "x"
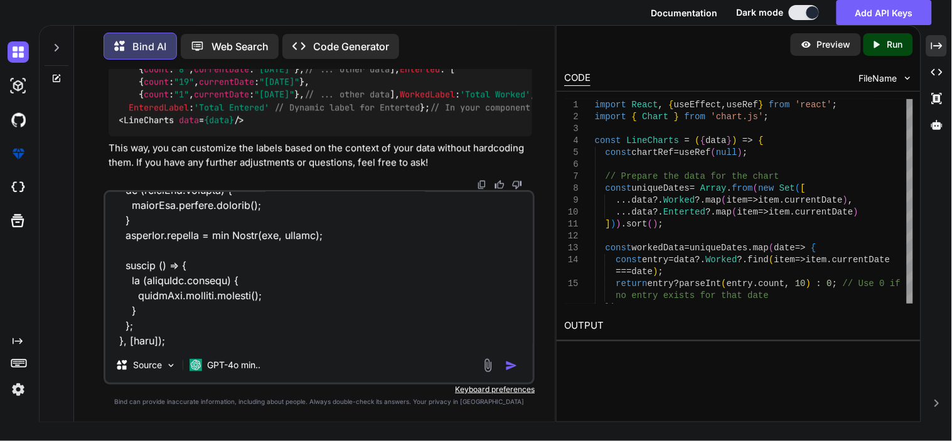
type textarea "no very bad ui. forgot the ui of you given take ex of this below: import React,…"
type textarea "x"
type textarea "no very bad ui. forgot the ui of you given take ex of this below: import React,…"
type textarea "x"
type textarea "no very bad ui. forgot the ui of you given take ex of this below: import React,…"
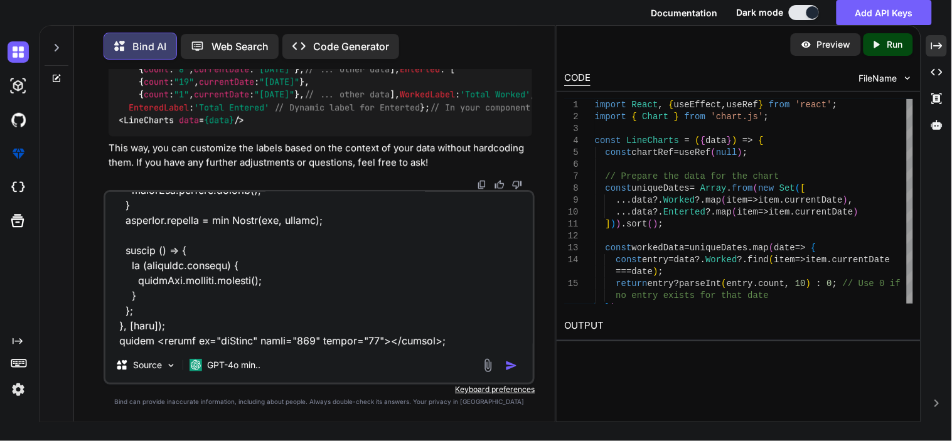
type textarea "x"
type textarea "no very bad ui. forgot the ui of you given take ex of this below: import React,…"
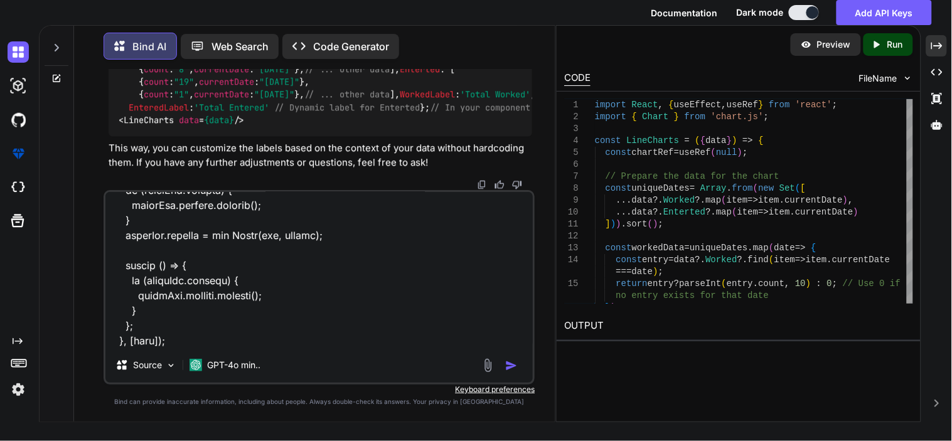
type textarea "x"
type textarea "no very bad ui. forgot the ui of you given take ex of this below: import React,…"
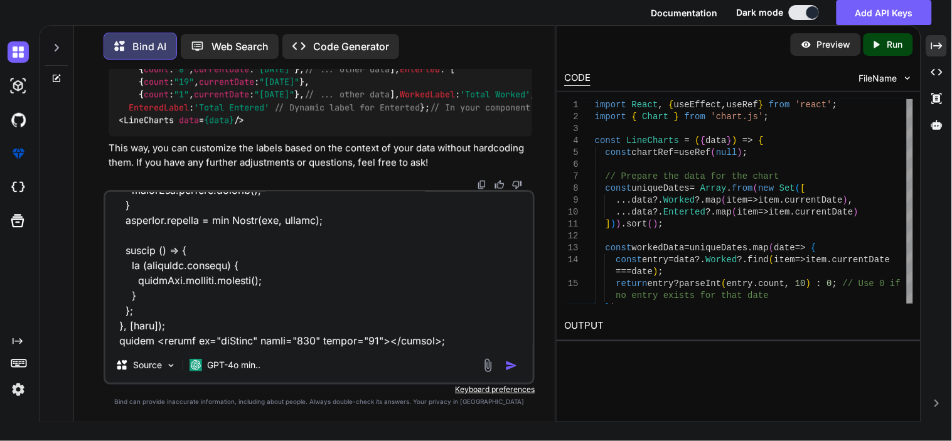
type textarea "x"
type textarea "no very bad ui. forgot the ui of you given take ex of this below: import React,…"
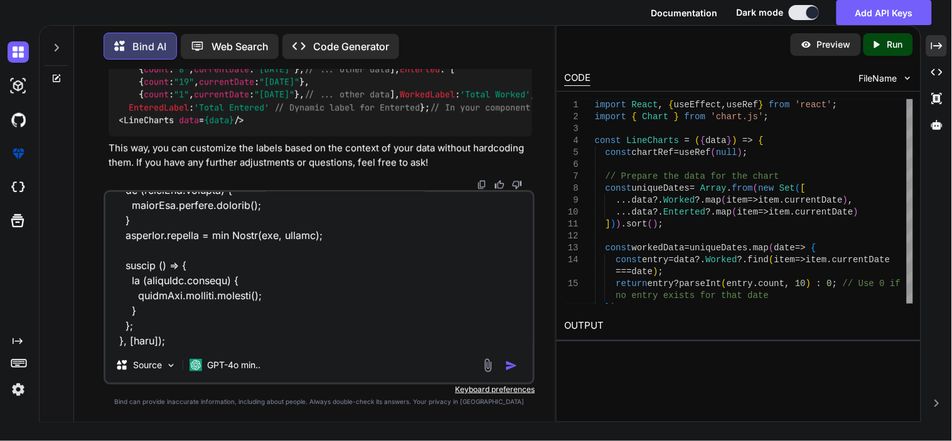
type textarea "x"
type textarea "no very bad ui. forgot the ui of you given take ex of this below: import React,…"
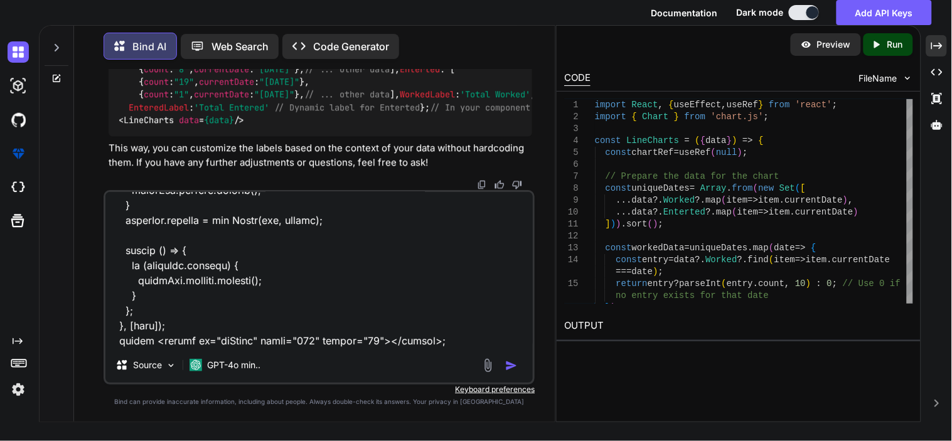
type textarea "x"
type textarea "no very bad ui. forgot the ui of you given take ex of this below: import React,…"
type textarea "x"
type textarea "no very bad ui. forgot the ui of you given take ex of this below: import React,…"
type textarea "x"
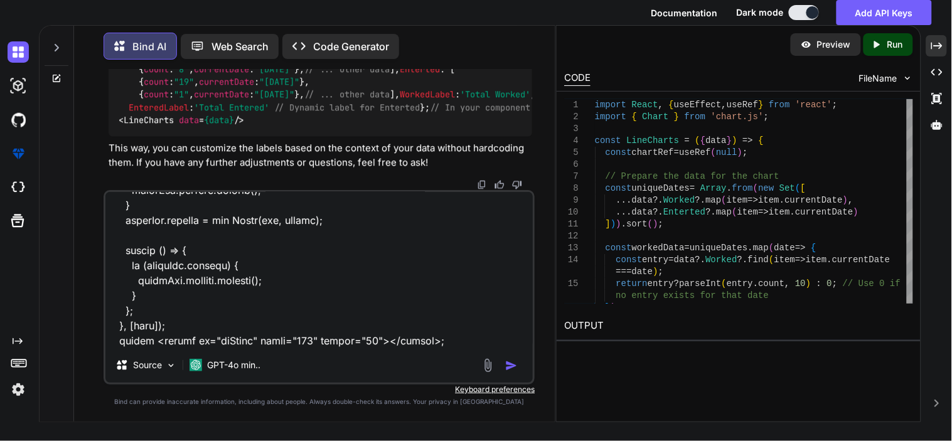
type textarea "no very bad ui. forgot the ui of you given take ex of this below: import React,…"
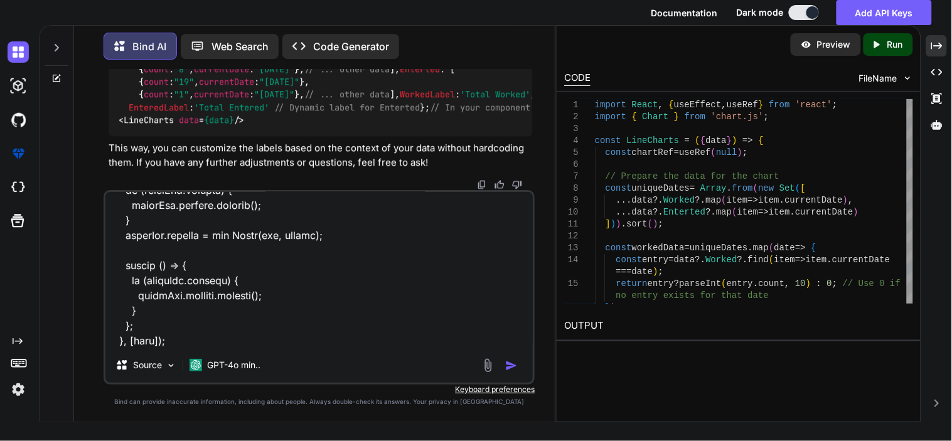
type textarea "x"
type textarea "no very bad ui. forgot the ui of you given take ex of this below: import React,…"
type textarea "x"
type textarea "no very bad ui. forgot the ui of you given take ex of this below: import React,…"
type textarea "x"
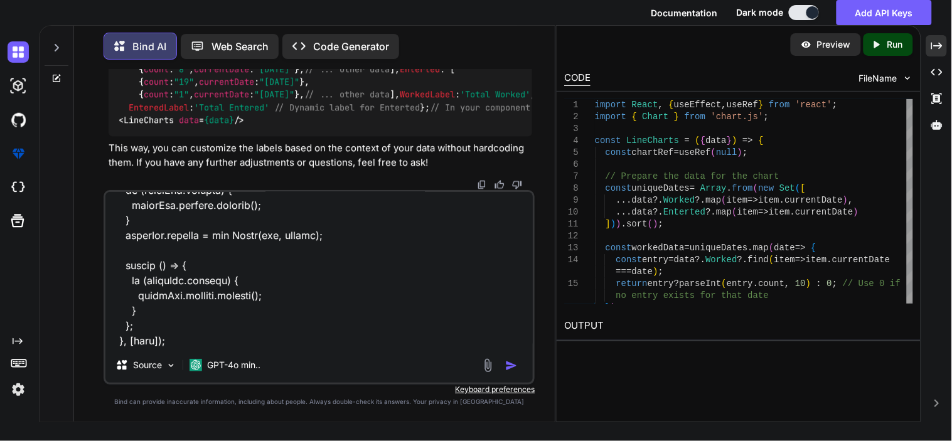
type textarea "no very bad ui. forgot the ui of you given take ex of this below: import React,…"
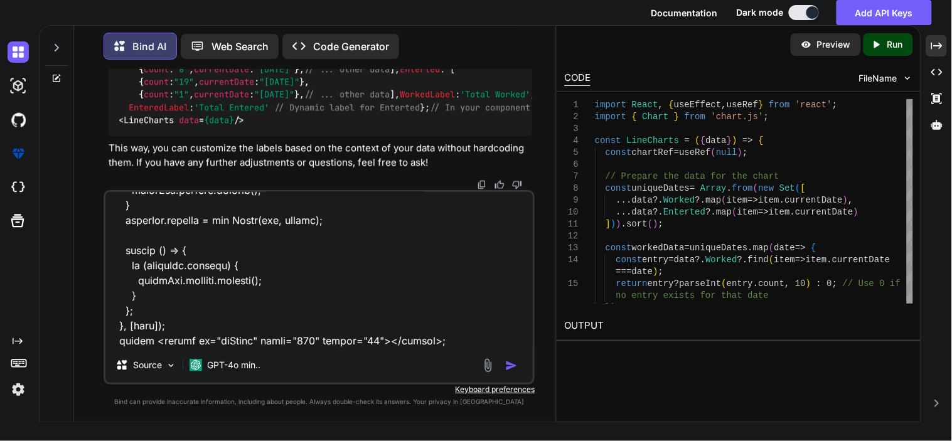
type textarea "x"
type textarea "no very bad ui. forgot the ui of you given take ex of this below: import React,…"
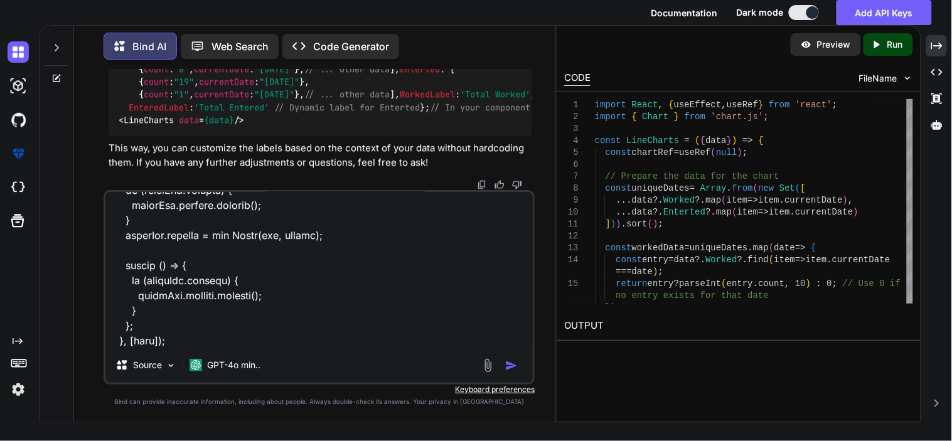
type textarea "x"
type textarea "no very bad ui. forgot the ui of you given take ex of this below: import React,…"
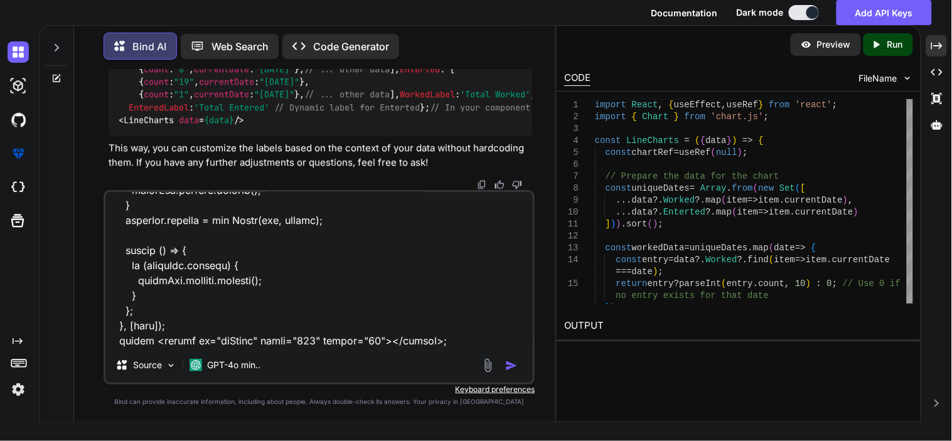
type textarea "x"
type textarea "no very bad ui. forgot the ui of you given take ex of this below: import React,…"
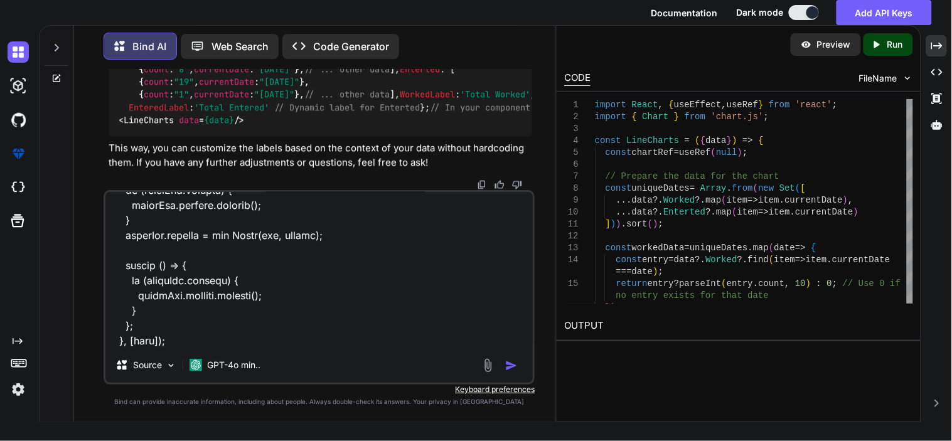
type textarea "x"
type textarea "no very bad ui. forgot the ui of you given take ex of this below: import React,…"
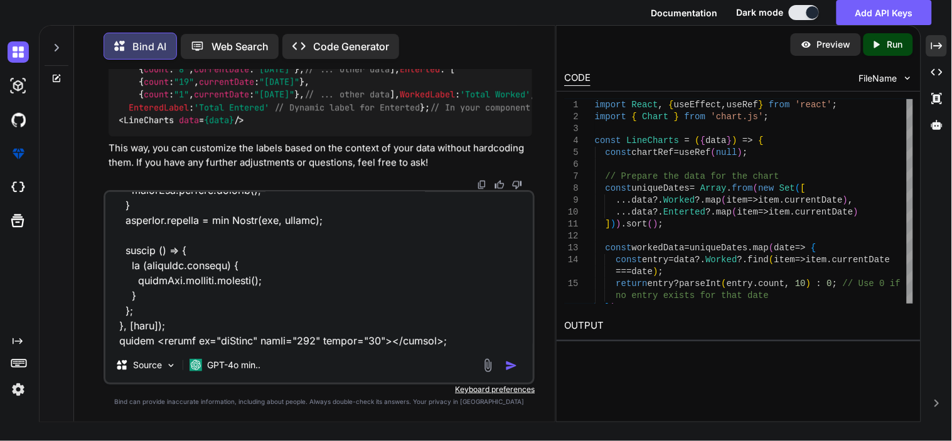
type textarea "x"
type textarea "no very bad ui. forgot the ui of you given take ex of this below: import React,…"
type textarea "x"
type textarea "no very bad ui. forgot the ui of you given take ex of this below: import React,…"
type textarea "x"
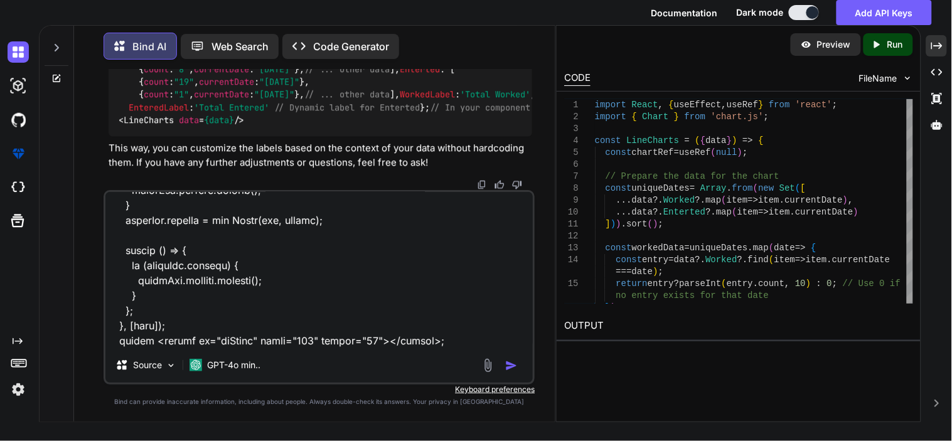
type textarea "no very bad ui. forgot the ui of you given take ex of this below: import React,…"
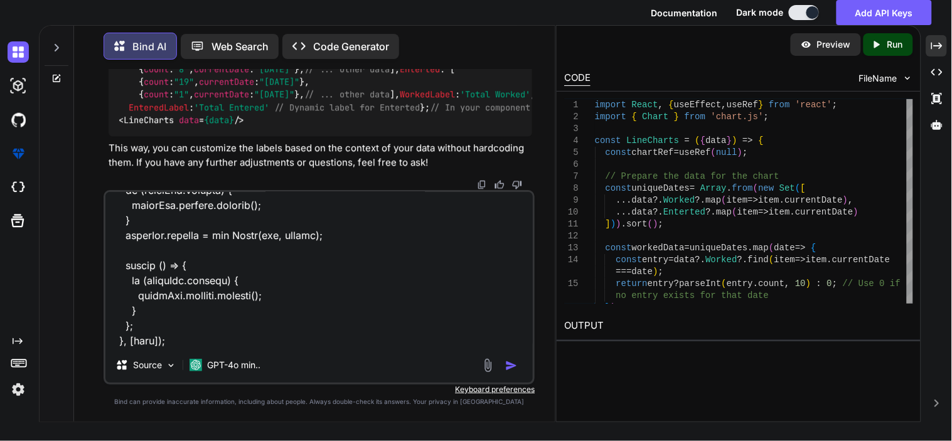
type textarea "x"
type textarea "no very bad ui. forgot the ui of you given take ex of this below: import React,…"
type textarea "x"
type textarea "no very bad ui. forgot the ui of you given take ex of this below: import React,…"
type textarea "x"
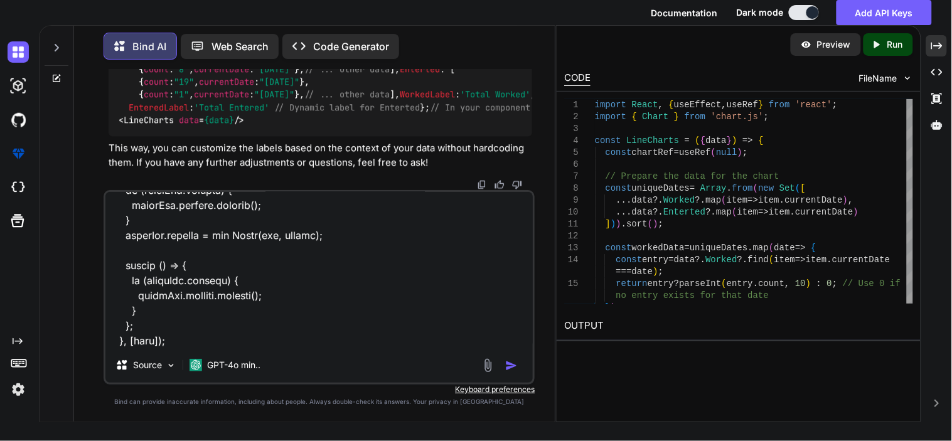
type textarea "no very bad ui. forgot the ui of you given take ex of this below: import React,…"
type textarea "x"
type textarea "no very bad ui. forgot the ui of you given take ex of this below: import React,…"
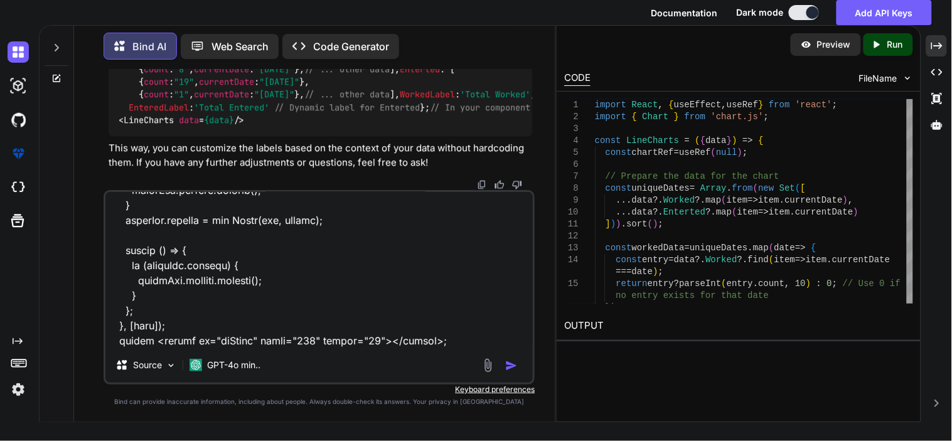
type textarea "x"
type textarea "no very bad ui. forgot the ui of you given take ex of this below: import React,…"
type textarea "x"
type textarea "no very bad ui. forgot the ui of you given take ex of this below: import React,…"
type textarea "x"
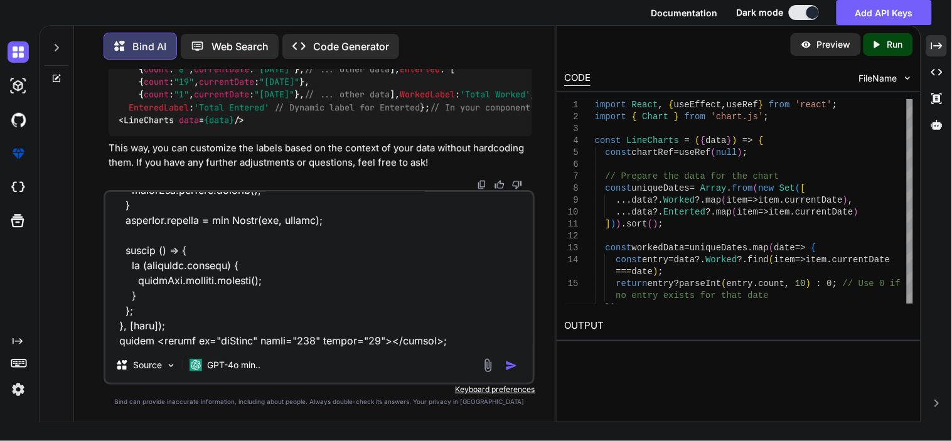
type textarea "no very bad ui. forgot the ui of you given take ex of this below: import React,…"
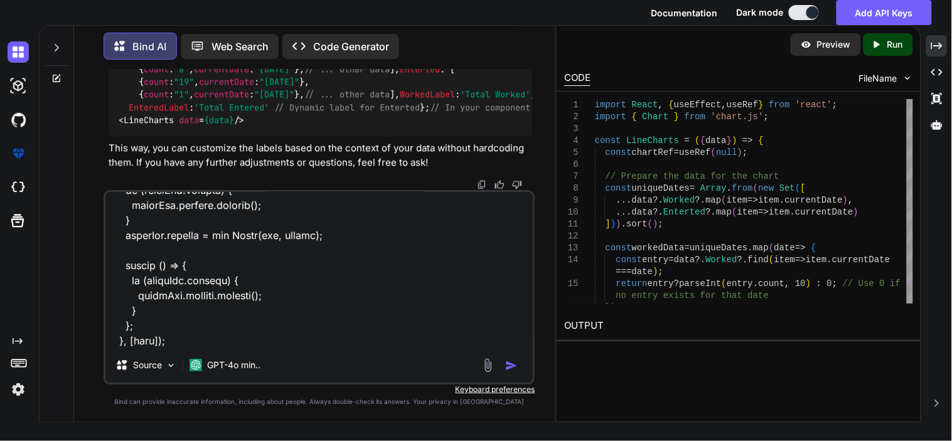
type textarea "x"
type textarea "no very bad ui. forgot the ui of you given take ex of this below: import React,…"
type textarea "x"
type textarea "no very bad ui. forgot the ui of you given take ex of this below: import React,…"
type textarea "x"
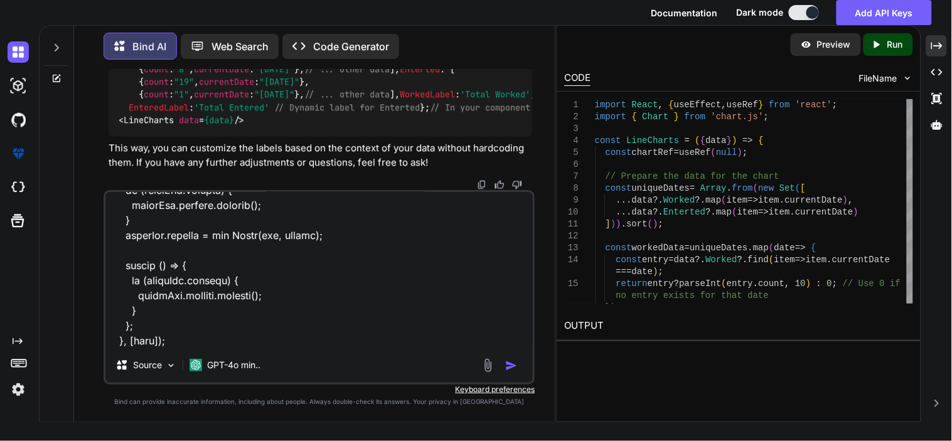
type textarea "no very bad ui. forgot the ui of you given take ex of this below: import React,…"
type textarea "x"
type textarea "no very bad ui. forgot the ui of you given take ex of this below: import React,…"
type textarea "x"
type textarea "no very bad ui. forgot the ui of you given take ex of this below: import React,…"
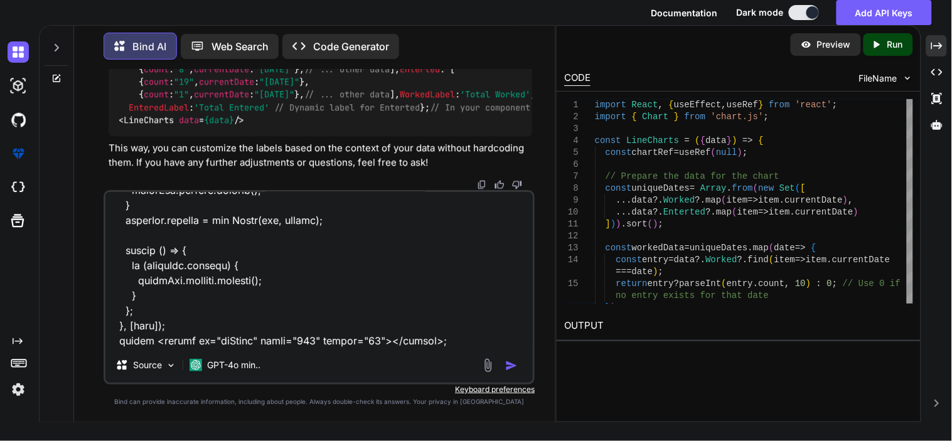
scroll to position [1628, 0]
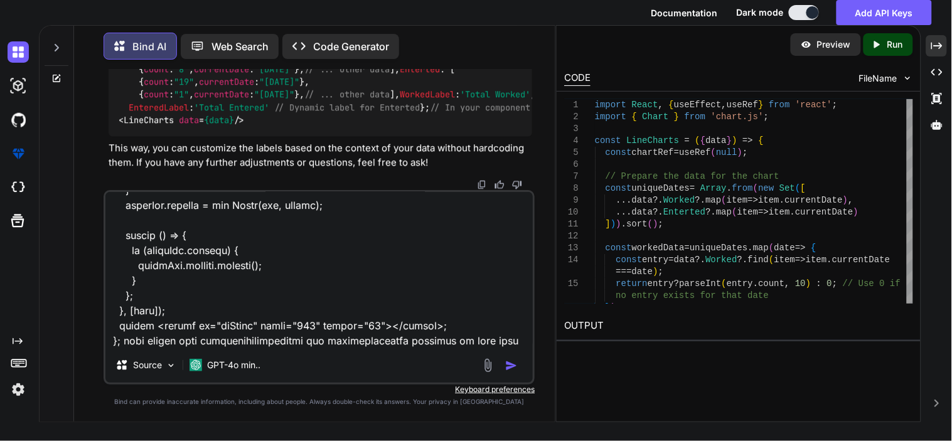
type textarea "x"
type textarea "no very bad ui. forgot the ui of you given take ex of this below: import React,…"
type textarea "x"
type textarea "no very bad ui. forgot the ui of you given take ex of this below: import React,…"
type textarea "x"
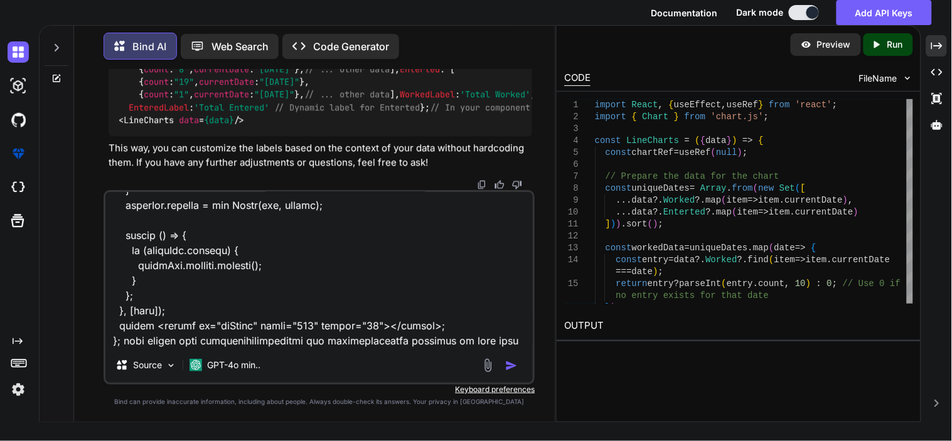
type textarea "no very bad ui. forgot the ui of you given take ex of this below: import React,…"
type textarea "x"
type textarea "no very bad ui. forgot the ui of you given take ex of this below: import React,…"
type textarea "x"
type textarea "no very bad ui. forgot the ui of you given take ex of this below: import React,…"
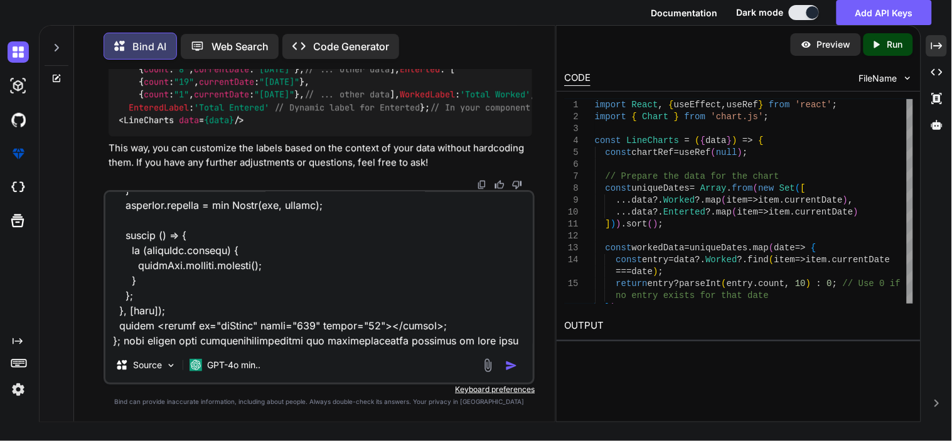
type textarea "x"
type textarea "no very bad ui. forgot the ui of you given take ex of this below: import React,…"
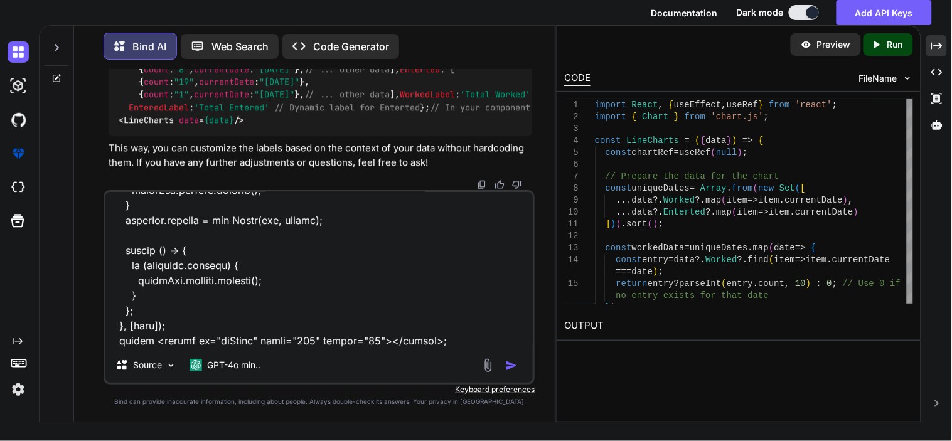
type textarea "x"
type textarea "no very bad ui. forgot the ui of you given take ex of this below: import React,…"
type textarea "x"
type textarea "no very bad ui. forgot the ui of you given take ex of this below: import React,…"
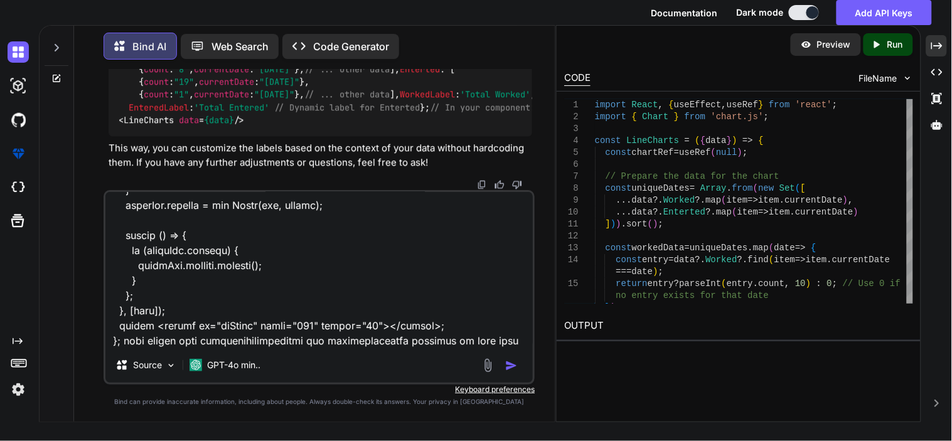
type textarea "x"
type textarea "no very bad ui. forgot the ui of you given take ex of this below: import React,…"
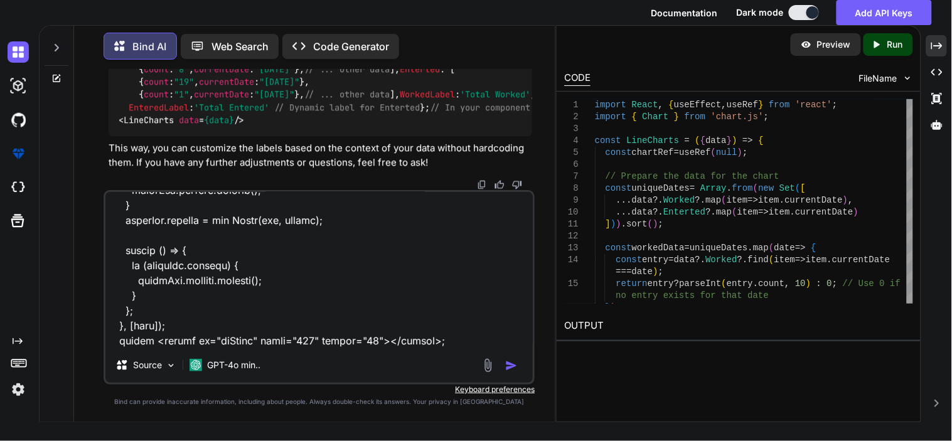
type textarea "x"
type textarea "no very bad ui. forgot the ui of you given take ex of this below: import React,…"
type textarea "x"
type textarea "no very bad ui. forgot the ui of you given take ex of this below: import React,…"
type textarea "x"
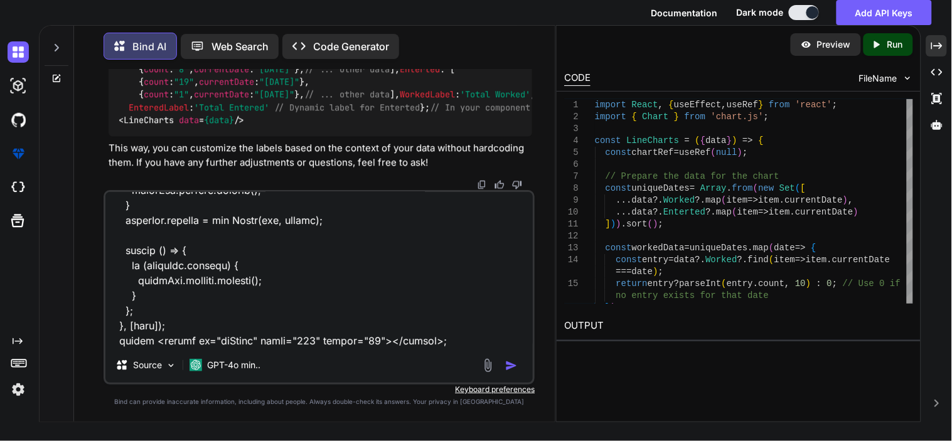
type textarea "no very bad ui. forgot the ui of you given take ex of this below: import React,…"
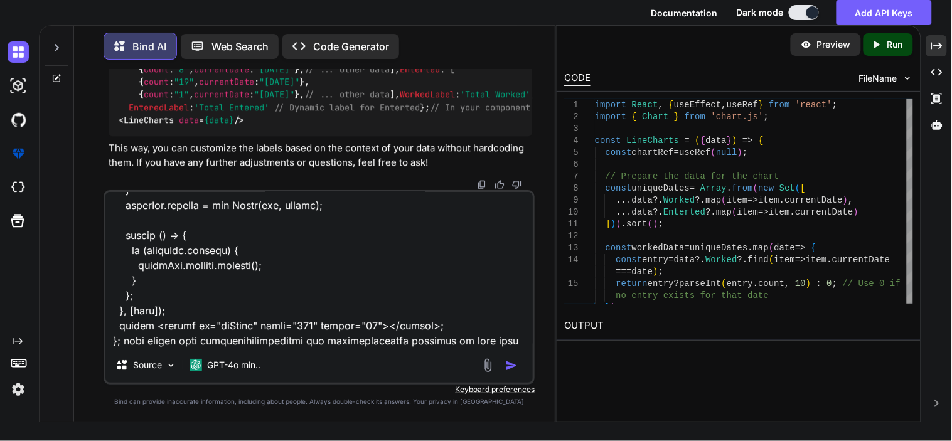
type textarea "x"
type textarea "no very bad ui. forgot the ui of you given take ex of this below: import React,…"
type textarea "x"
type textarea "no very bad ui. forgot the ui of you given take ex of this below: import React,…"
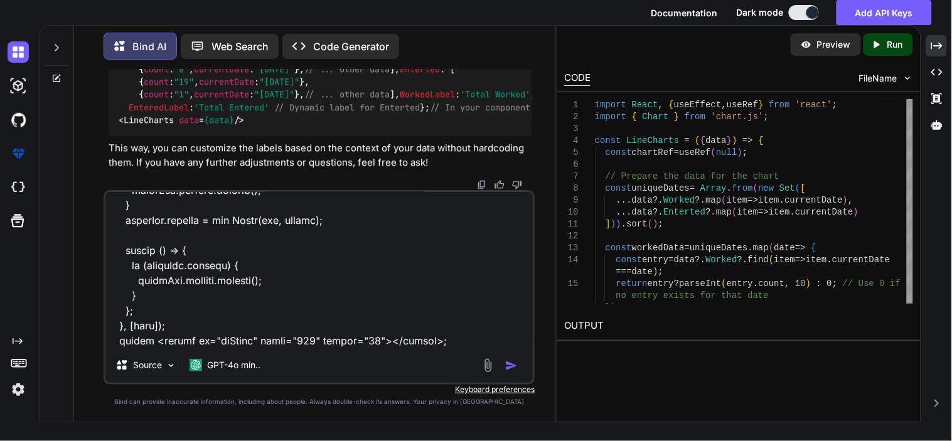
type textarea "x"
type textarea "no very bad ui. forgot the ui of you given take ex of this below: import React,…"
type textarea "x"
type textarea "no very bad ui. forgot the ui of you given take ex of this below: import React,…"
type textarea "x"
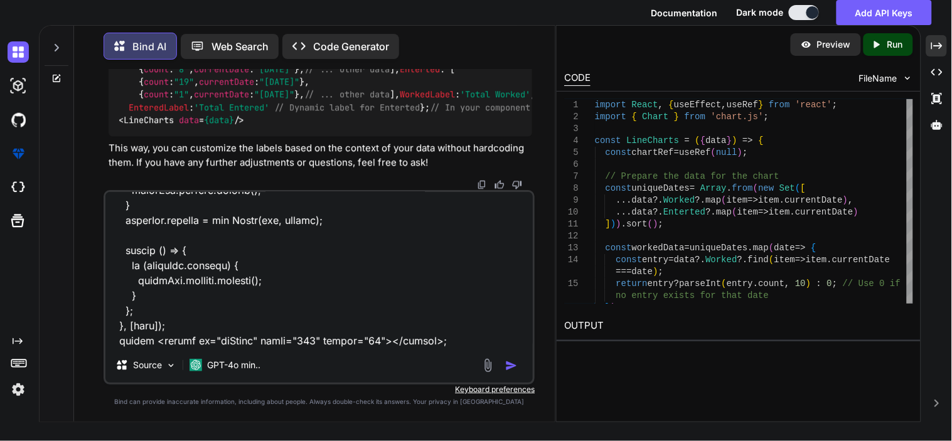
type textarea "no very bad ui. forgot the ui of you given take ex of this below: import React,…"
type textarea "x"
type textarea "no very bad ui. forgot the ui of you given take ex of this below: import React,…"
type textarea "x"
type textarea "no very bad ui. forgot the ui of you given take ex of this below: import React,…"
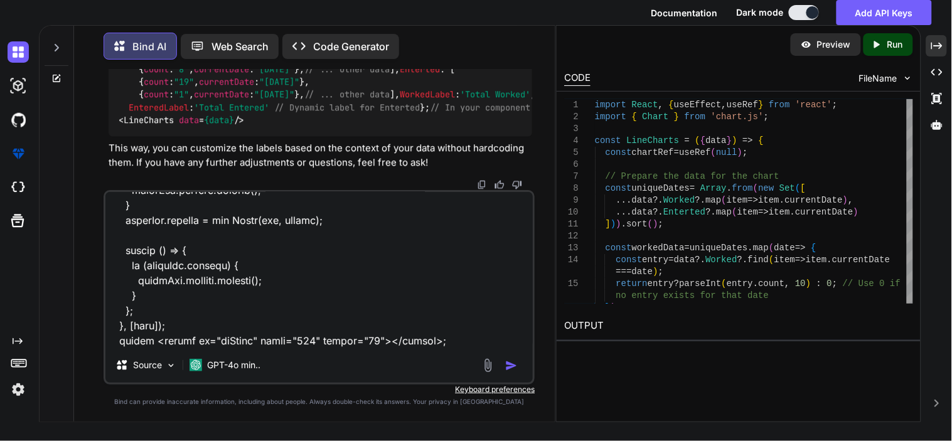
type textarea "x"
type textarea "no very bad ui. forgot the ui of you given take ex of this below: import React,…"
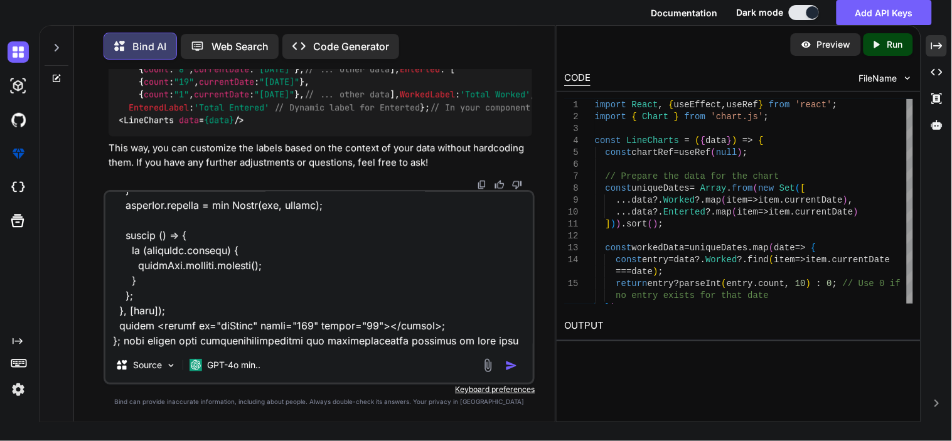
type textarea "x"
type textarea "no very bad ui. forgot the ui of you given take ex of this below: import React,…"
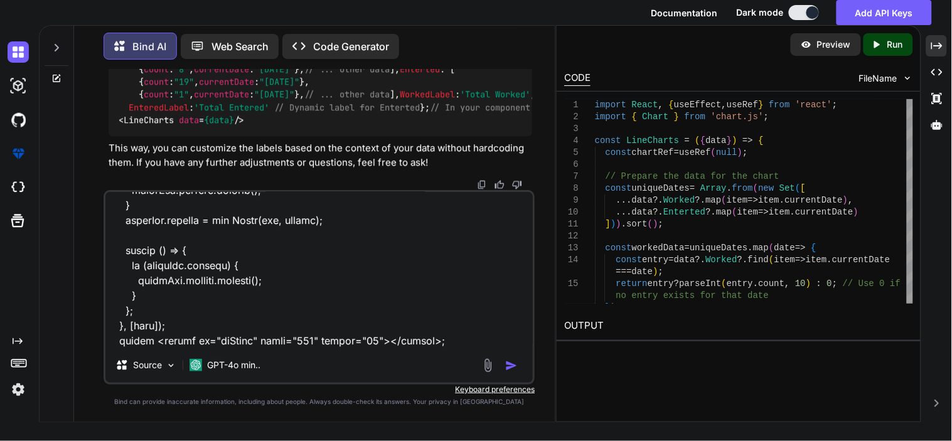
type textarea "x"
type textarea "no very bad ui. forgot the ui of you given take ex of this below: import React,…"
type textarea "x"
type textarea "no very bad ui. forgot the ui of you given take ex of this below: import React,…"
type textarea "x"
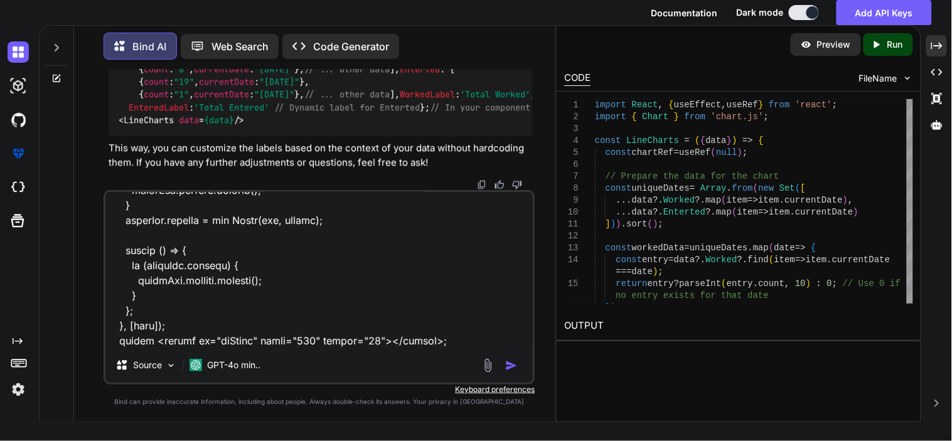
type textarea "no very bad ui. forgot the ui of you given take ex of this below: import React,…"
type textarea "x"
type textarea "no very bad ui. forgot the ui of you given take ex of this below: import React,…"
type textarea "x"
type textarea "no very bad ui. forgot the ui of you given take ex of this below: import React,…"
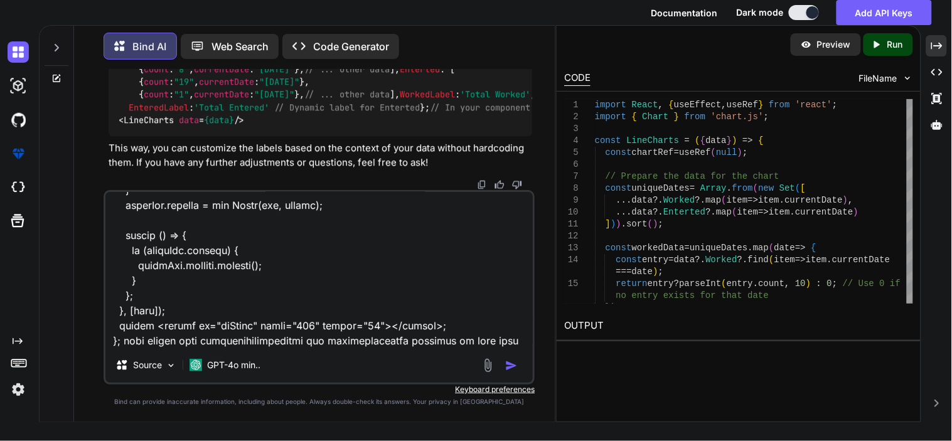
type textarea "x"
type textarea "no very bad ui. forgot the ui of you given take ex of this below: import React,…"
type textarea "x"
type textarea "no very bad ui. forgot the ui of you given take ex of this below: import React,…"
type textarea "x"
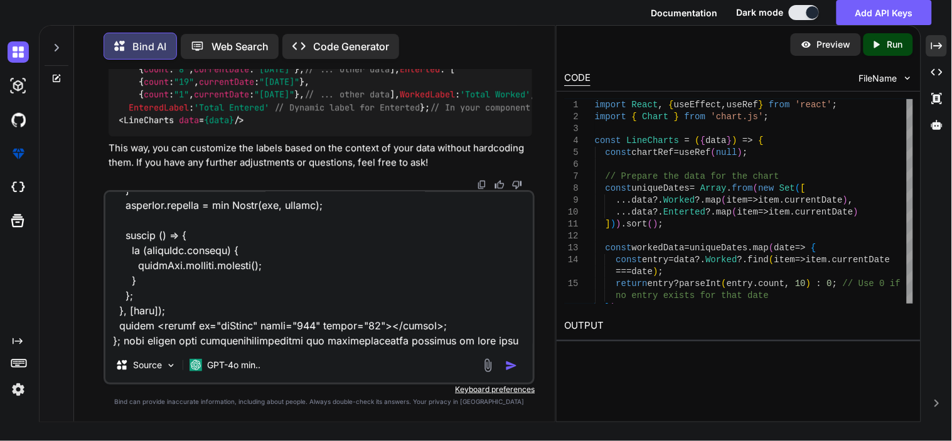
type textarea "no very bad ui. forgot the ui of you given take ex of this below: import React,…"
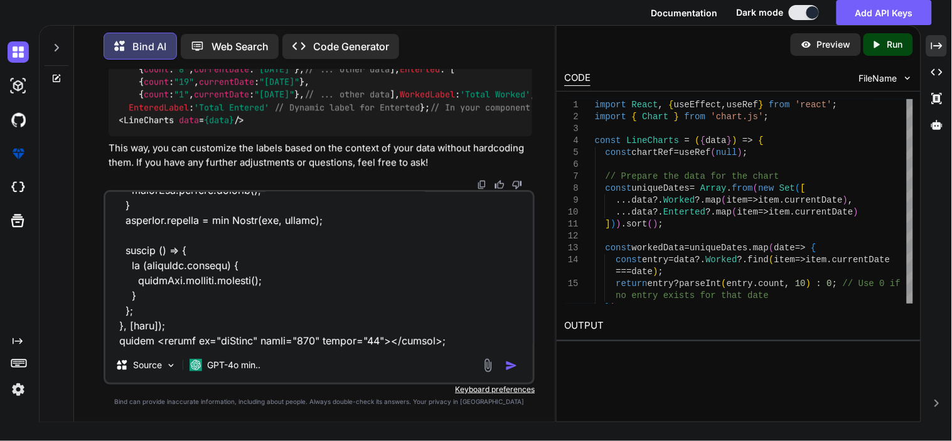
type textarea "x"
type textarea "no very bad ui. forgot the ui of you given take ex of this below: import React,…"
type textarea "x"
type textarea "no very bad ui. forgot the ui of you given take ex of this below: import React,…"
type textarea "x"
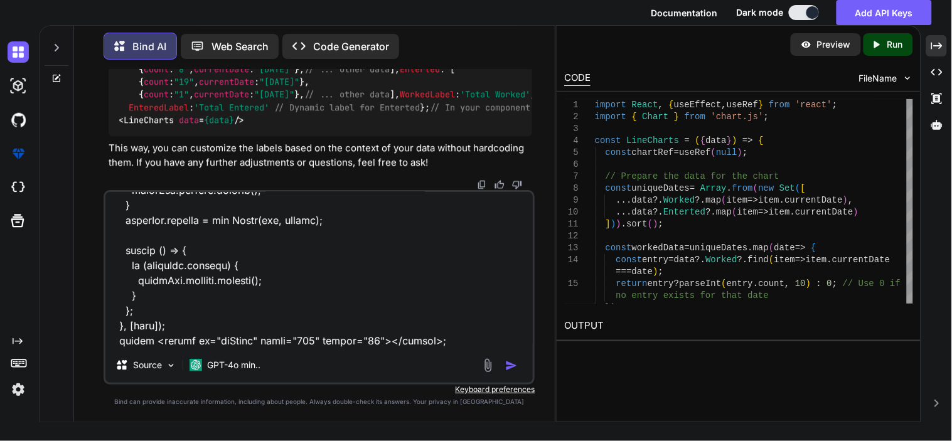
type textarea "no very bad ui. forgot the ui of you given take ex of this below: import React,…"
type textarea "x"
type textarea "no very bad ui. forgot the ui of you given take ex of this below: import React,…"
type textarea "x"
type textarea "no very bad ui. forgot the ui of you given take ex of this below: import React,…"
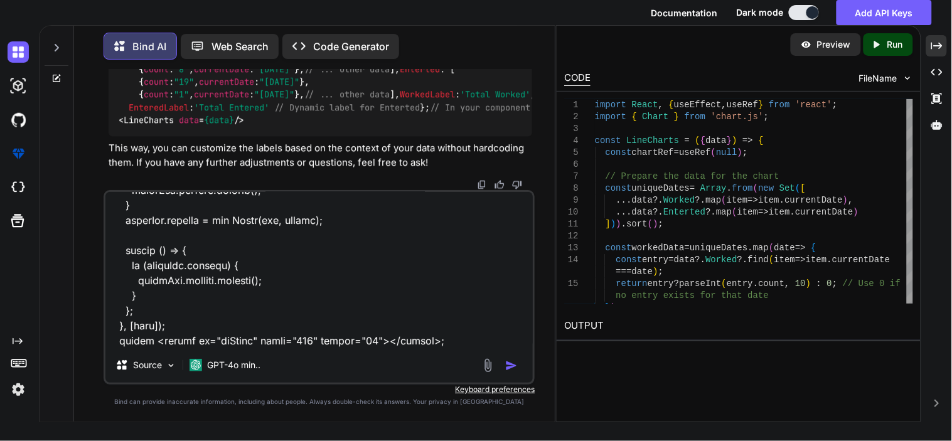
type textarea "x"
type textarea "no very bad ui. forgot the ui of you given take ex of this below: import React,…"
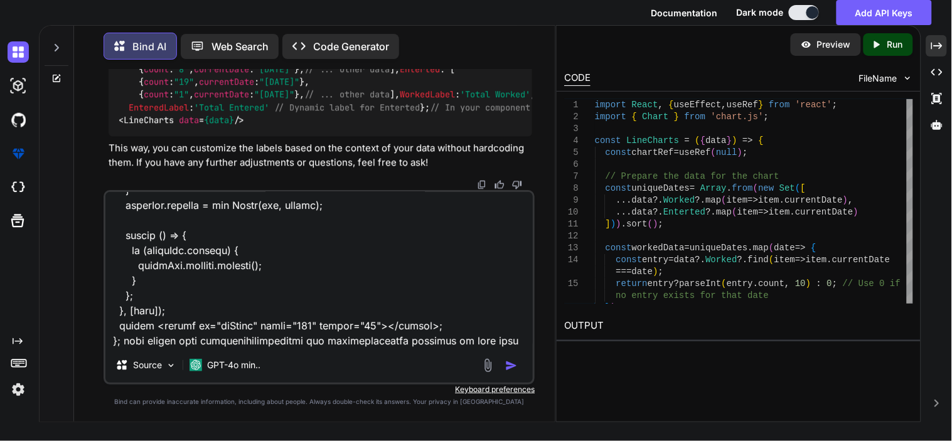
type textarea "x"
type textarea "no very bad ui. forgot the ui of you given take ex of this below: import React,…"
type textarea "x"
type textarea "no very bad ui. forgot the ui of you given take ex of this below: import React,…"
type textarea "x"
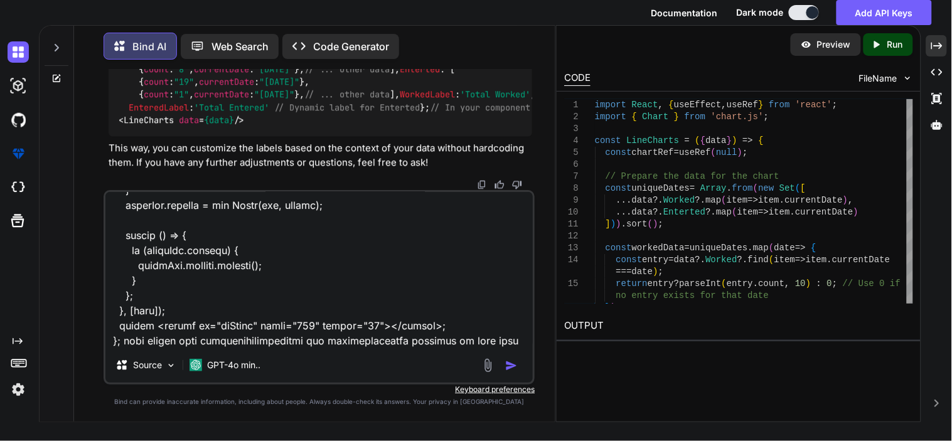
type textarea "no very bad ui. forgot the ui of you given take ex of this below: import React,…"
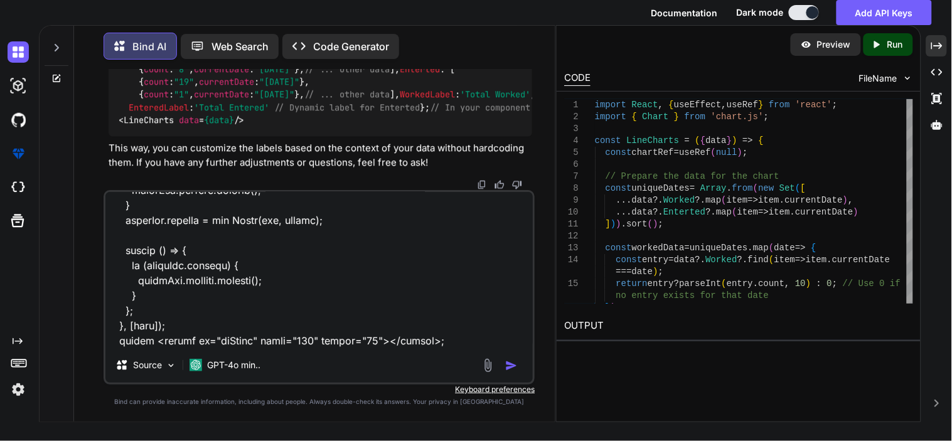
type textarea "x"
type textarea "no very bad ui. forgot the ui of you given take ex of this below: import React,…"
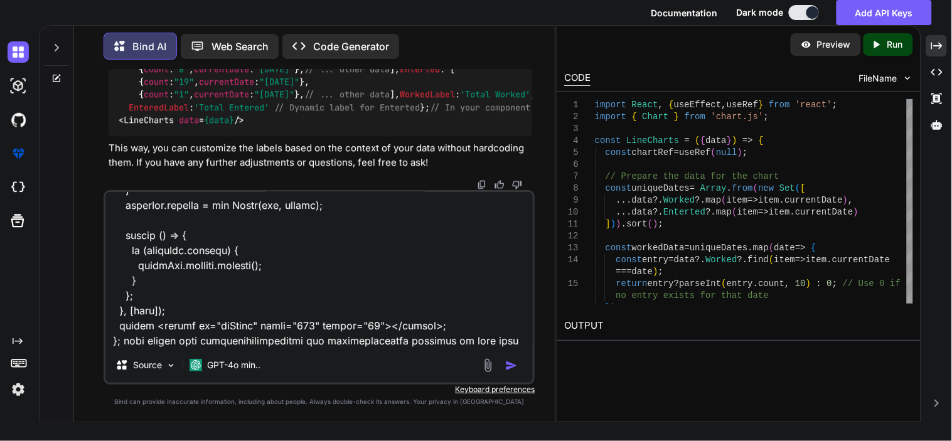
type textarea "x"
type textarea "no very bad ui. forgot the ui of you given take ex of this below: import React,…"
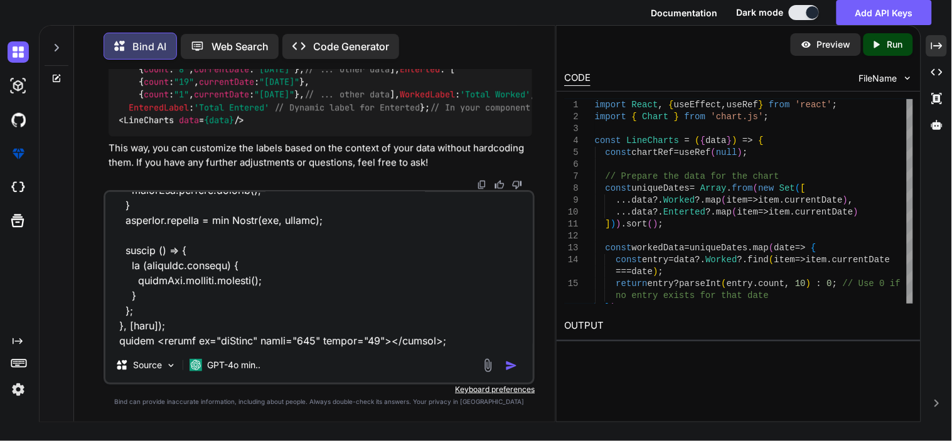
type textarea "x"
type textarea "no very bad ui. forgot the ui of you given take ex of this below: import React,…"
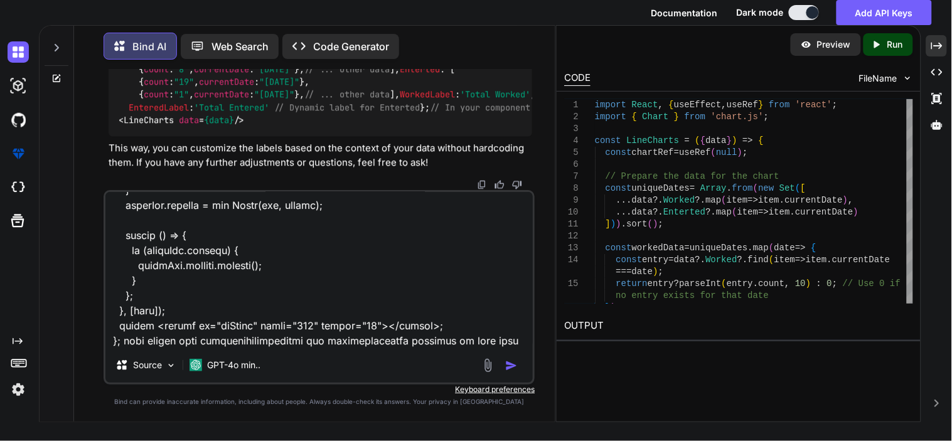
type textarea "x"
type textarea "no very bad ui. forgot the ui of you given take ex of this below: import React,…"
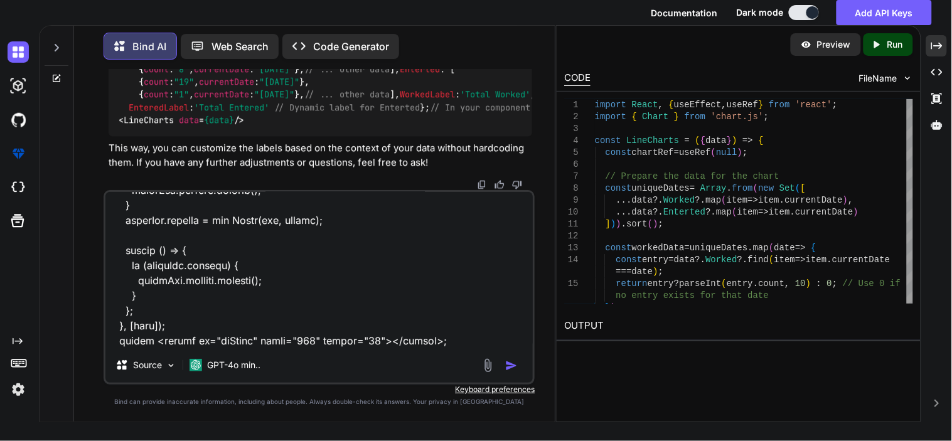
type textarea "x"
type textarea "no very bad ui. forgot the ui of you given take ex of this below: import React,…"
type textarea "x"
type textarea "no very bad ui. forgot the ui of you given take ex of this below: import React,…"
type textarea "x"
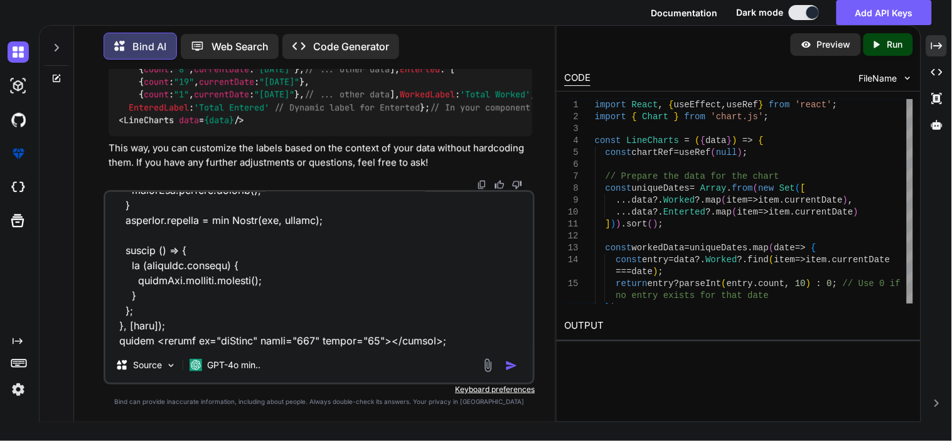
type textarea "no very bad ui. forgot the ui of you given take ex of this below: import React,…"
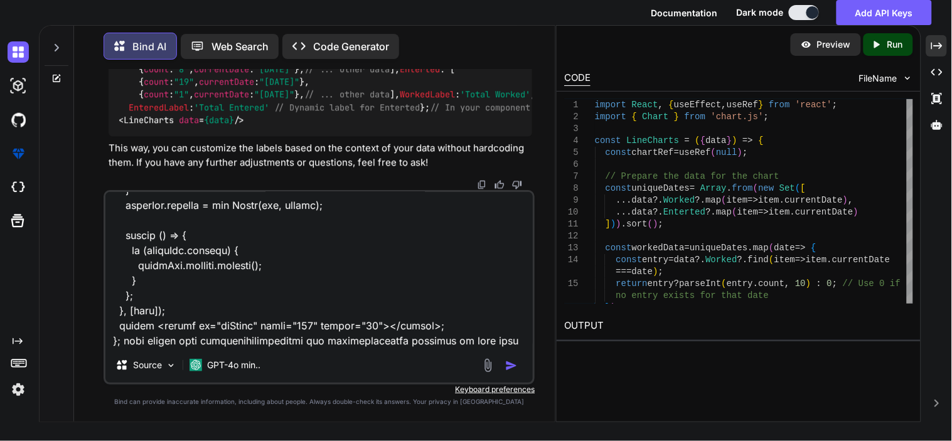
type textarea "x"
type textarea "no very bad ui. forgot the ui of you given take ex of this below: import React,…"
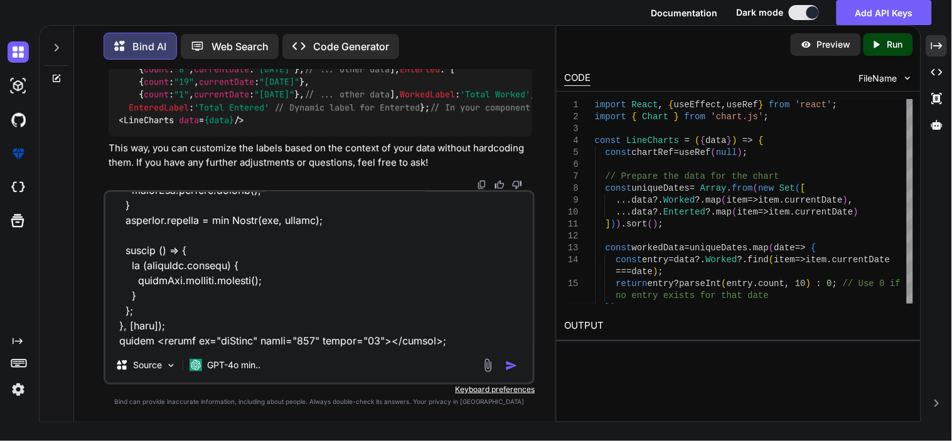
type textarea "x"
type textarea "no very bad ui. forgot the ui of you given take ex of this below: import React,…"
type textarea "x"
type textarea "no very bad ui. forgot the ui of you given take ex of this below: import React,…"
type textarea "x"
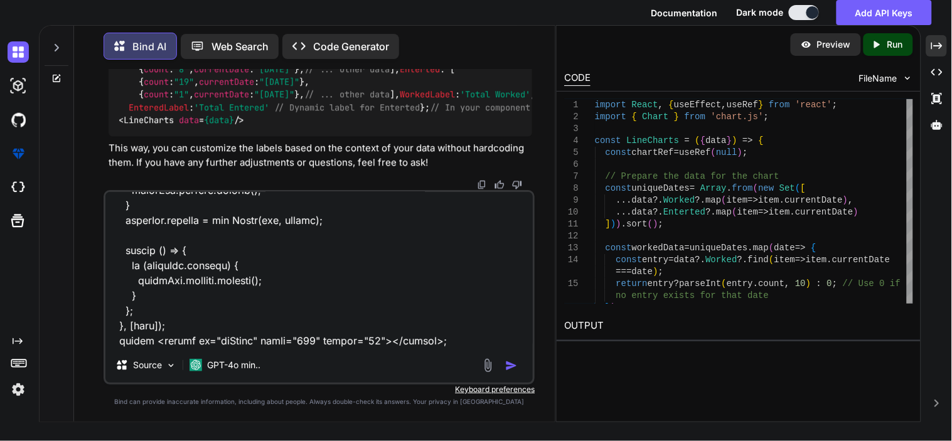
type textarea "no very bad ui. forgot the ui of you given take ex of this below: import React,…"
type textarea "x"
type textarea "no very bad ui. forgot the ui of you given take ex of this below: import React,…"
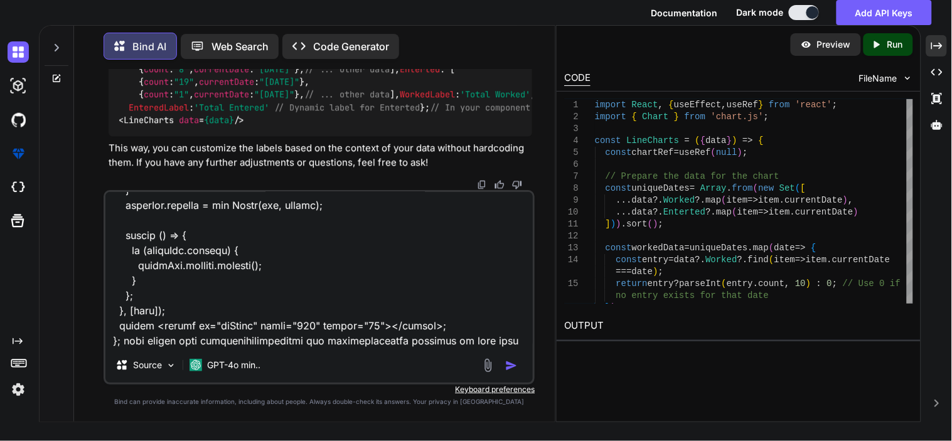
type textarea "x"
type textarea "no very bad ui. forgot the ui of you given take ex of this below: import React,…"
type textarea "x"
type textarea "no very bad ui. forgot the ui of you given take ex of this below: import React,…"
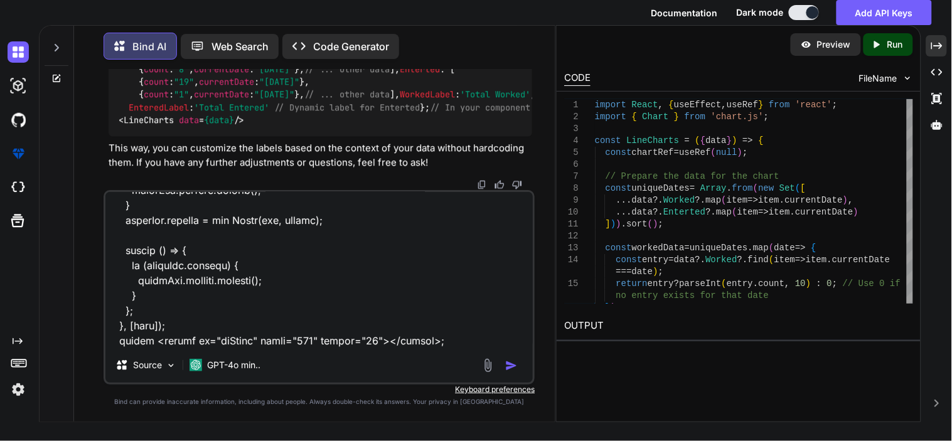
type textarea "x"
type textarea "no very bad ui. forgot the ui of you given take ex of this below: import React,…"
type textarea "x"
type textarea "no very bad ui. forgot the ui of you given take ex of this below: import React,…"
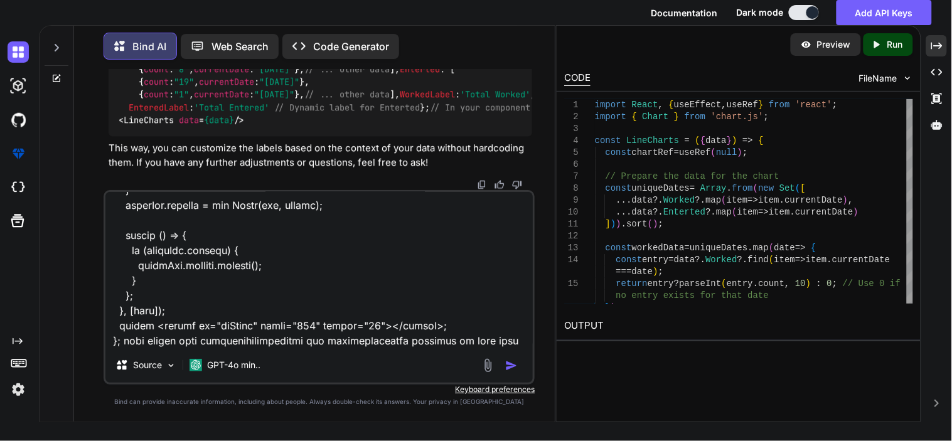
type textarea "x"
type textarea "no very bad ui. forgot the ui of you given take ex of this below: import React,…"
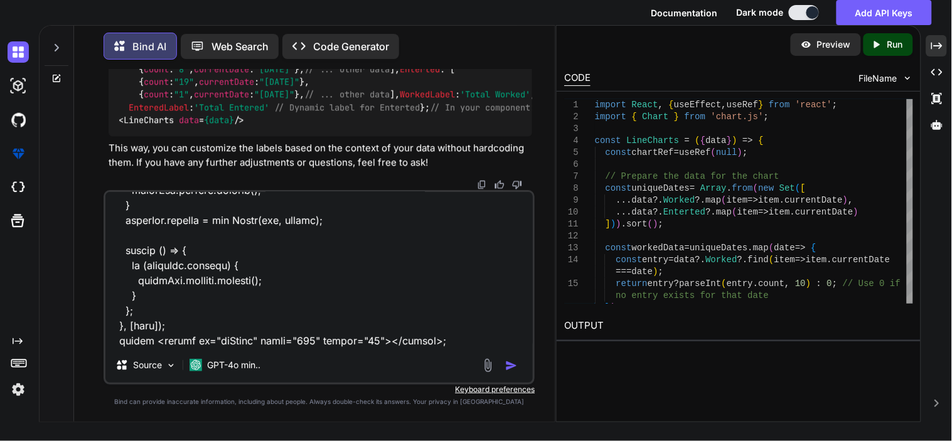
type textarea "x"
type textarea "no very bad ui. forgot the ui of you given take ex of this below: import React,…"
type textarea "x"
type textarea "no very bad ui. forgot the ui of you given take ex of this below: import React,…"
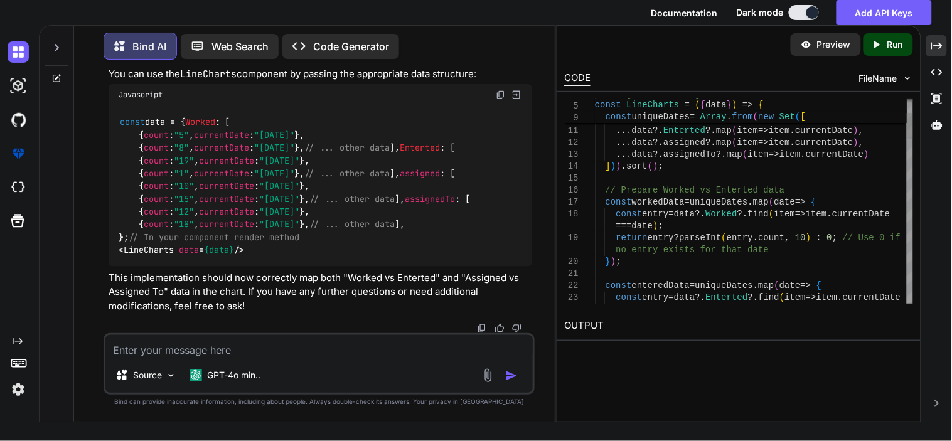
scroll to position [37360, 0]
click at [935, 46] on icon at bounding box center [936, 45] width 11 height 7
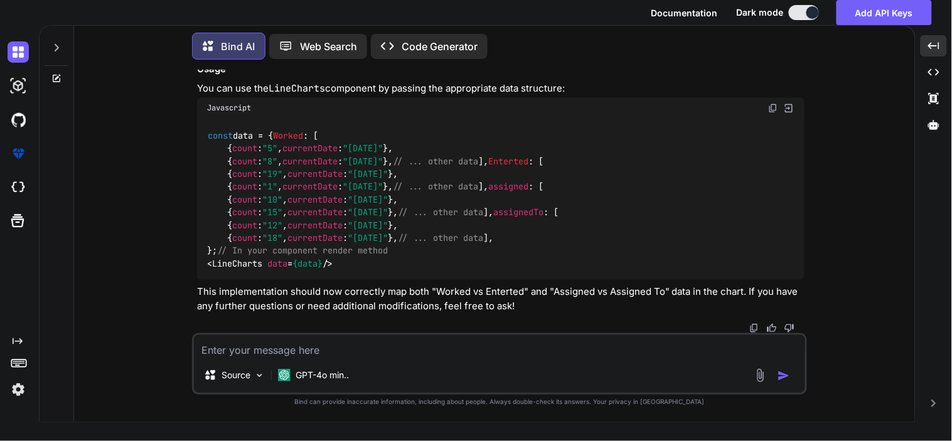
scroll to position [34959, 0]
click at [428, 347] on textarea at bounding box center [499, 346] width 611 height 23
click at [542, 355] on textarea "are you mad im sendign data label dynmaic you do hardcoded?" at bounding box center [499, 346] width 611 height 23
paste textarea "getProcessedByVolumeGraph = () => { const { processedUpdateFilter, filterByUser…"
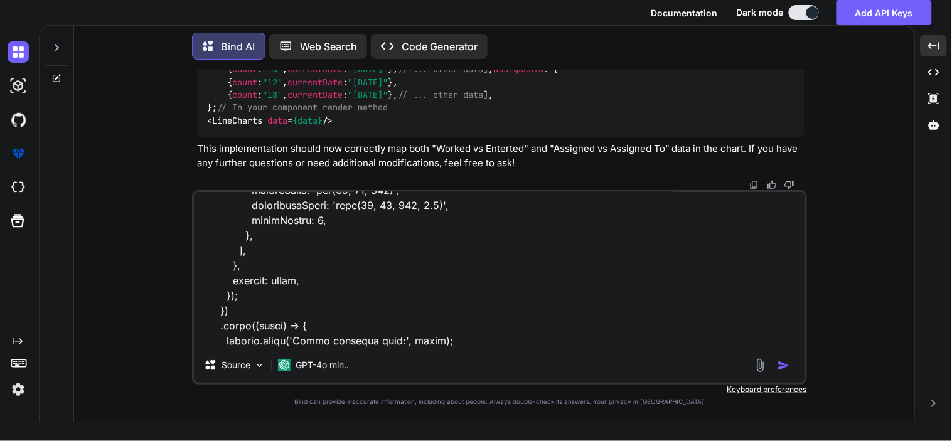
scroll to position [1137, 0]
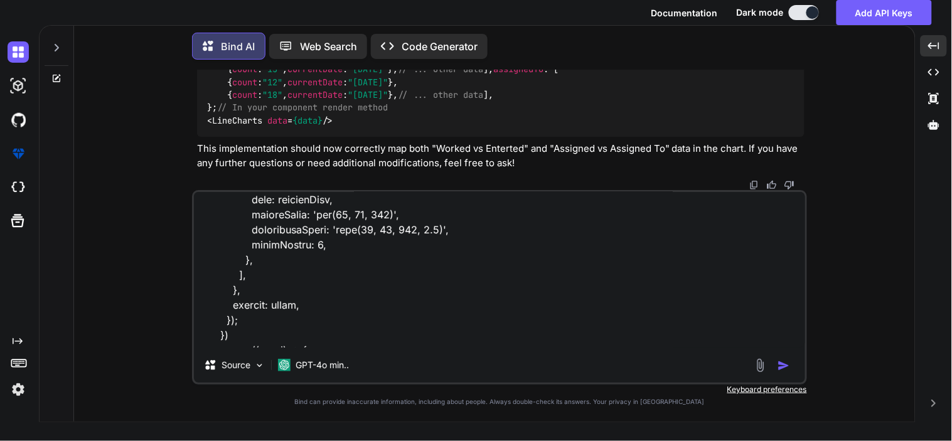
click at [783, 367] on img "button" at bounding box center [784, 366] width 13 height 13
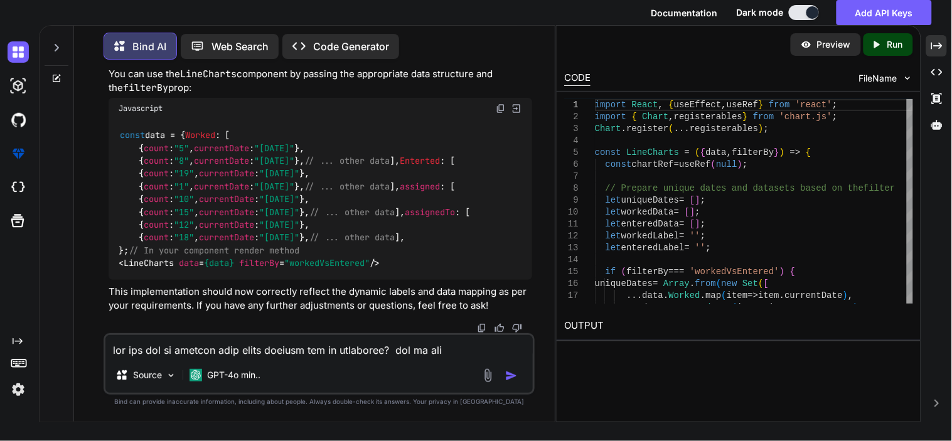
scroll to position [40068, 0]
click at [326, 348] on textarea at bounding box center [318, 346] width 427 height 23
click at [52, 77] on icon at bounding box center [56, 78] width 10 height 10
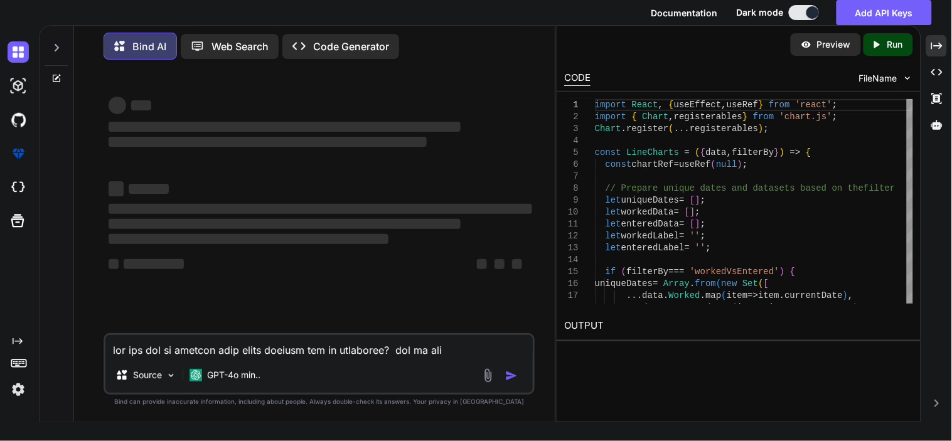
scroll to position [0, 0]
click at [165, 345] on textarea at bounding box center [318, 346] width 427 height 23
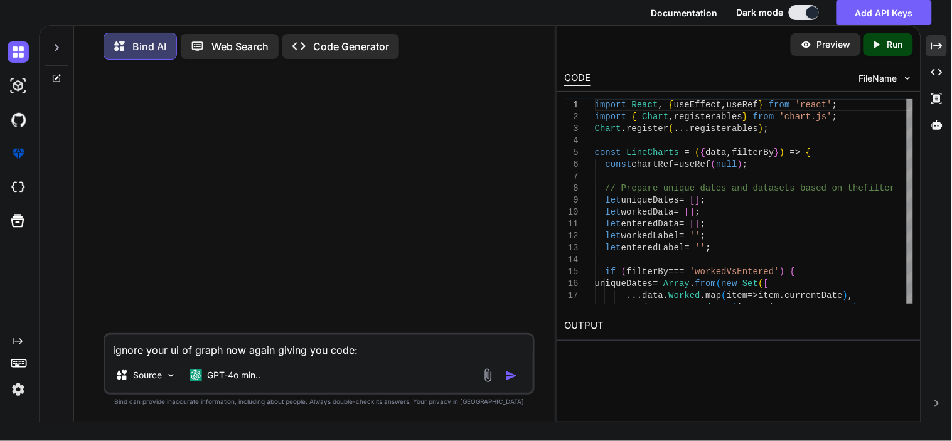
paste textarea "{ "UpdateFilter": "denial", "WorkedByUser": "[PERSON_NAME]", "FilterBy": "assig…"
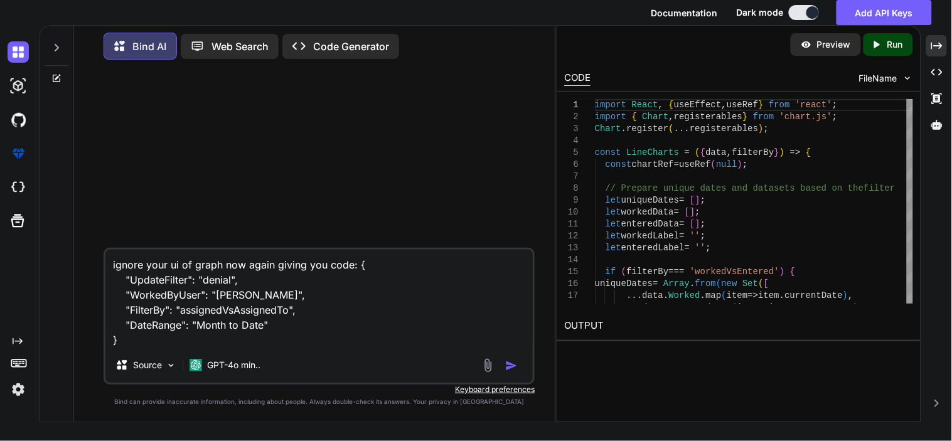
click at [344, 265] on textarea "ignore your ui of graph now again giving you code: { "UpdateFilter": "denial", …" at bounding box center [318, 299] width 427 height 98
click at [201, 303] on textarea "ignore your ui of graph now again giving you payload for both case this is for …" at bounding box center [318, 299] width 427 height 98
click at [205, 309] on textarea "ignore your ui of graph now again giving you payload for both case this is for …" at bounding box center [318, 299] width 427 height 98
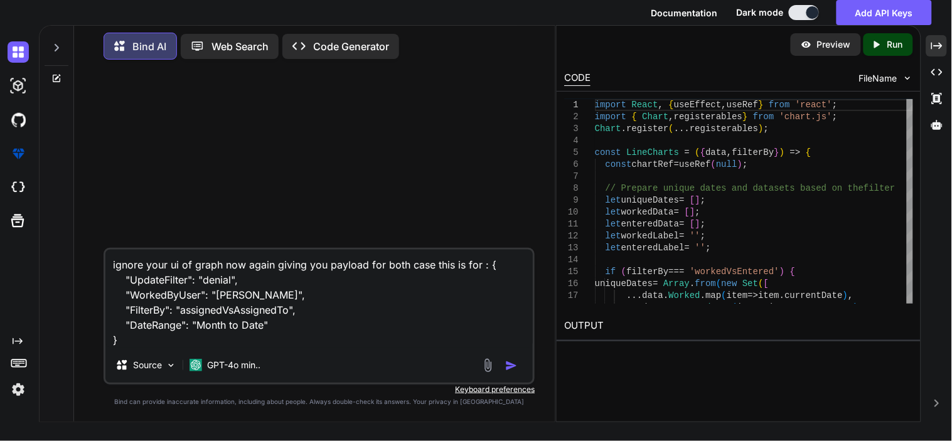
click at [481, 265] on textarea "ignore your ui of graph now again giving you payload for both case this is for …" at bounding box center [318, 299] width 427 height 98
paste textarea "assignedVsAssignedTo"
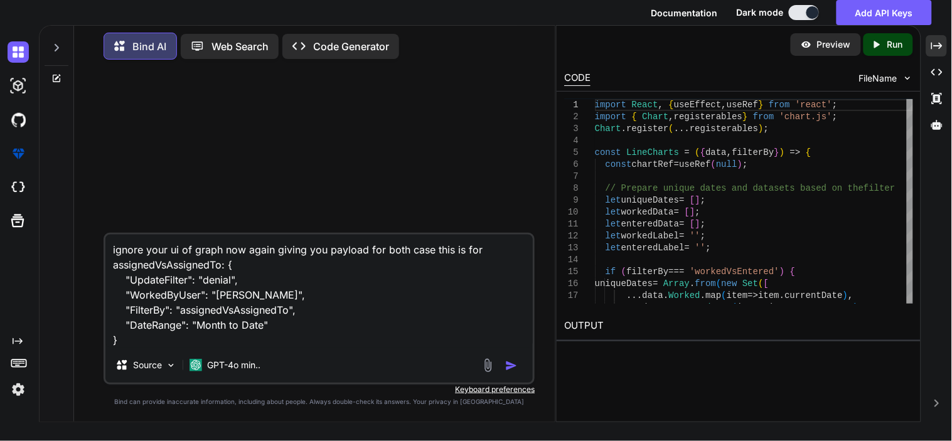
click at [358, 324] on textarea "ignore your ui of graph now again giving you payload for both case this is for …" at bounding box center [318, 291] width 427 height 113
click at [154, 346] on textarea "ignore your ui of graph now again giving you payload for both case this is for …" at bounding box center [318, 291] width 427 height 113
paste textarea "assignedVsAssignedTo"
click at [313, 371] on div "Source GPT-4o min.." at bounding box center [318, 368] width 427 height 30
drag, startPoint x: 142, startPoint y: 340, endPoint x: 284, endPoint y: 346, distance: 142.6
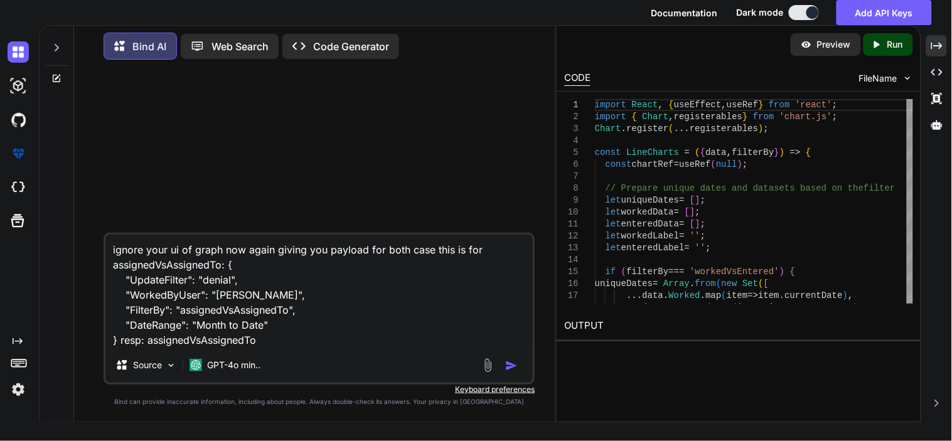
click at [284, 346] on textarea "ignore your ui of graph now again giving you payload for both case this is for …" at bounding box center [318, 291] width 427 height 113
paste textarea "{ "success": true, "data": { "assigned": [ { "count": "106", "currentDate": "[D…"
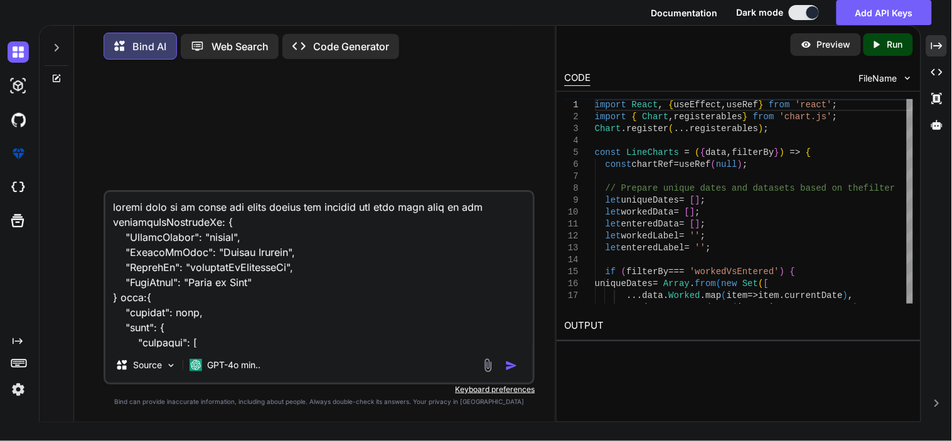
scroll to position [483, 0]
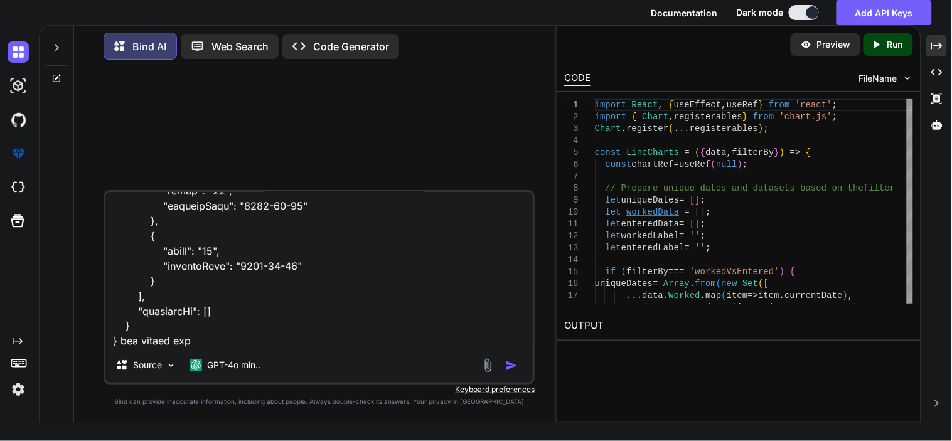
click at [296, 310] on textarea at bounding box center [318, 270] width 427 height 156
click at [212, 341] on textarea at bounding box center [318, 270] width 427 height 156
paste textarea "{ "UpdateFilter": "denial", "WorkedByUser": "[PERSON_NAME]", "FilterBy": "worke…"
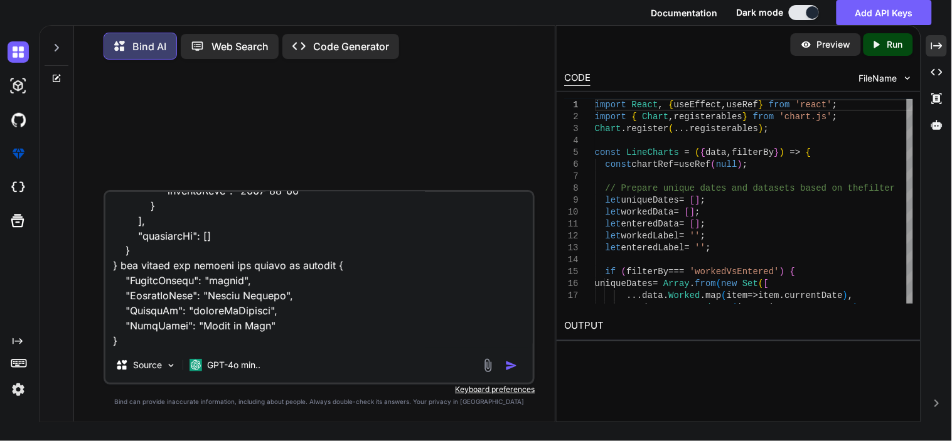
click at [329, 321] on textarea at bounding box center [318, 270] width 427 height 156
click at [320, 338] on textarea at bounding box center [318, 270] width 427 height 156
paste textarea "{ "success": true, "data": { "Worked": [ { "count": "2", "currentDate": "[DATE]…"
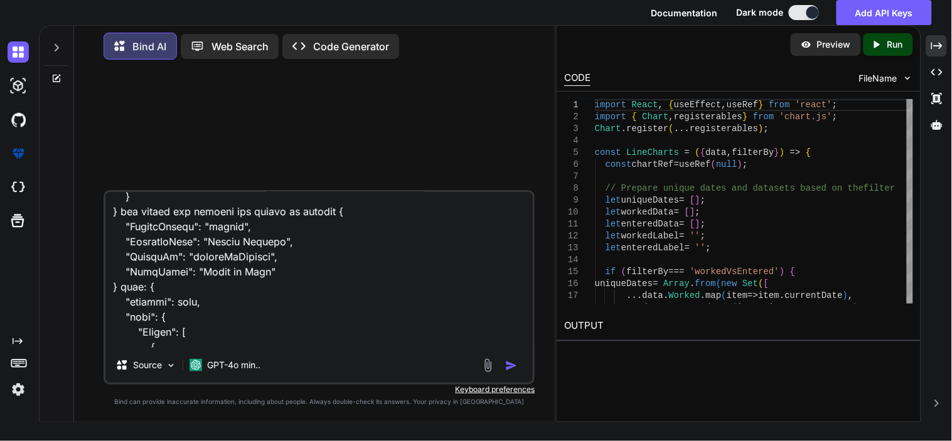
scroll to position [606, 0]
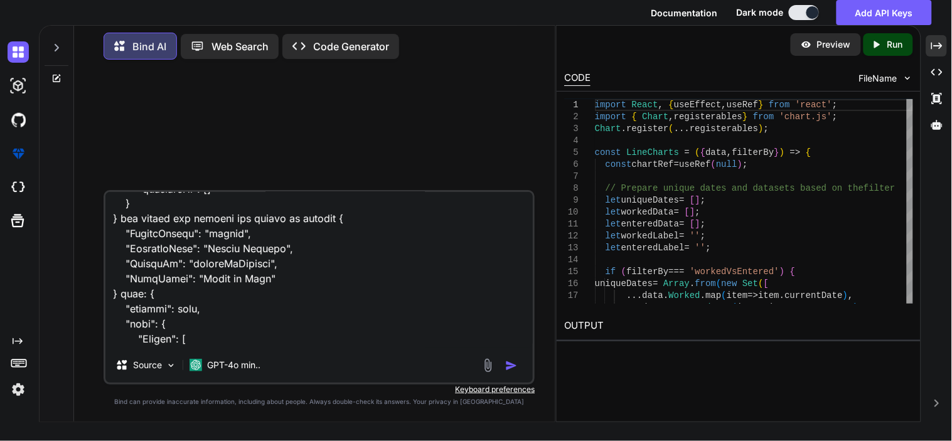
drag, startPoint x: 174, startPoint y: 335, endPoint x: 145, endPoint y: 299, distance: 46.8
click at [145, 299] on textarea at bounding box center [318, 270] width 427 height 156
paste textarea ""count": "97", "currentDate": "[DATE]" }, { "count": "40", "currentDate": "[DAT…"
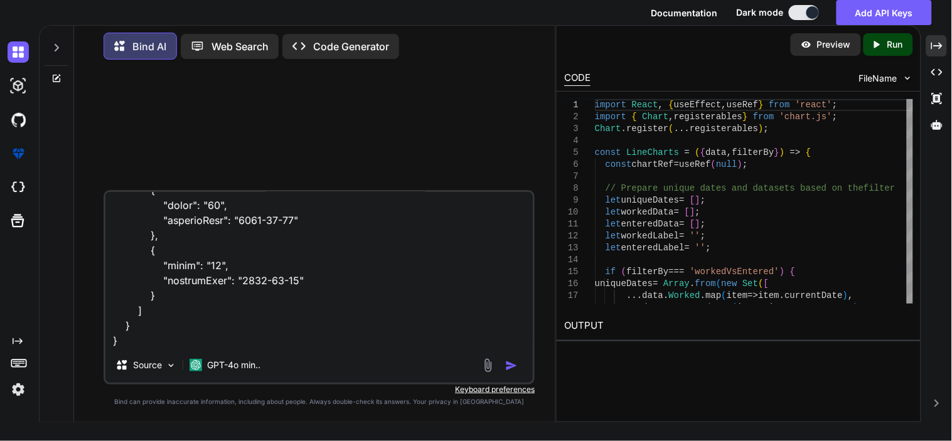
scroll to position [1404, 0]
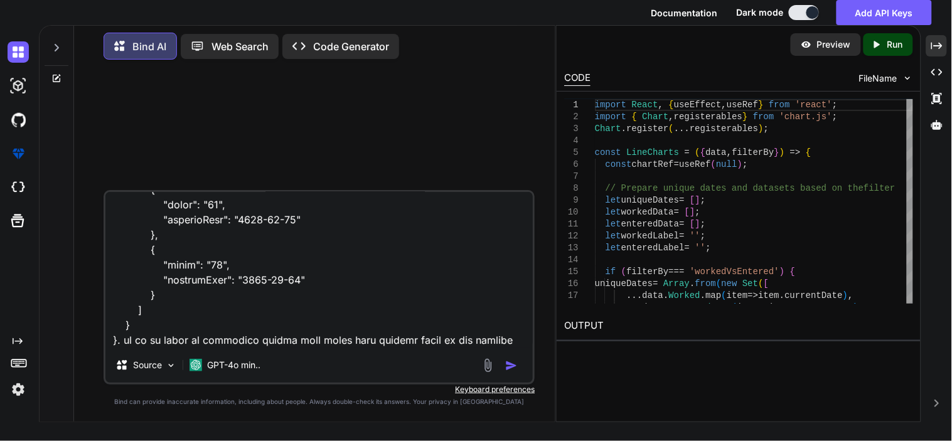
drag, startPoint x: 373, startPoint y: 345, endPoint x: 409, endPoint y: 336, distance: 37.4
click at [373, 345] on textarea at bounding box center [318, 270] width 427 height 156
click at [518, 341] on textarea at bounding box center [318, 270] width 427 height 156
paste textarea "import React, { useEffect, useRef } from 'react'; import { Chart, registerables…"
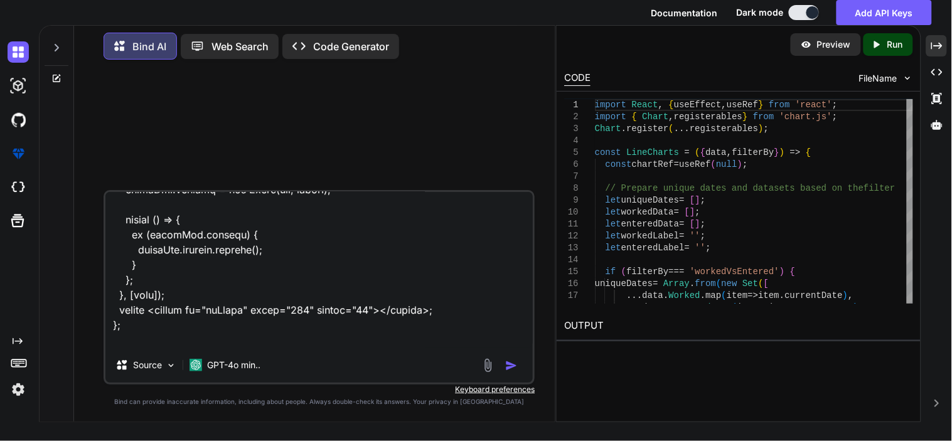
click at [402, 346] on textarea at bounding box center [318, 270] width 427 height 156
paste textarea "getProcessedByVolumeGraph = () => { const {processedUpdateFilter,filterByUser,f…"
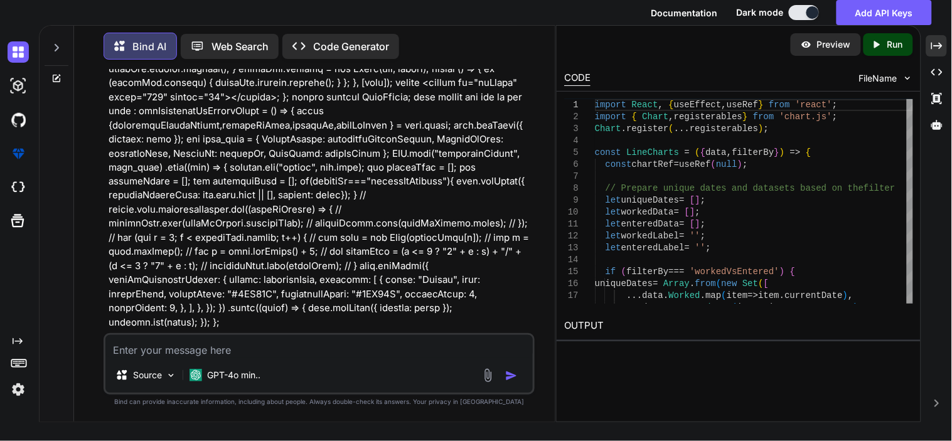
scroll to position [560, 0]
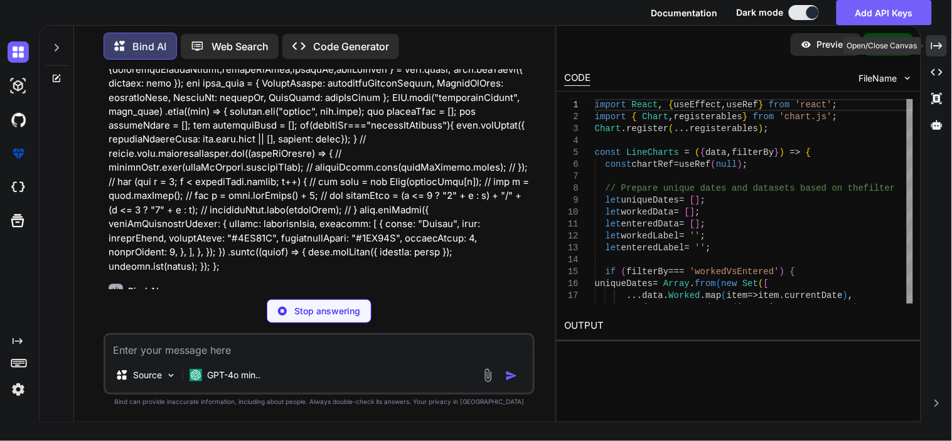
click at [934, 47] on icon "Created with Pixso." at bounding box center [936, 45] width 11 height 11
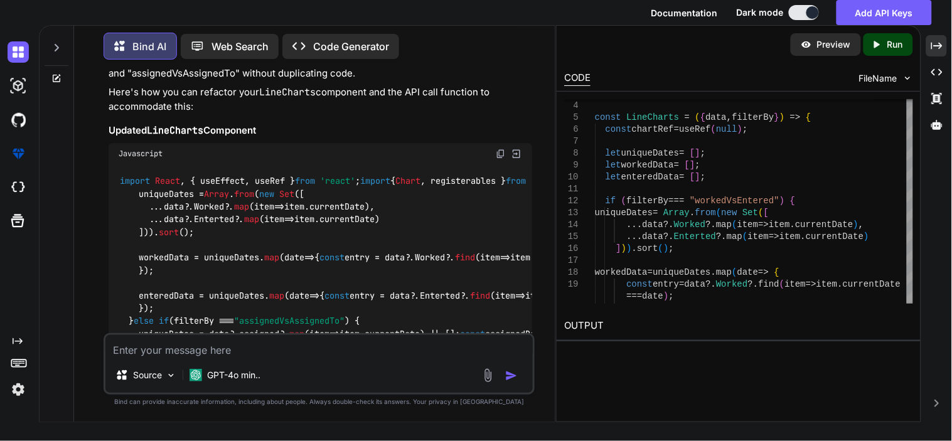
scroll to position [799, 0]
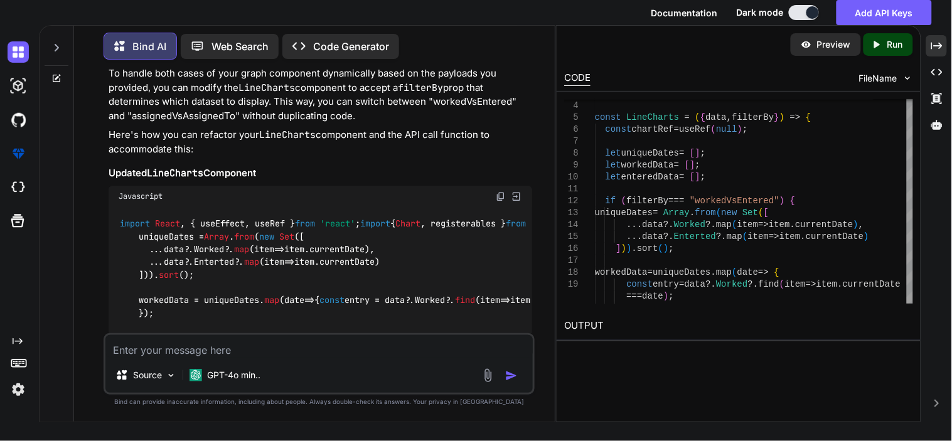
click at [503, 191] on img at bounding box center [501, 196] width 10 height 10
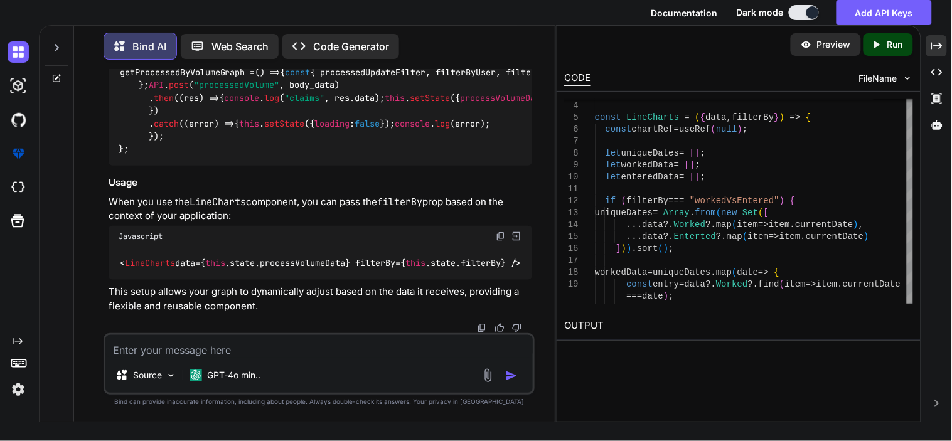
scroll to position [2194, 0]
click at [500, 50] on img at bounding box center [501, 45] width 10 height 10
click at [425, 166] on div "getProcessedByVolumeGraph = () => { const { processedUpdateFilter, filterByUser…" at bounding box center [321, 111] width 424 height 110
click at [304, 339] on textarea at bounding box center [318, 346] width 427 height 23
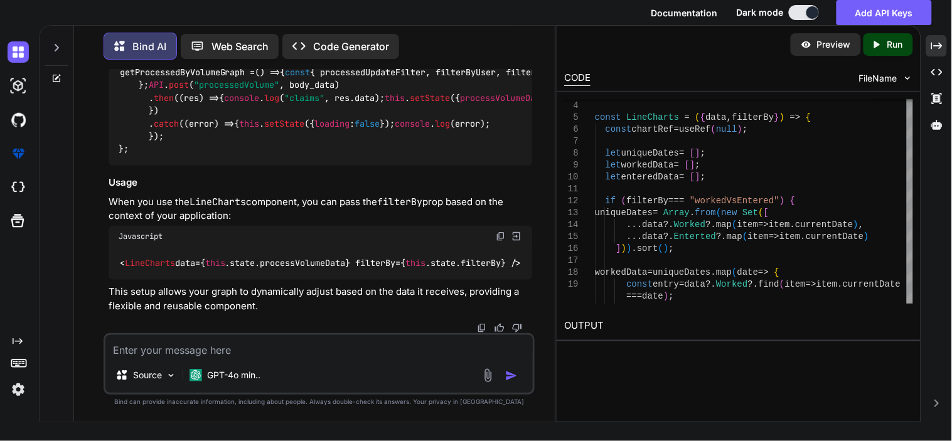
scroll to position [2276, 0]
click at [499, 50] on img at bounding box center [501, 45] width 10 height 10
click at [500, 232] on img at bounding box center [501, 237] width 10 height 10
click at [341, 339] on textarea at bounding box center [318, 346] width 427 height 23
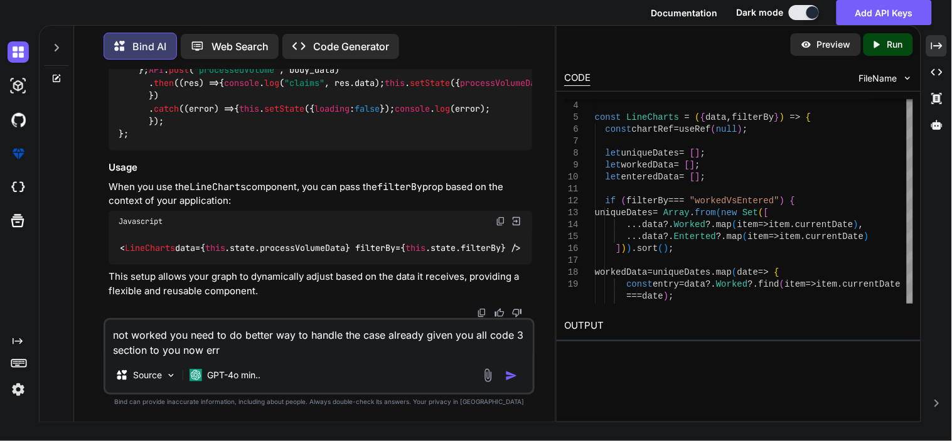
paste textarea "× TypeError: (intermediate value)(intermediate value)(intermediate value)(inter…"
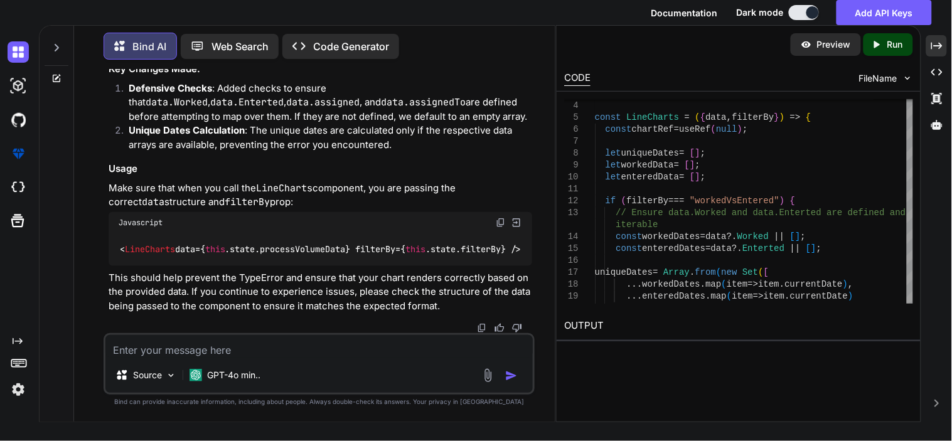
scroll to position [2912, 0]
click at [241, 346] on textarea at bounding box center [318, 346] width 427 height 23
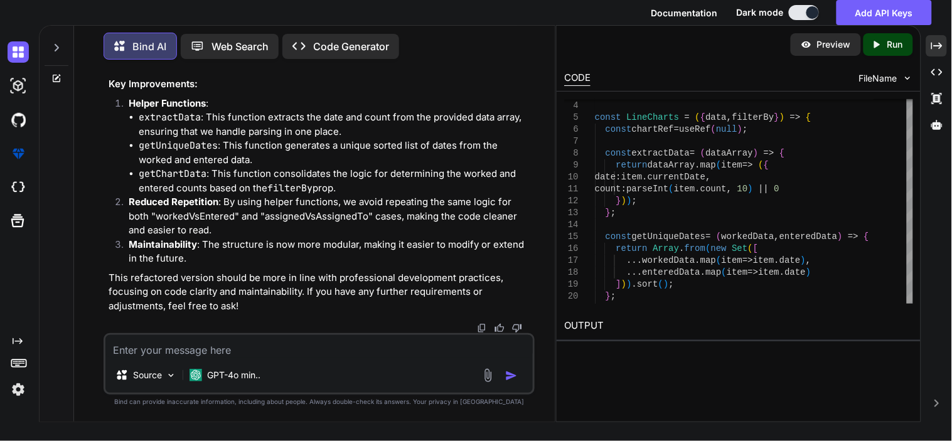
scroll to position [6252, 0]
click at [417, 353] on textarea at bounding box center [318, 346] width 427 height 23
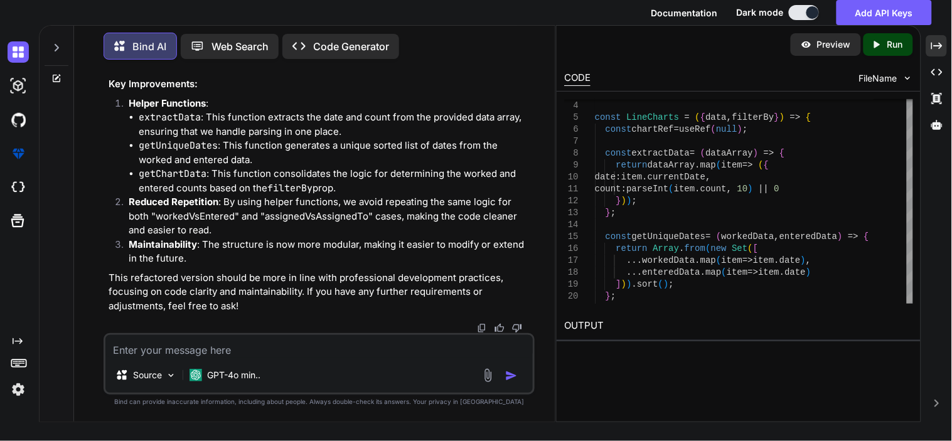
scroll to position [5555, 0]
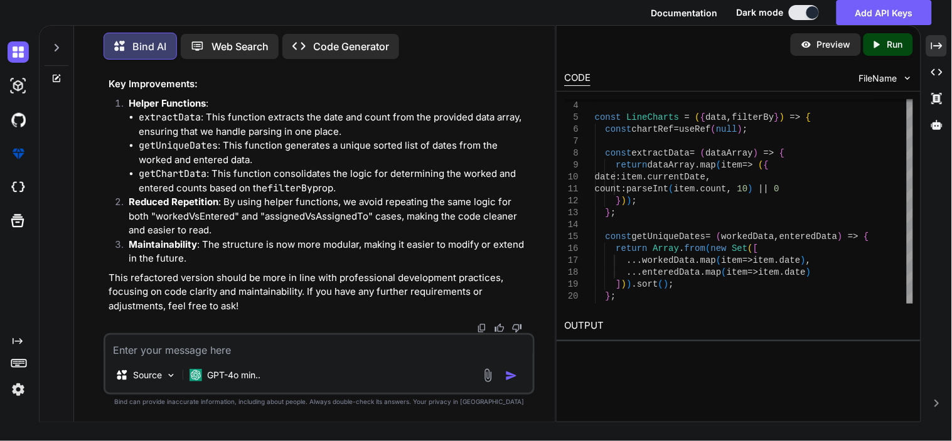
scroll to position [4927, 0]
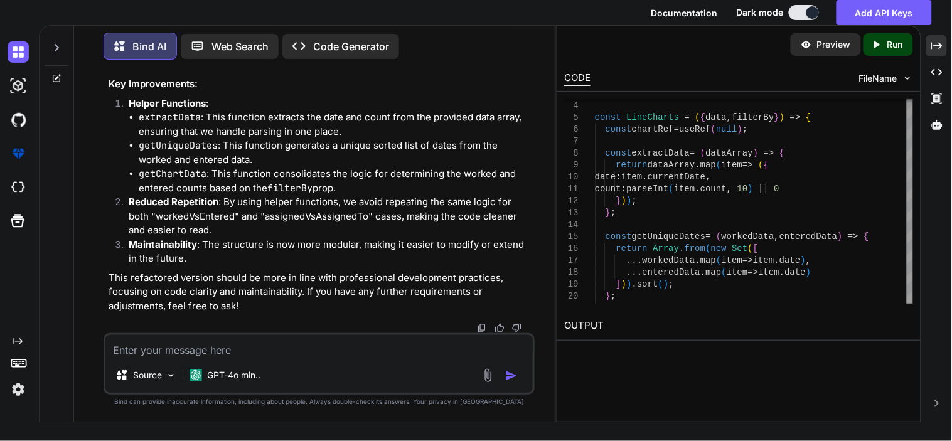
click at [385, 346] on textarea at bounding box center [318, 346] width 427 height 23
click at [364, 351] on textarea at bounding box center [318, 346] width 427 height 23
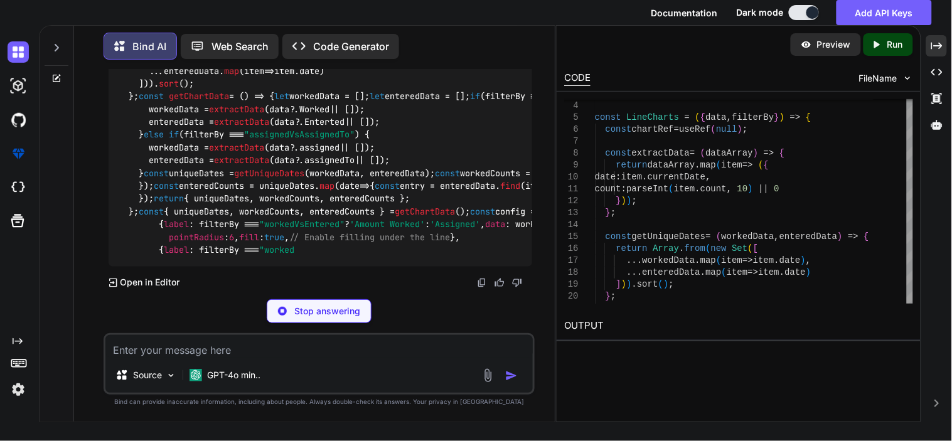
scroll to position [7410, 0]
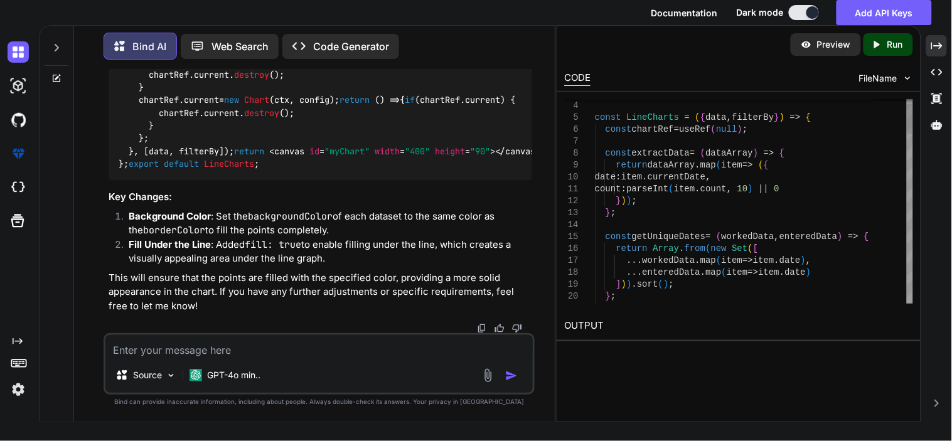
drag, startPoint x: 166, startPoint y: 176, endPoint x: 297, endPoint y: 174, distance: 131.2
copy code "backgroundColor : 'green' ,"
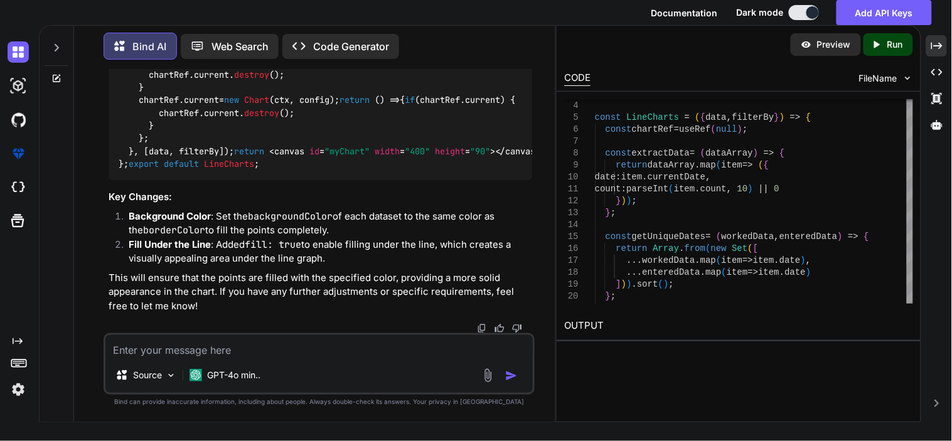
click at [341, 345] on textarea at bounding box center [318, 346] width 427 height 23
click at [299, 351] on textarea "i want to label" at bounding box center [318, 346] width 427 height 23
drag, startPoint x: 299, startPoint y: 351, endPoint x: 375, endPoint y: 350, distance: 76.0
click at [375, 350] on textarea "i want to label in bottom of chart now its show on to" at bounding box center [318, 346] width 427 height 23
click at [424, 350] on textarea "i want to label in bottom of chart now its show on top of chart" at bounding box center [318, 346] width 427 height 23
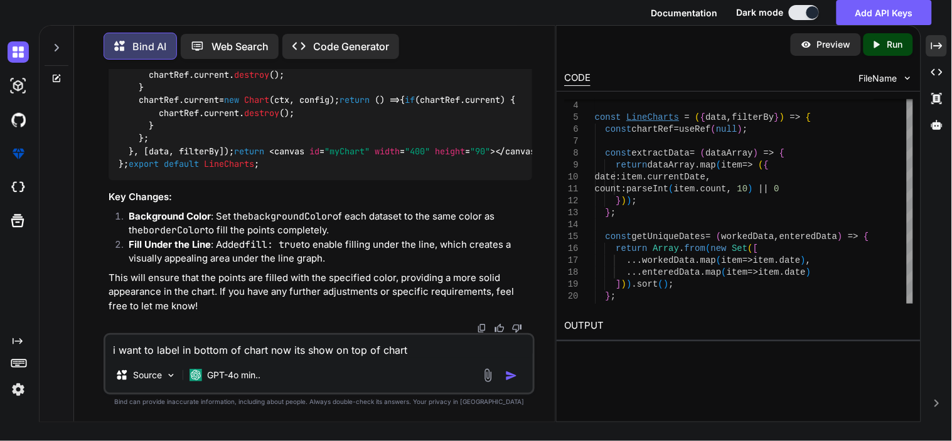
paste textarea "import React, { useEffect, useRef } from 'react'; import { Chart, registerables…"
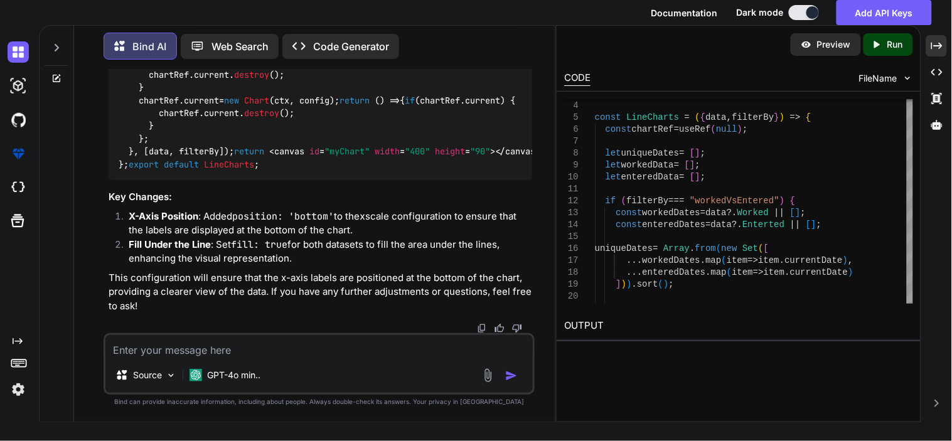
scroll to position [8767, 0]
click at [234, 346] on textarea at bounding box center [318, 346] width 427 height 23
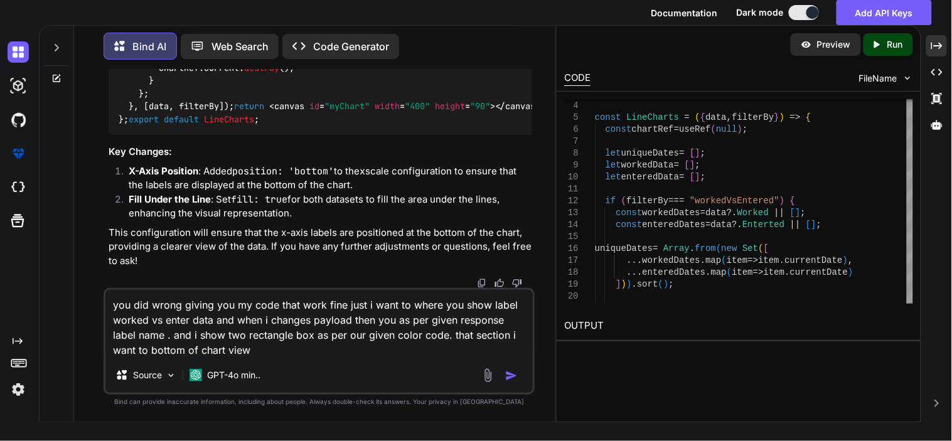
click at [341, 348] on textarea "you did wrong giving you my code that work fine just i want to where you show l…" at bounding box center [318, 324] width 427 height 68
paste textarea "import React, { useEffect, useRef } from 'react'; import { Chart, registerables…"
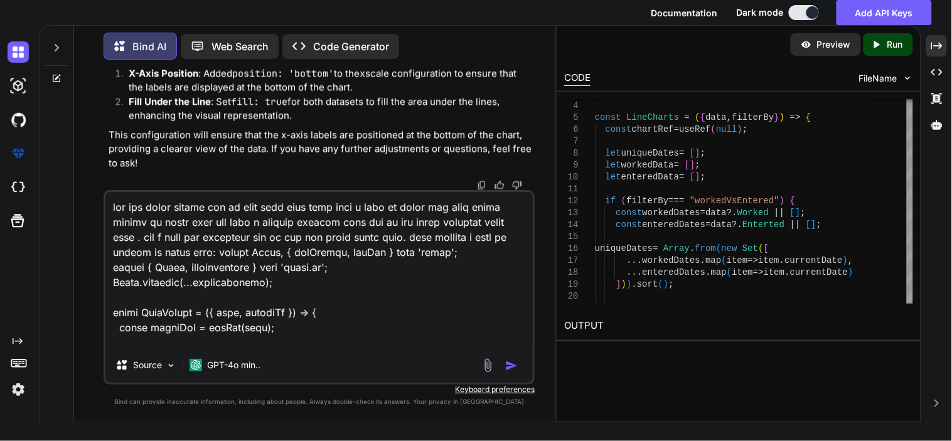
scroll to position [1522, 0]
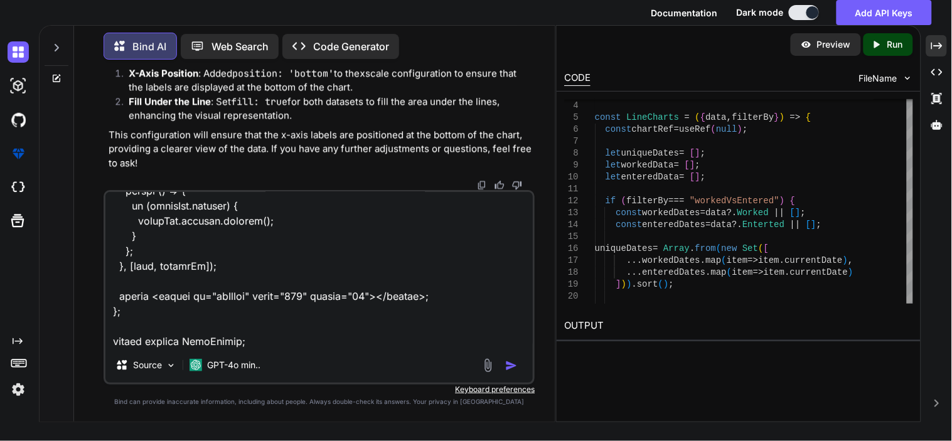
click at [505, 365] on div at bounding box center [502, 365] width 42 height 14
click at [510, 364] on img "button" at bounding box center [511, 366] width 13 height 13
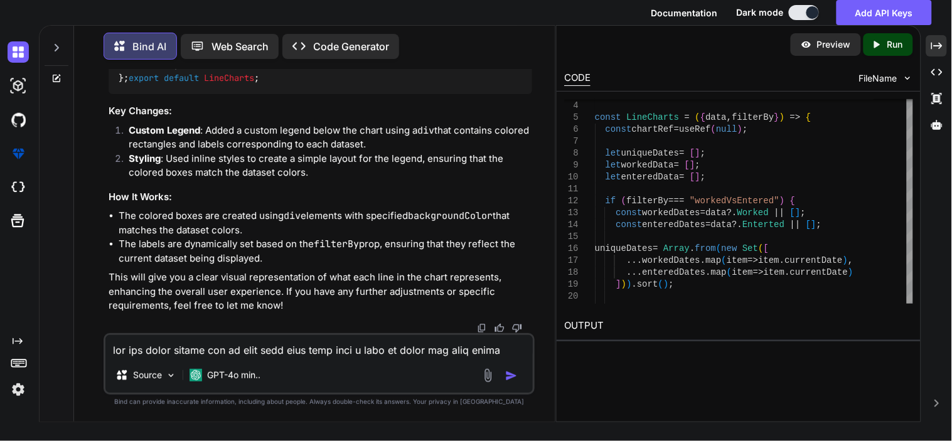
scroll to position [11002, 0]
click at [380, 356] on textarea at bounding box center [318, 346] width 427 height 23
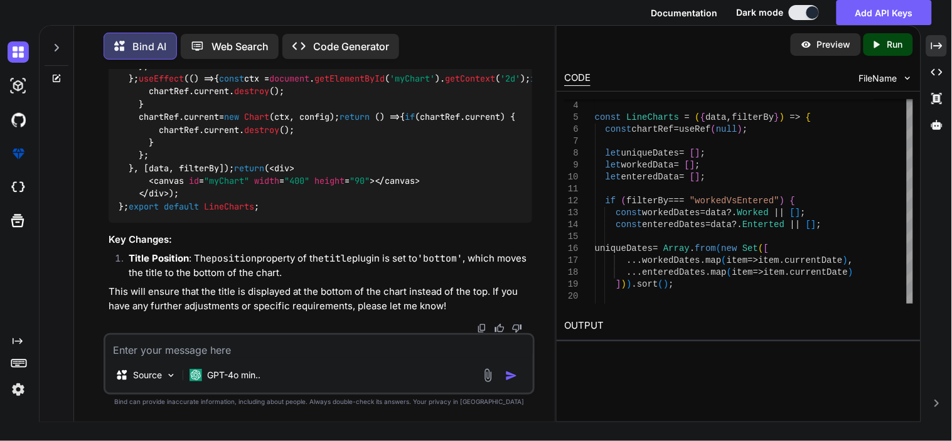
scroll to position [14965, 0]
click at [350, 355] on textarea at bounding box center [318, 346] width 427 height 23
drag, startPoint x: 300, startPoint y: 351, endPoint x: 95, endPoint y: 348, distance: 204.6
click at [95, 348] on div "You Bind AI To handle both cases of your graph component dynamically based on t…" at bounding box center [319, 246] width 471 height 352
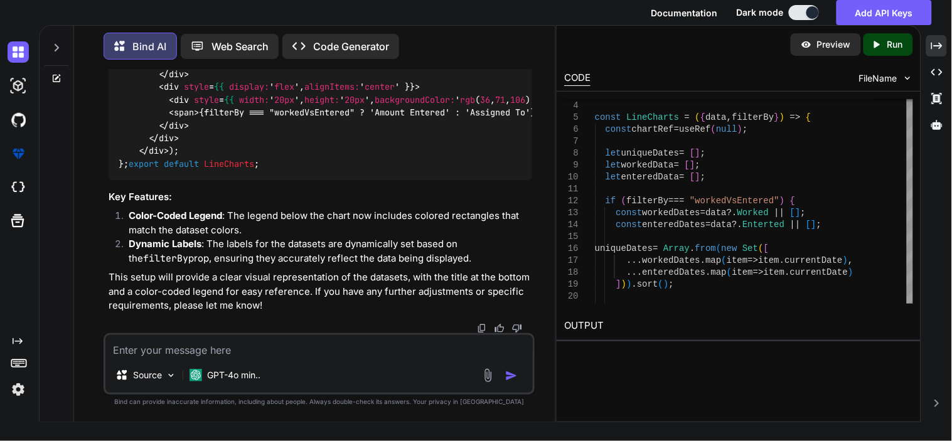
scroll to position [16850, 0]
click at [340, 353] on textarea at bounding box center [318, 346] width 427 height 23
click at [286, 354] on textarea "removed color and keep" at bounding box center [318, 346] width 427 height 23
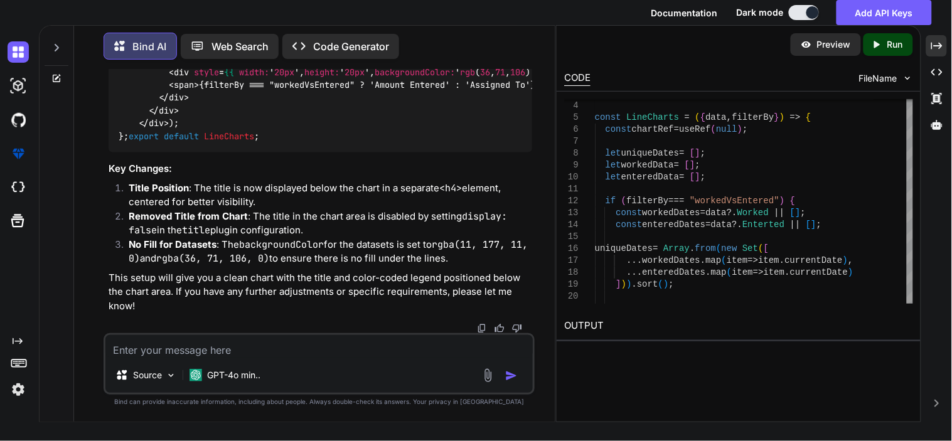
scroll to position [18742, 0]
click at [348, 351] on textarea at bounding box center [318, 346] width 427 height 23
paste textarea "// import React, { useEffect, useRef } from 'react'; // import { Chart, registe…"
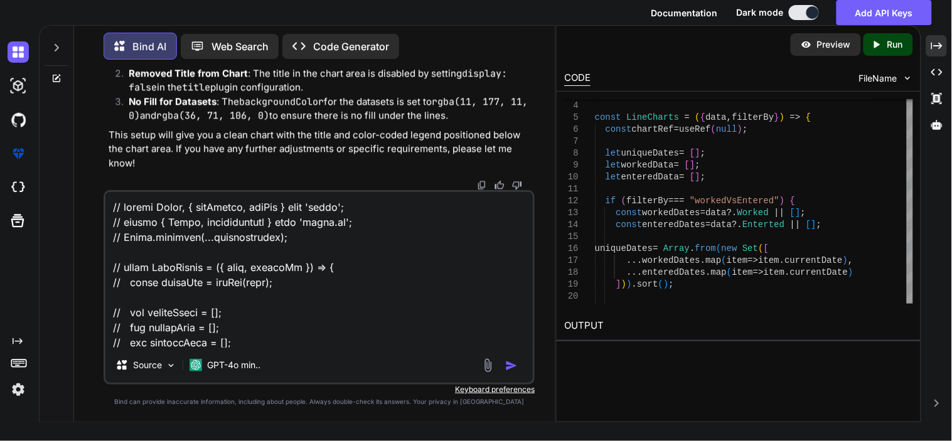
scroll to position [5199, 0]
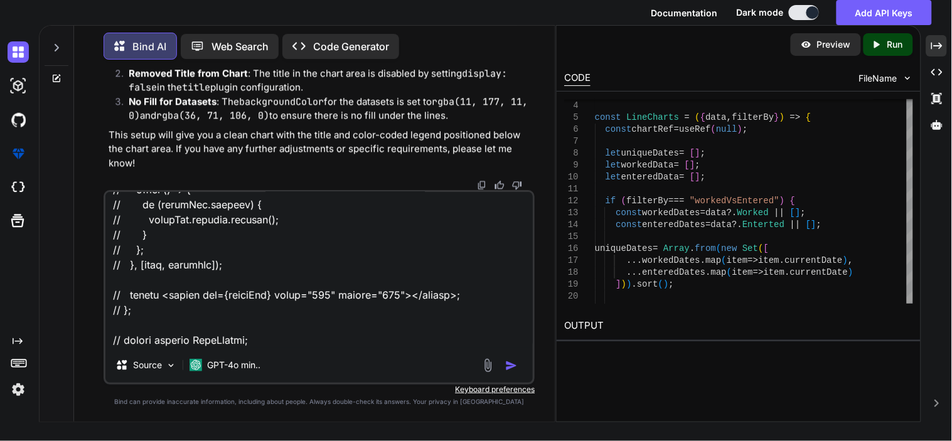
click at [294, 324] on textarea at bounding box center [318, 270] width 427 height 156
paste textarea "import React, { useEffect, useRef } from 'react'; import { Chart, registerables…"
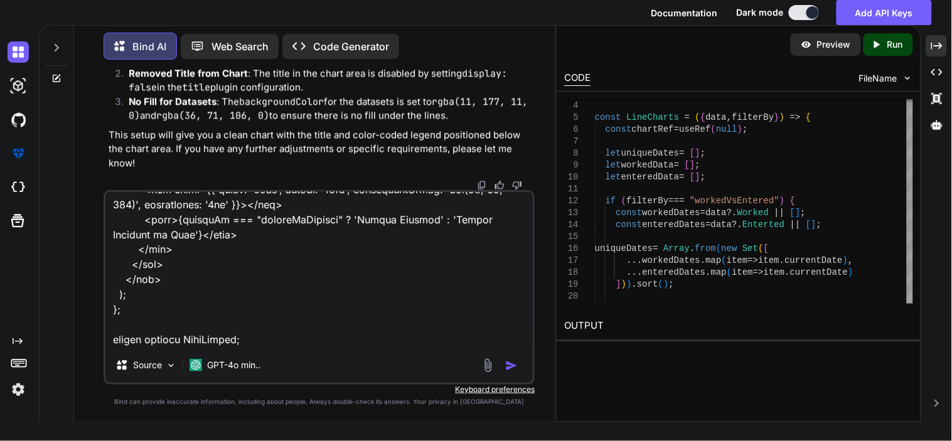
scroll to position [1779, 0]
click at [505, 342] on textarea at bounding box center [318, 270] width 427 height 156
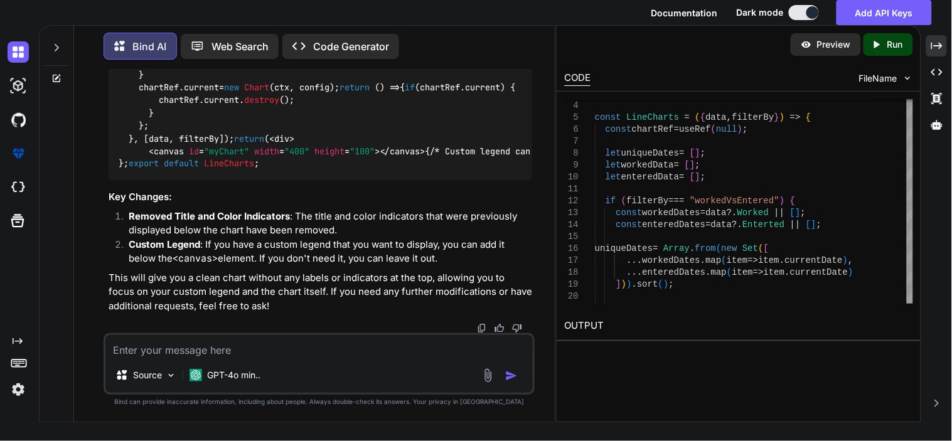
scroll to position [22269, 0]
drag, startPoint x: 165, startPoint y: 181, endPoint x: 249, endPoint y: 183, distance: 84.1
copy code "display : false ,"
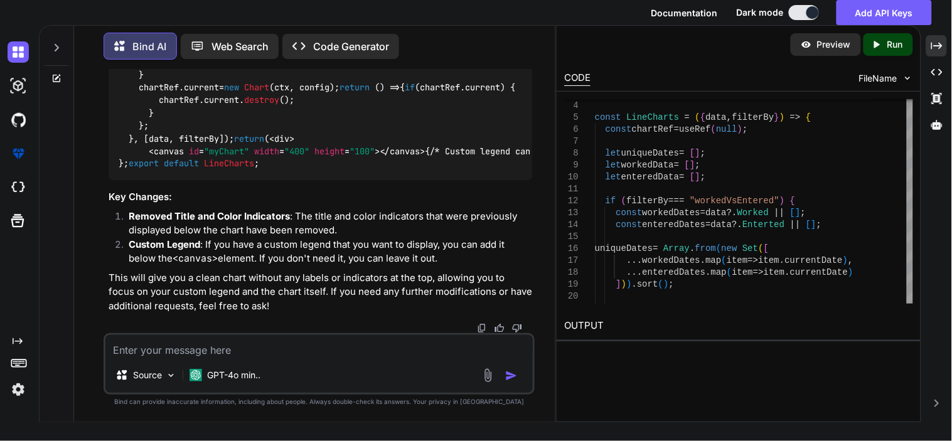
scroll to position [21337, 0]
click at [321, 346] on textarea at bounding box center [318, 346] width 427 height 23
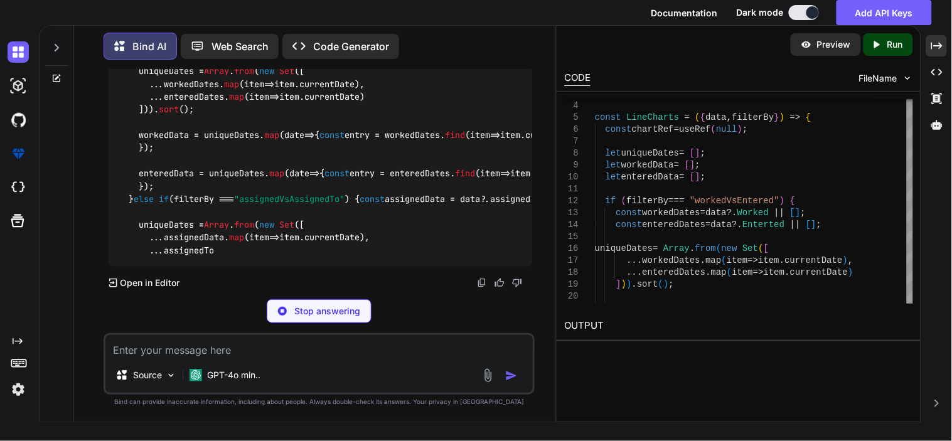
scroll to position [23435, 0]
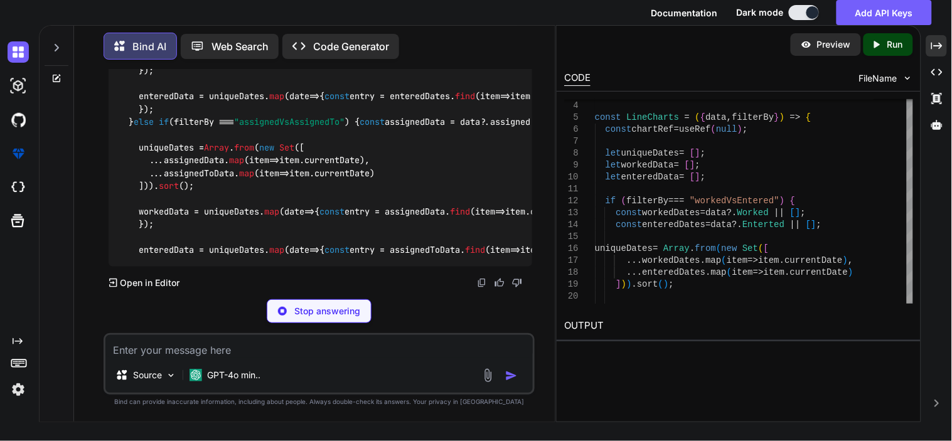
click at [262, 127] on span ""assignedVsAssignedTo"" at bounding box center [289, 121] width 110 height 11
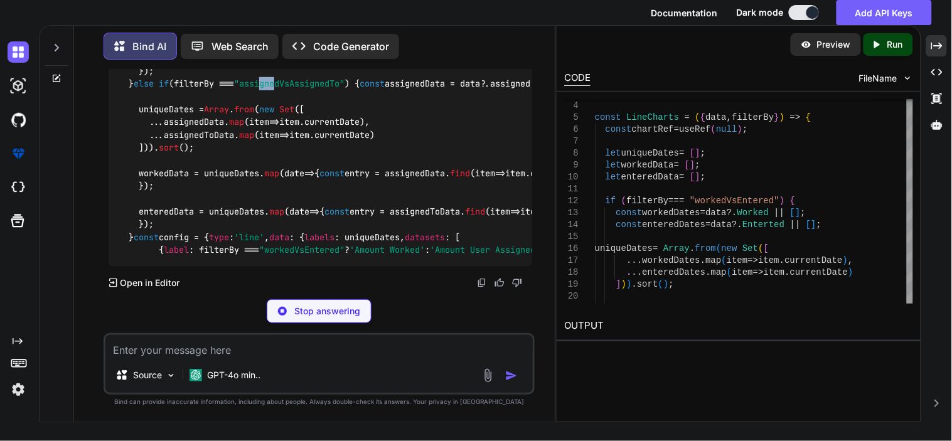
drag, startPoint x: 279, startPoint y: 184, endPoint x: 292, endPoint y: 184, distance: 12.6
click at [292, 89] on span ""assignedVsAssignedTo"" at bounding box center [289, 83] width 110 height 11
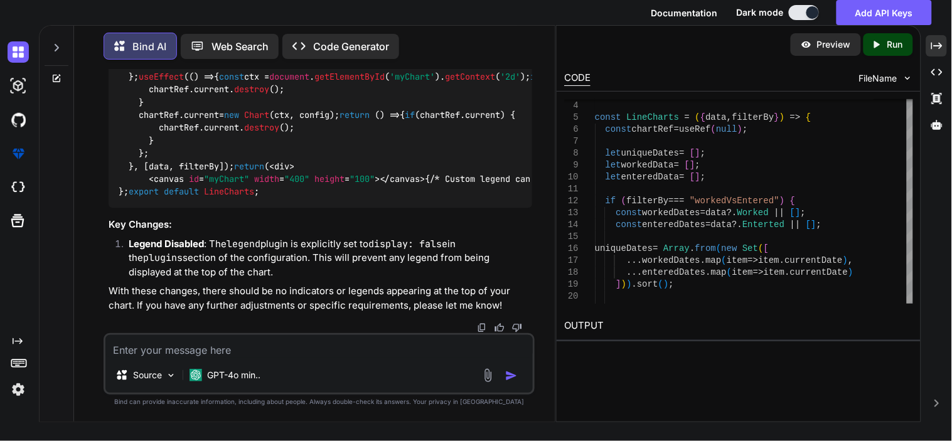
scroll to position [22954, 0]
drag, startPoint x: 158, startPoint y: 259, endPoint x: 139, endPoint y: 146, distance: 114.5
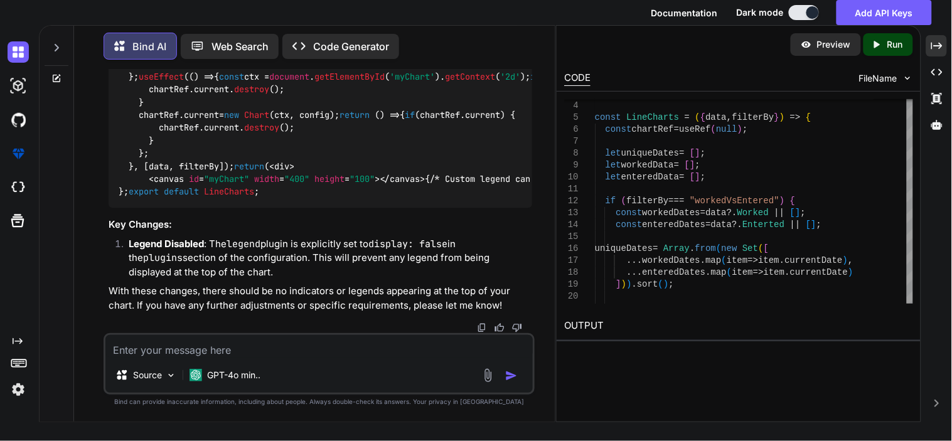
copy code "options : { responsive : true , plugins : { legend : { display : false , // Dis…"
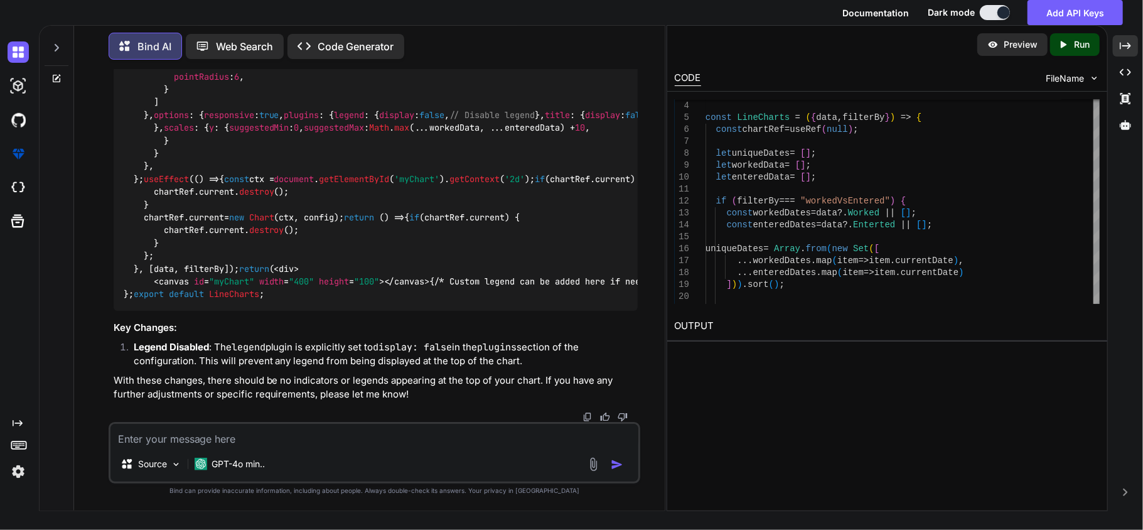
scroll to position [23224, 0]
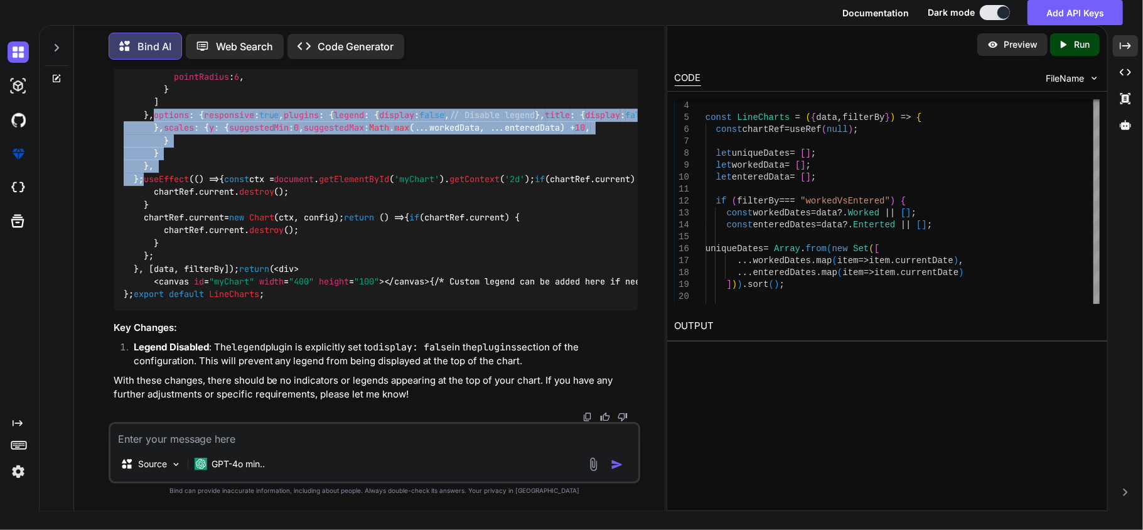
drag, startPoint x: 143, startPoint y: 177, endPoint x: 172, endPoint y: 390, distance: 214.7
click at [172, 311] on div "import React , { useEffect, useRef } from 'react' ; import { Chart , registerab…" at bounding box center [376, -1] width 525 height 621
copy code "options : { responsive : true , plugins : { legend : { display : false , // Dis…"
